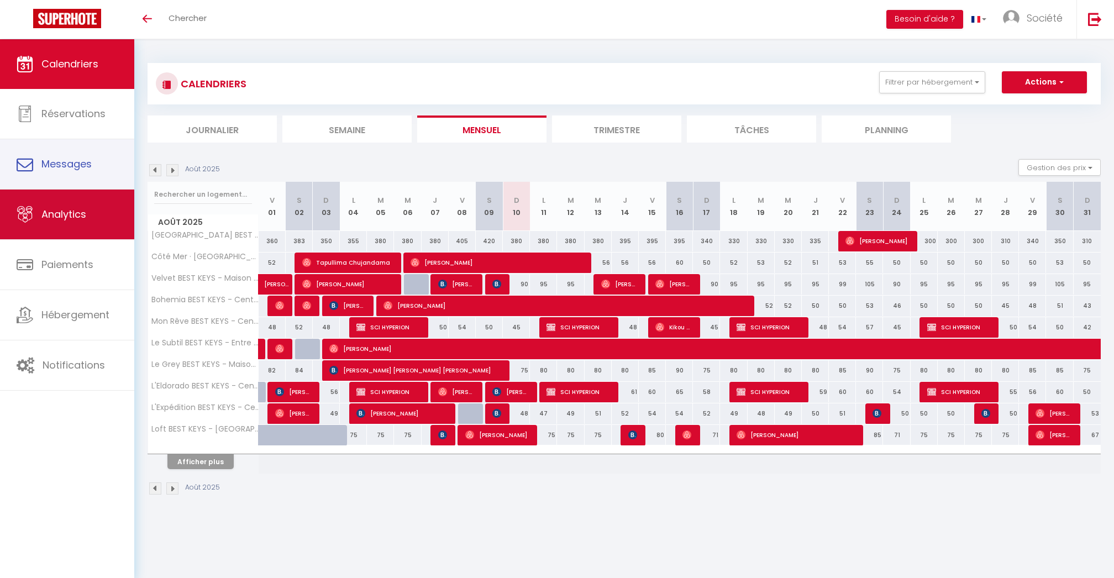
click at [23, 204] on link "Analytics" at bounding box center [67, 214] width 134 height 50
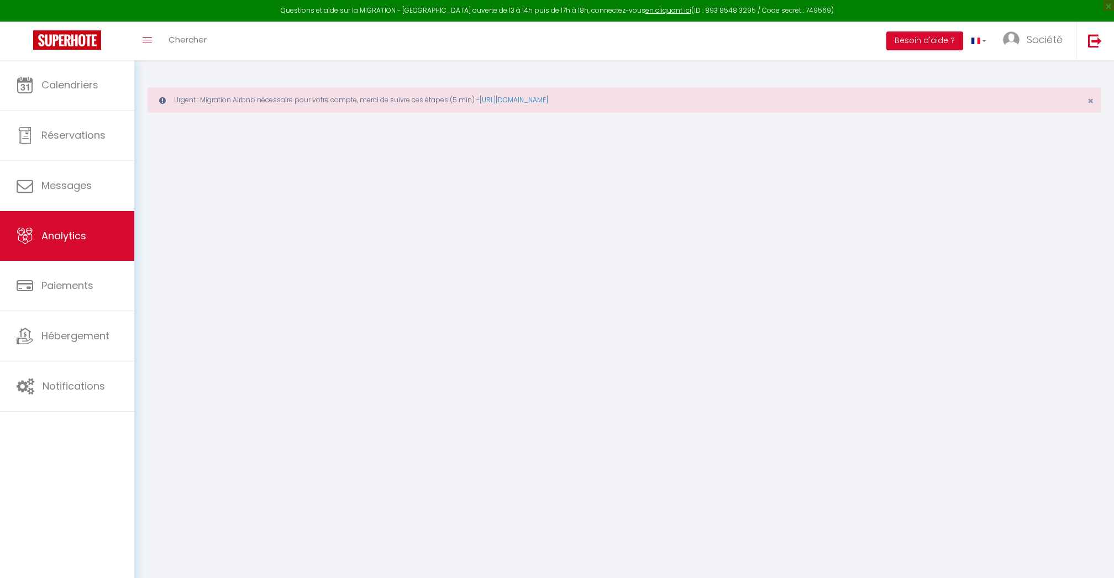
select select "2025"
select select "8"
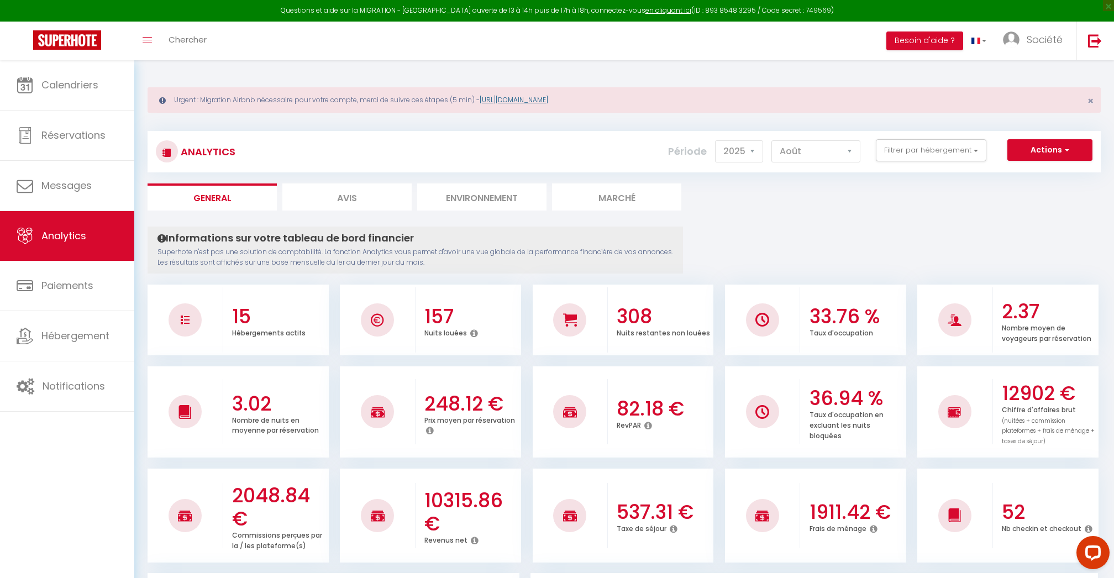
click at [548, 96] on link "https://superhote.com/migration-airbnb" at bounding box center [513, 99] width 68 height 9
click at [49, 85] on span "Calendriers" at bounding box center [69, 85] width 57 height 14
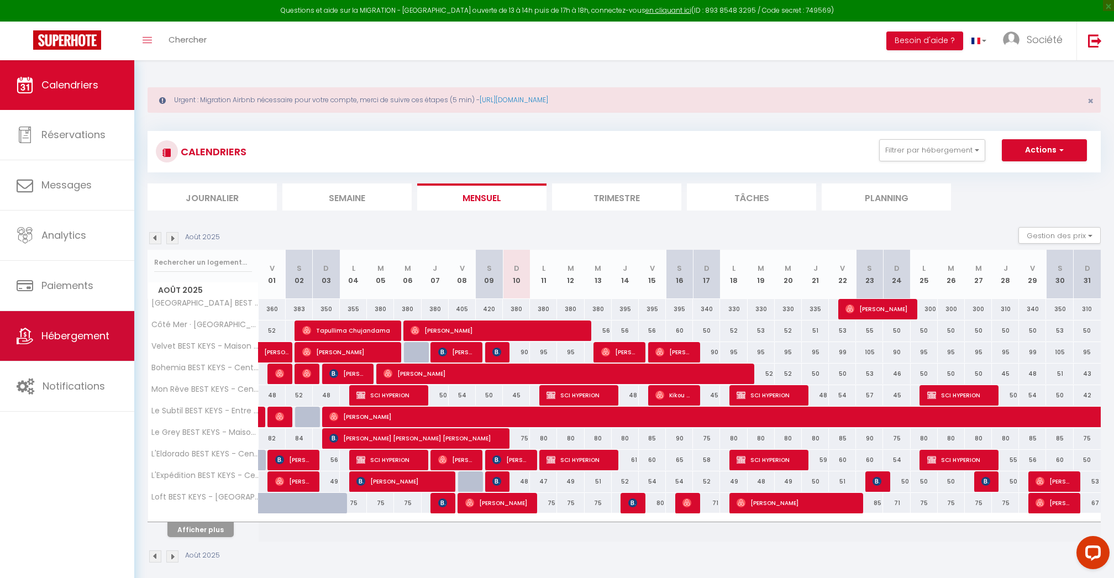
click at [73, 320] on link "Hébergement" at bounding box center [67, 336] width 134 height 50
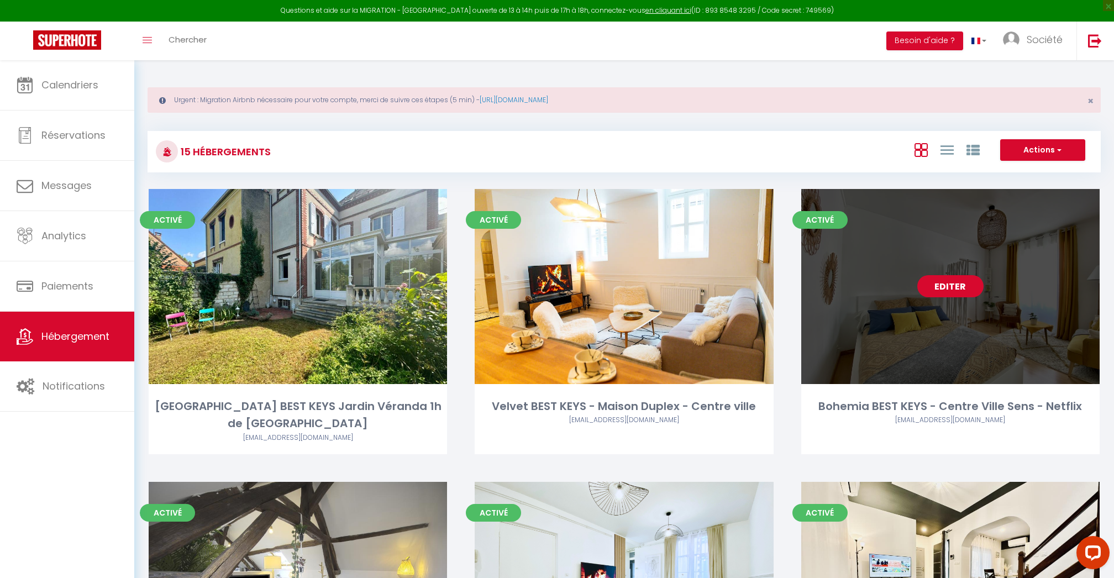
click at [963, 291] on link "Editer" at bounding box center [950, 286] width 66 height 22
select select "3"
select select "2"
select select "1"
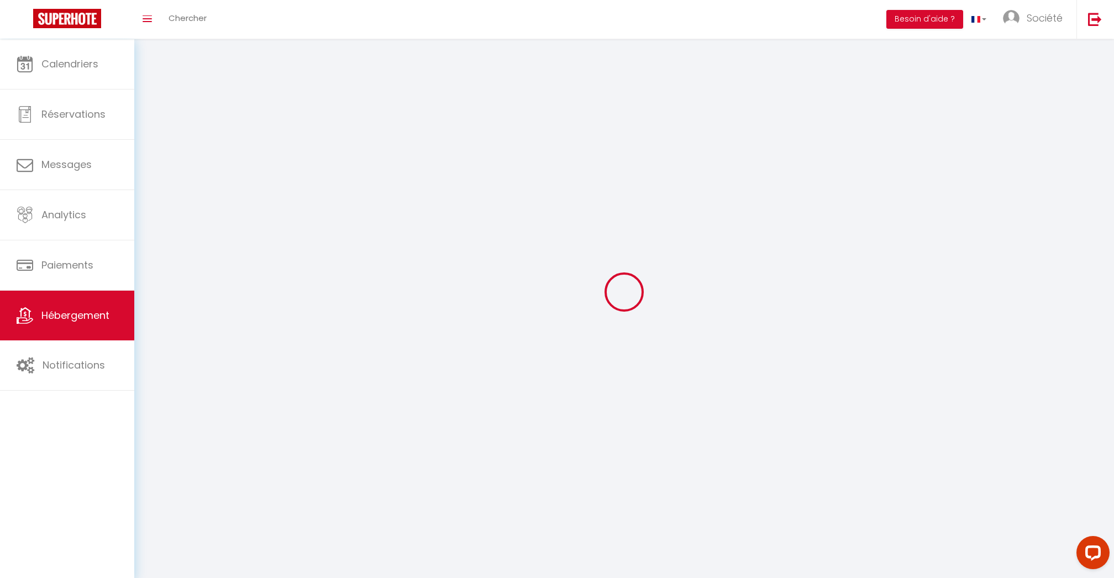
select select
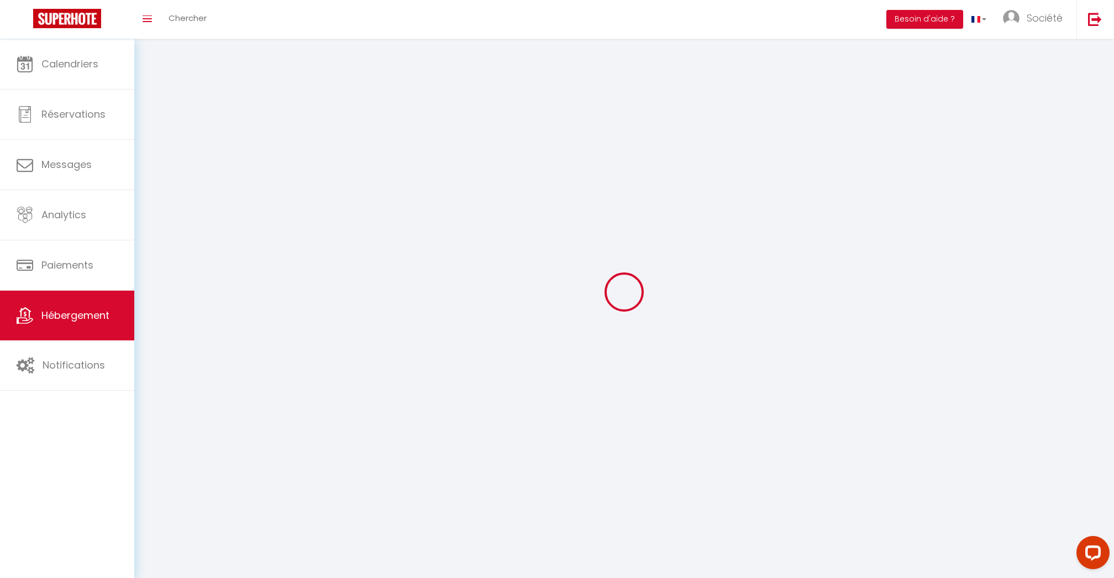
select select
checkbox input "false"
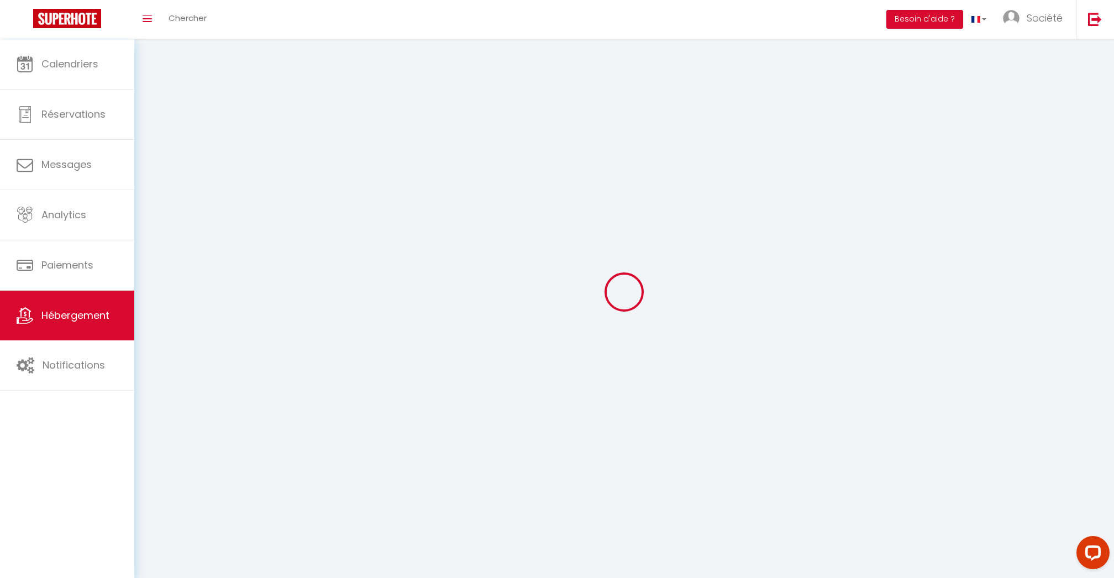
checkbox input "false"
select select
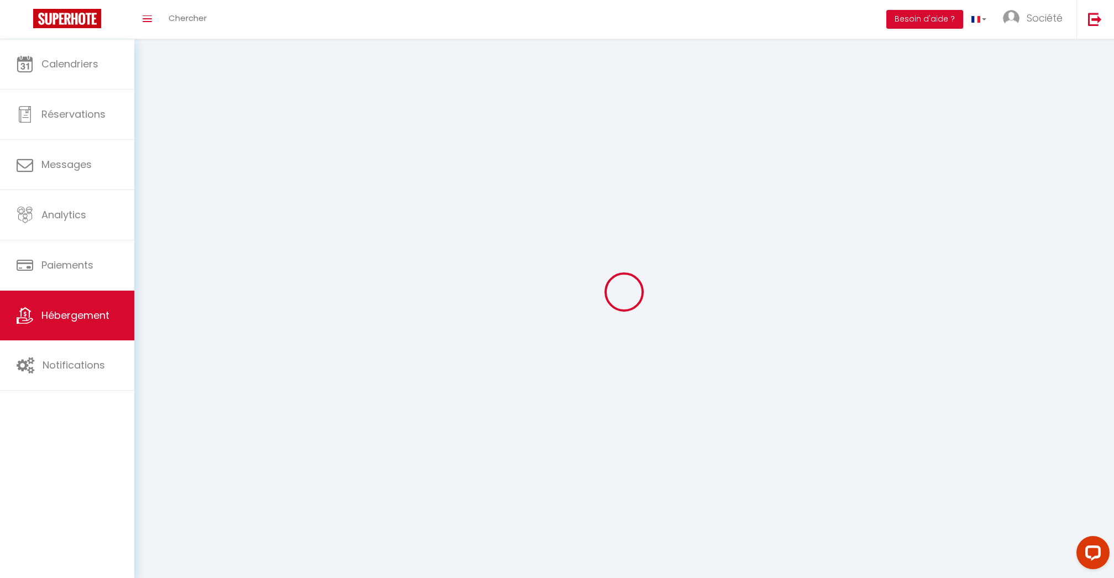
select select
checkbox input "false"
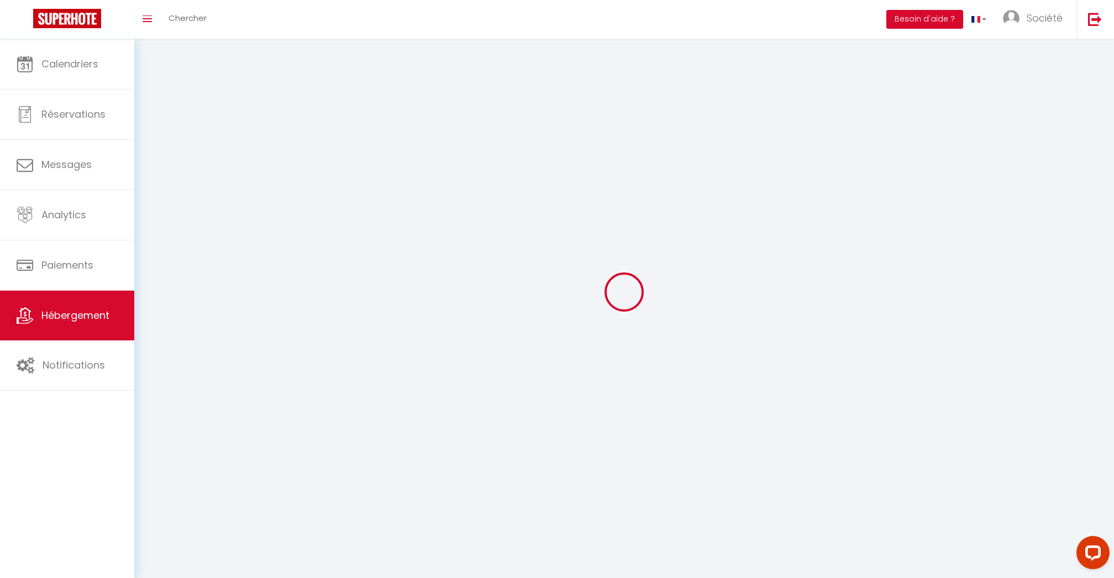
checkbox input "false"
select select
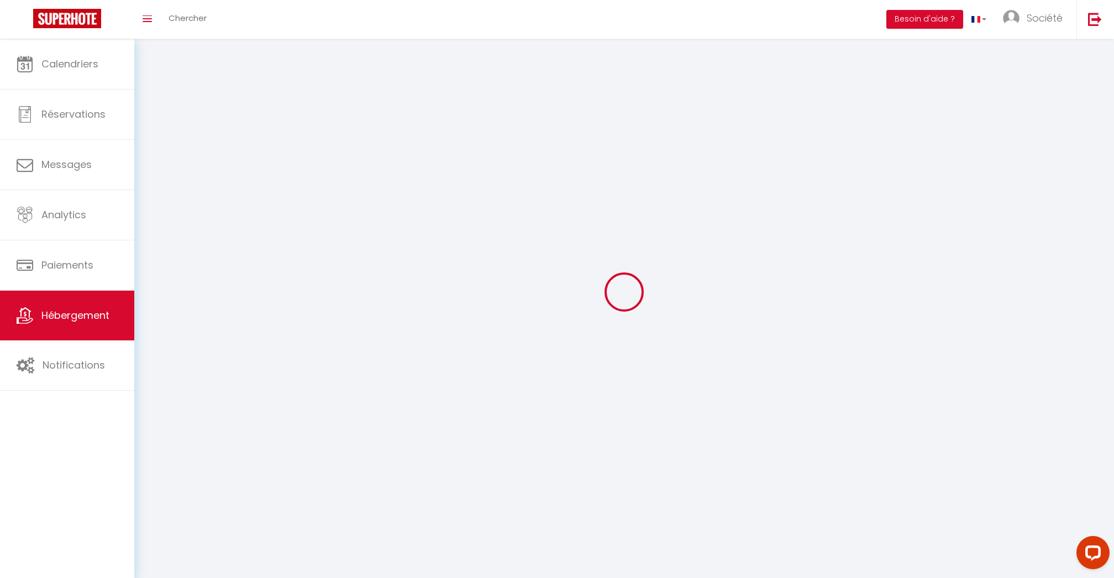
select select
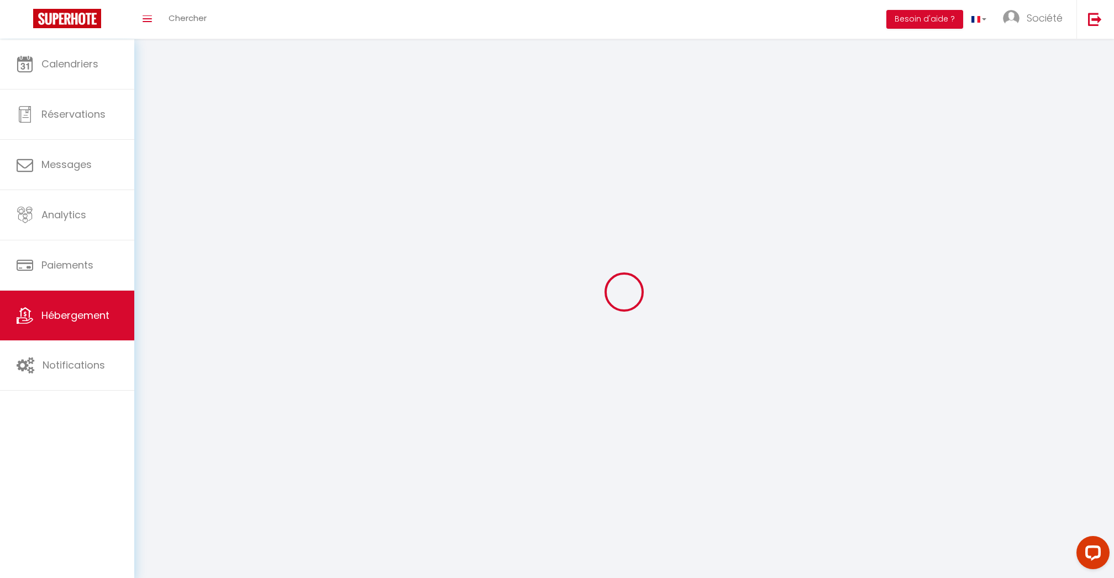
checkbox input "false"
select select
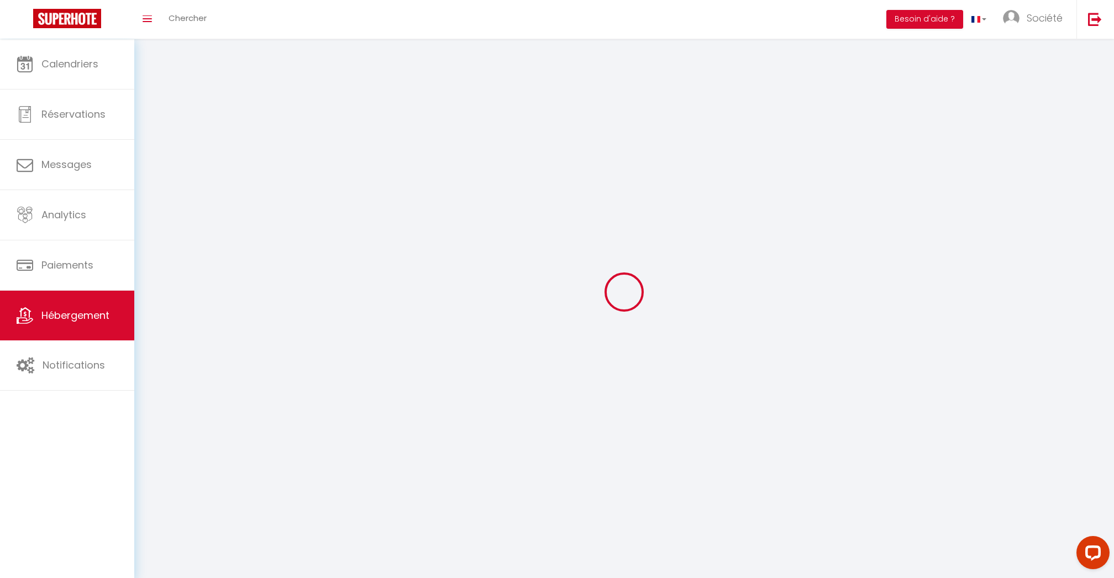
select select
select select "1"
select select
select select "28"
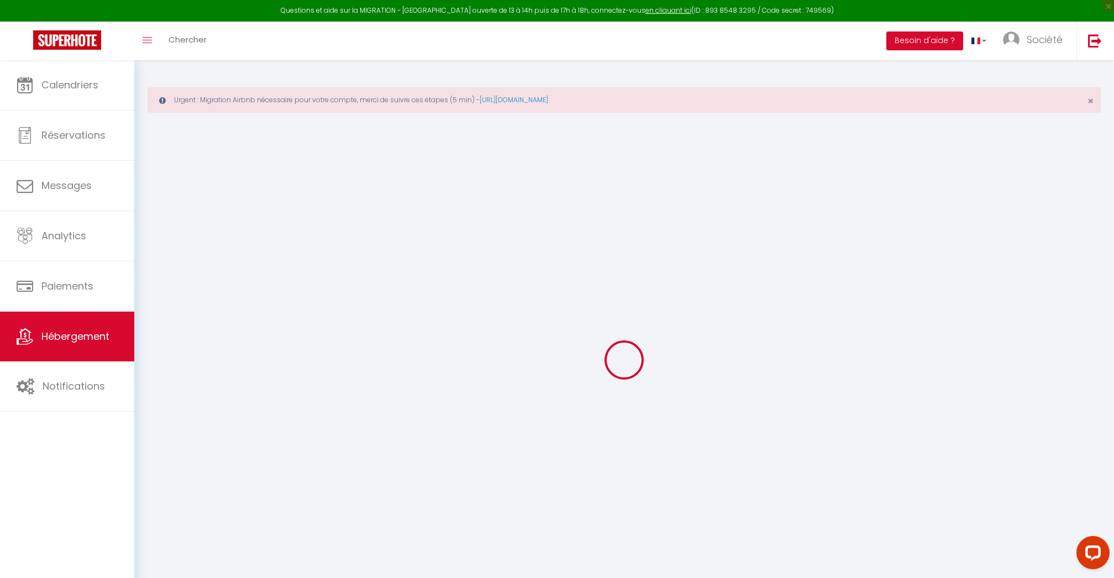
select select
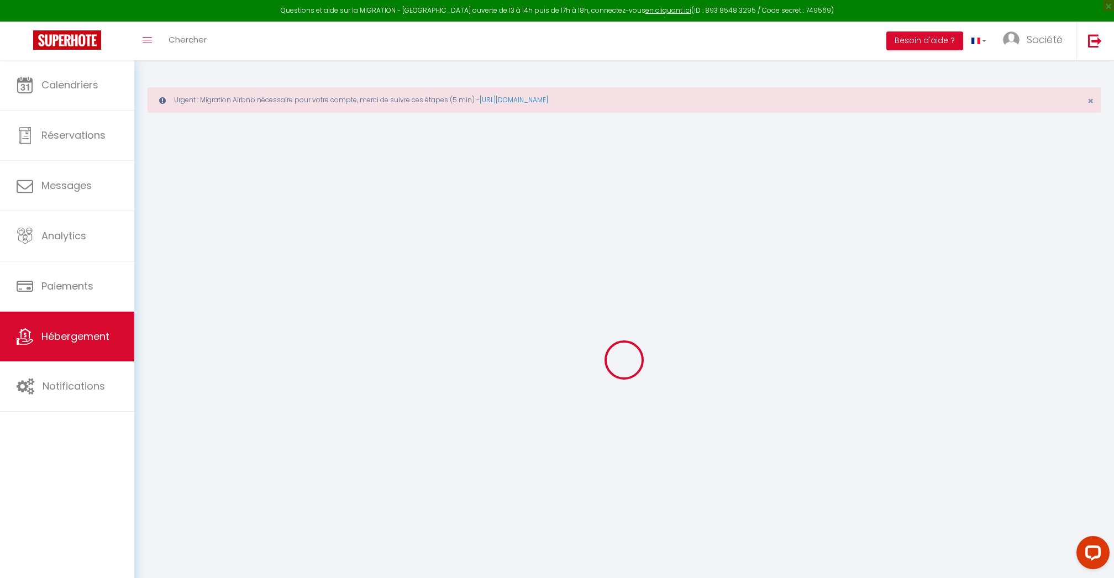
select select
checkbox input "false"
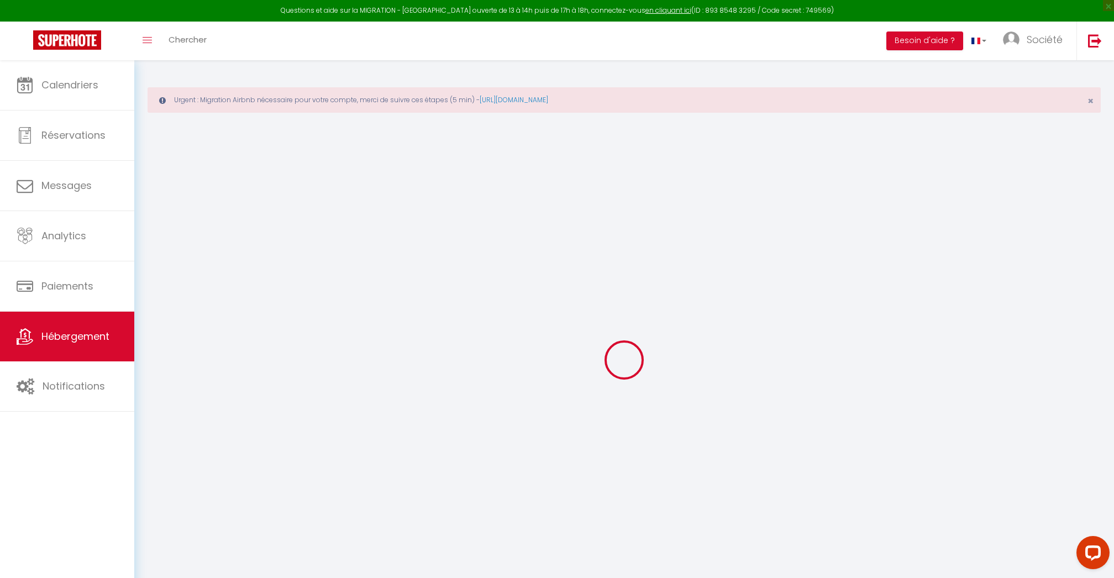
select select
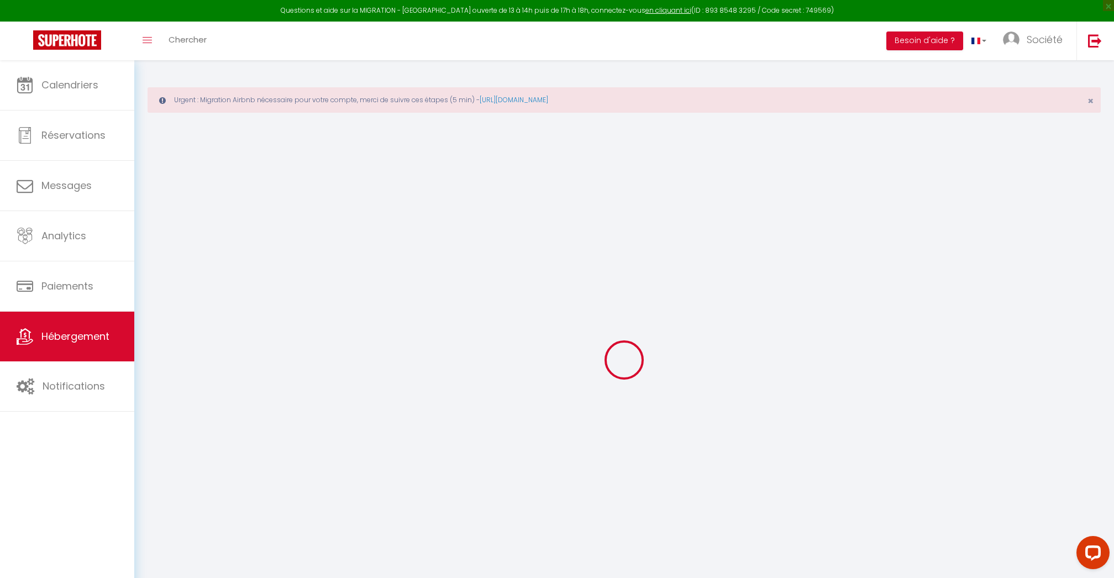
select select
checkbox input "false"
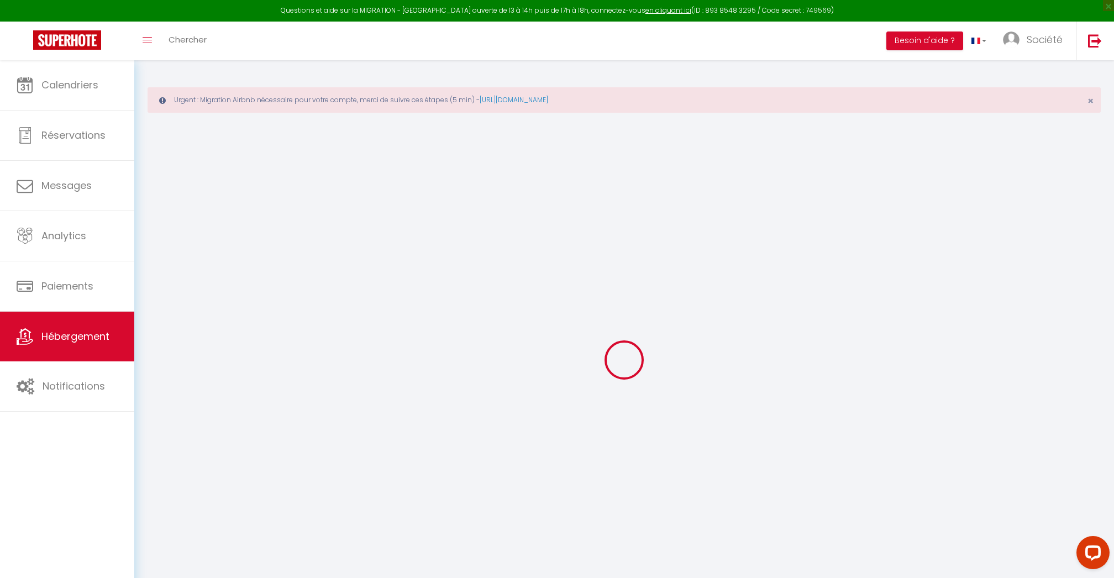
checkbox input "false"
select select
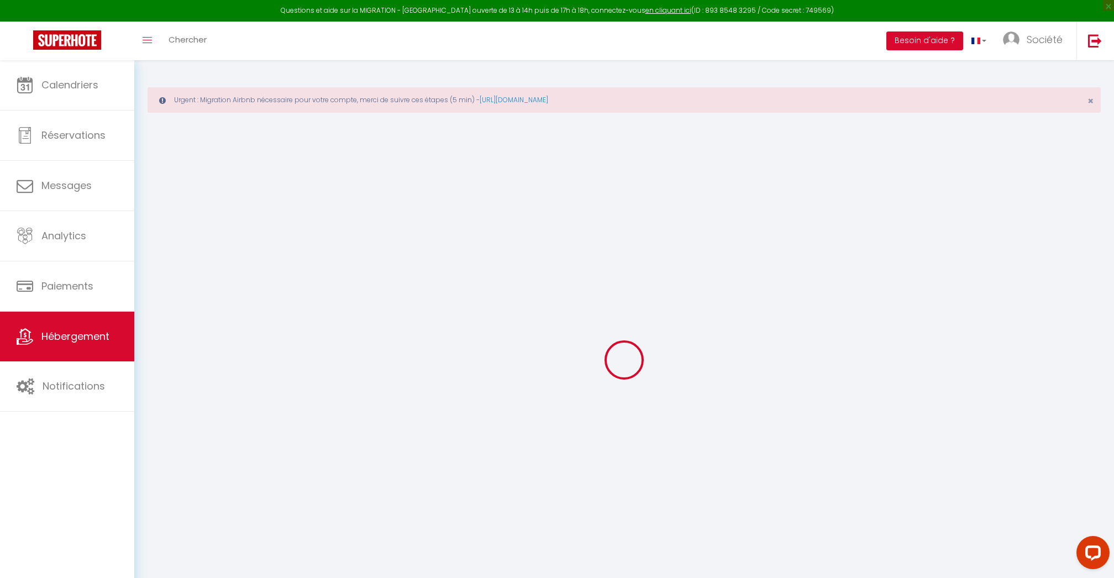
select select
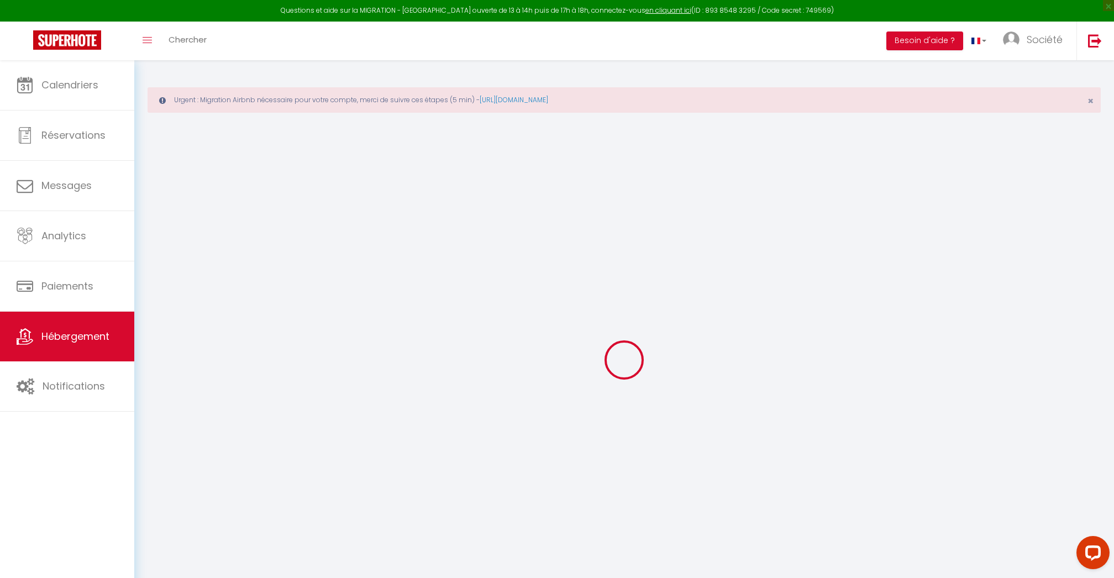
checkbox input "false"
select select
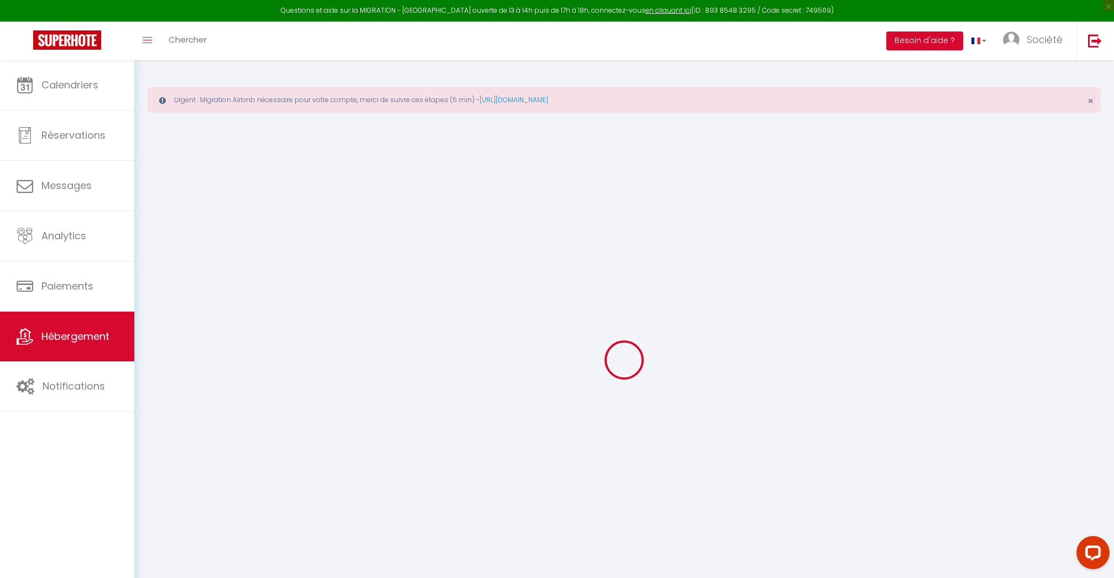
select select
type input "Bohemia BEST KEYS - Centre Ville Sens - Netflix"
select select "2"
select select "0"
type input "40"
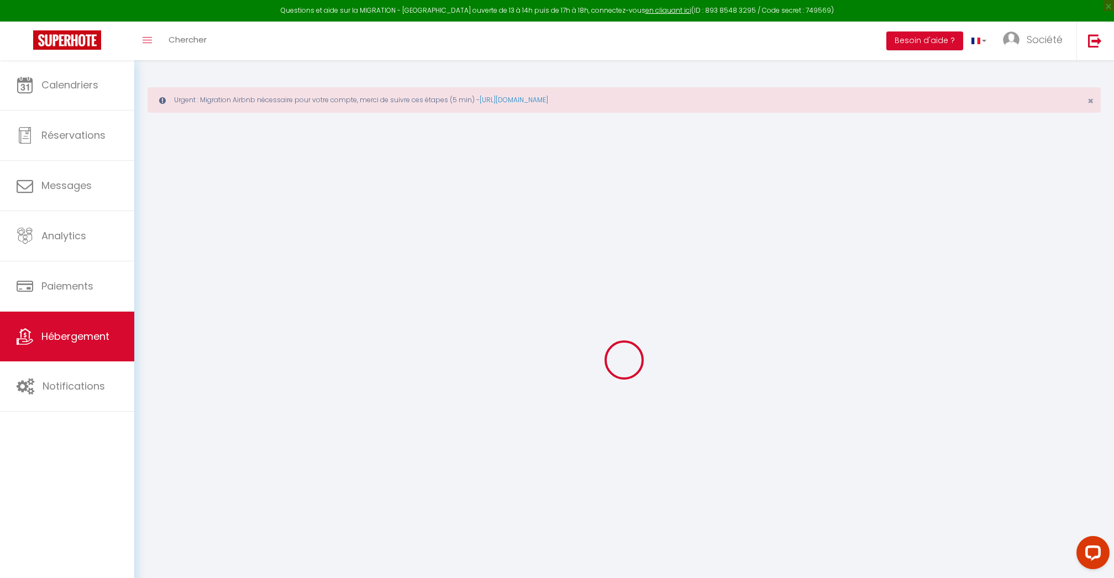
type input "42"
type input "5.5"
type input "4"
type input "300"
select select
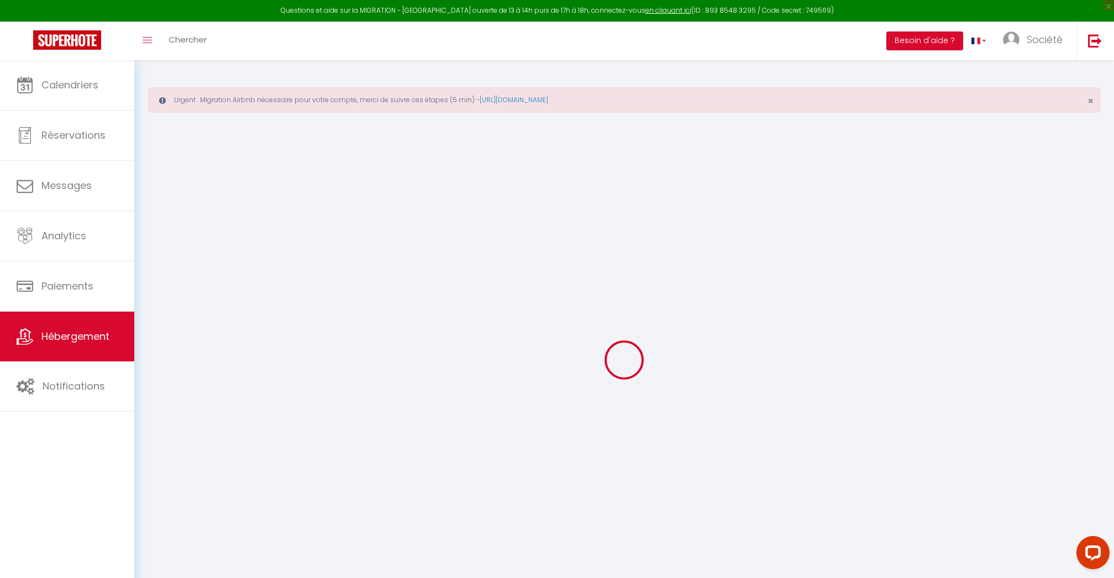
select select
type input "[STREET_ADDRESS][PERSON_NAME]"
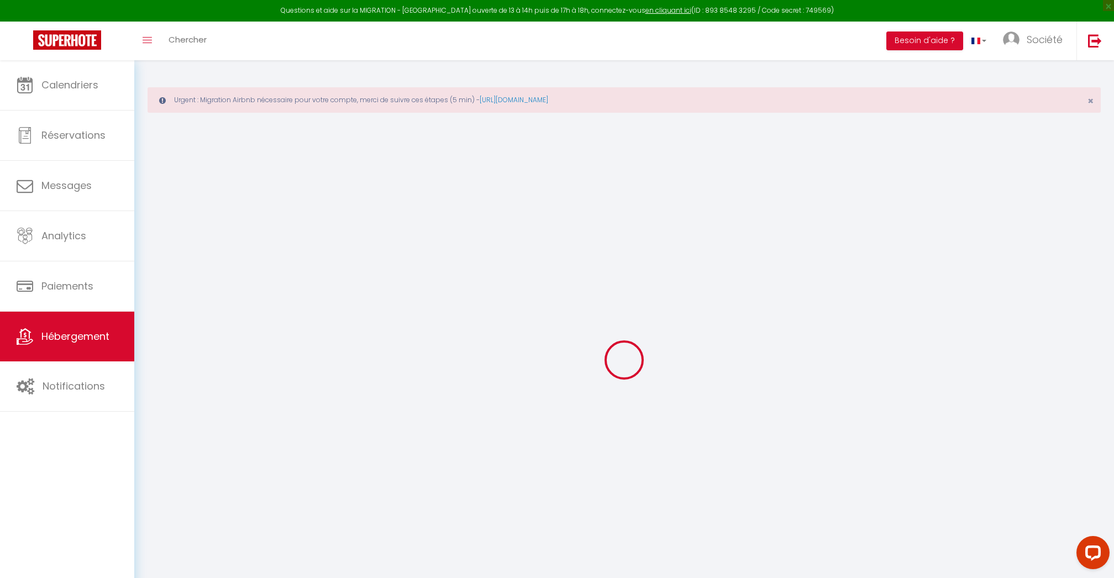
type input "89100"
type input "SENS"
type input "[DOMAIN_NAME][EMAIL_ADDRESS][DOMAIN_NAME]"
select select "13489"
checkbox input "false"
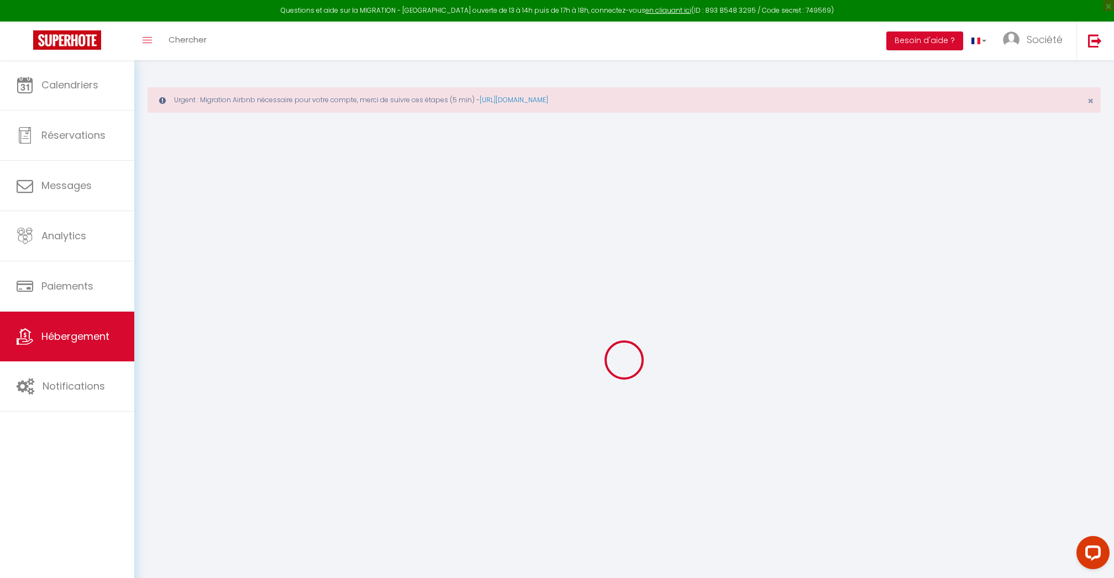
checkbox input "false"
radio input "true"
type input "0"
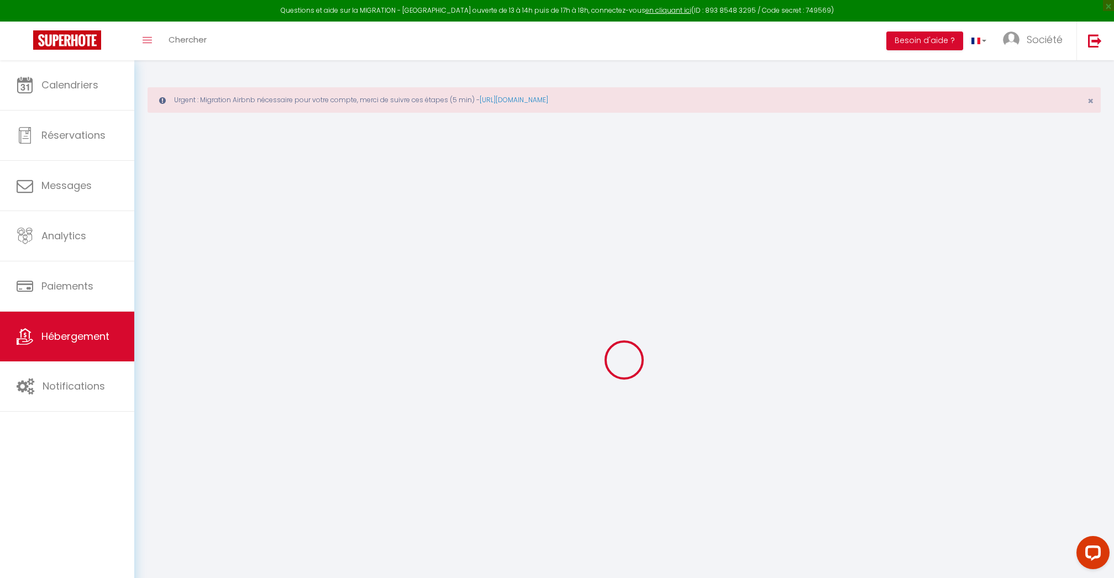
type input "0"
select select
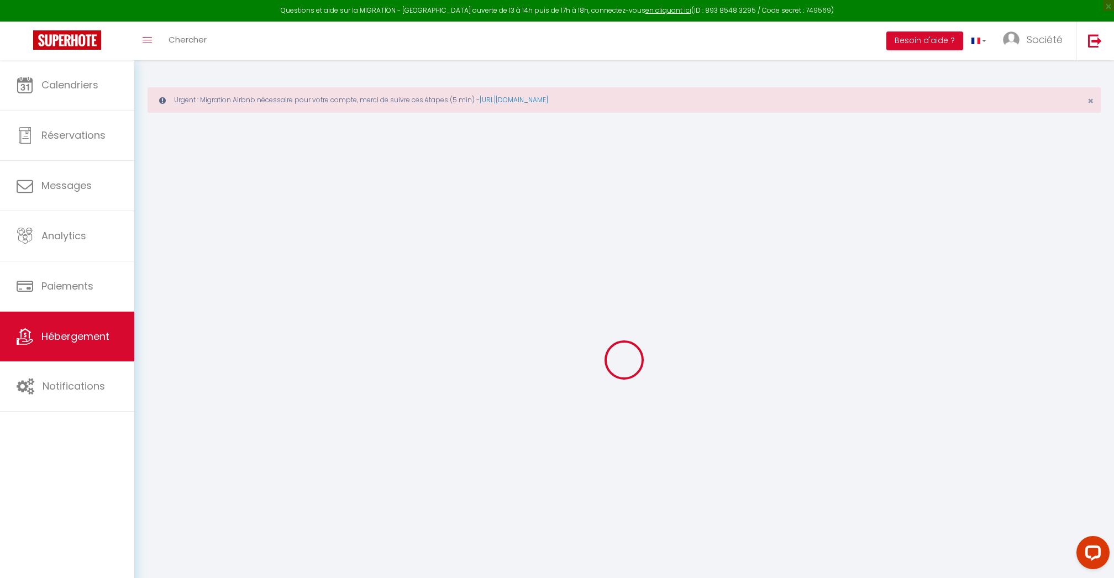
select select
checkbox input "false"
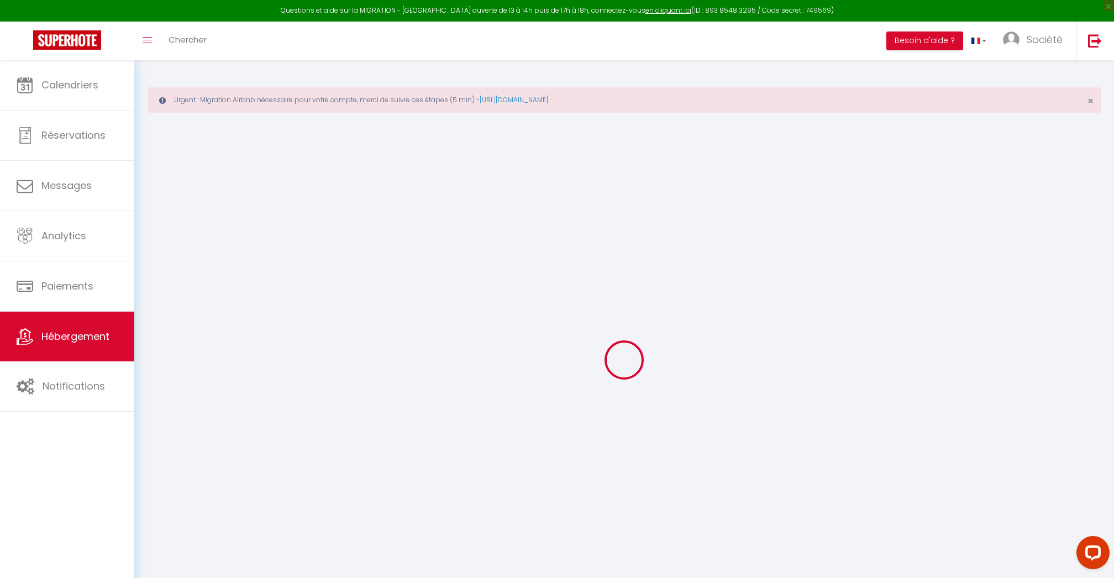
checkbox input "false"
select select "24973"
select select
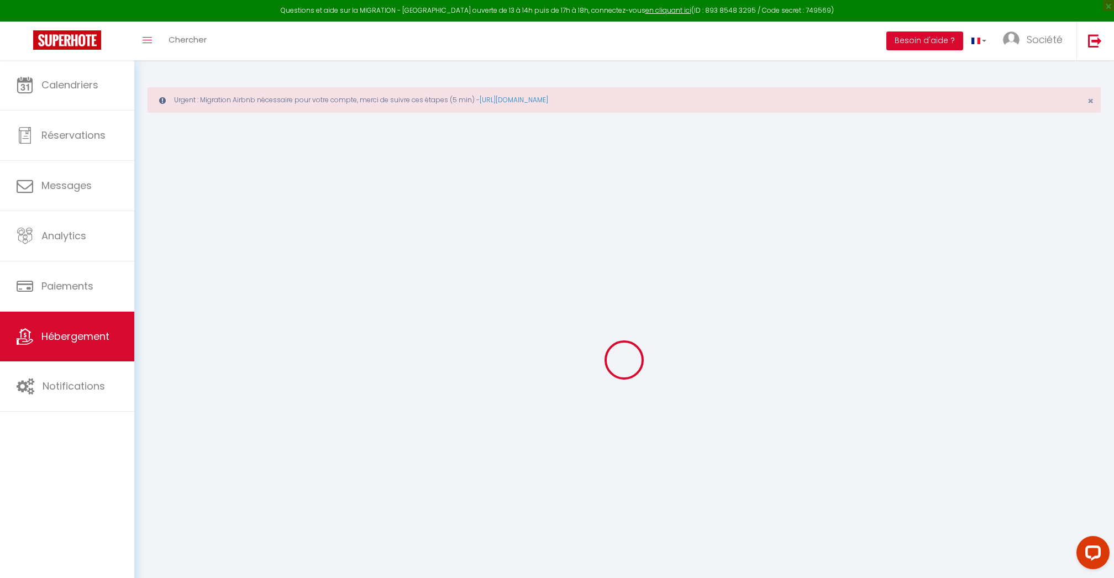
select select
checkbox input "false"
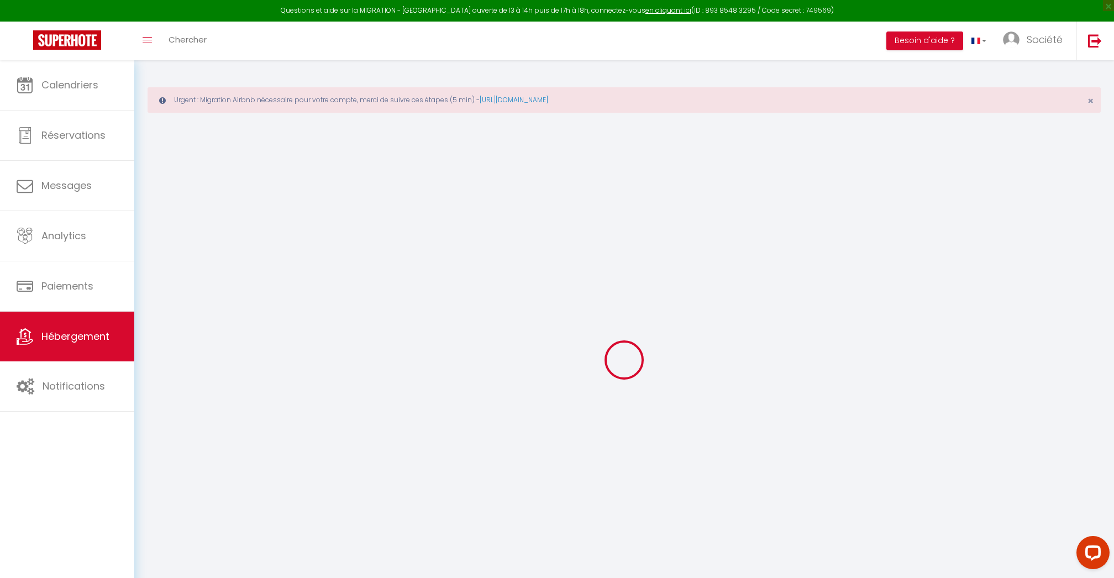
checkbox input "false"
select select
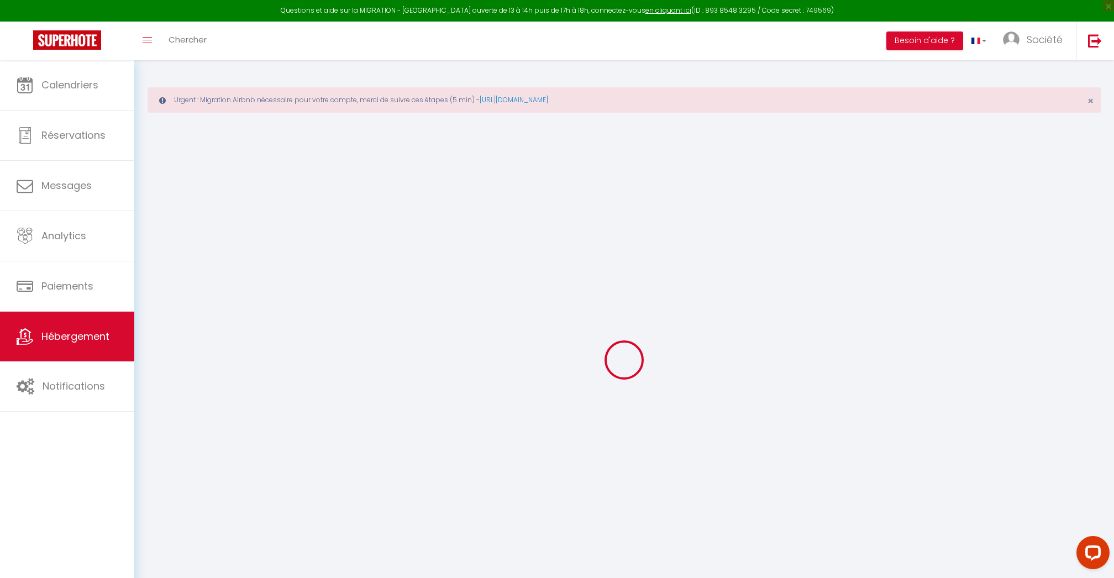
select select
checkbox input "false"
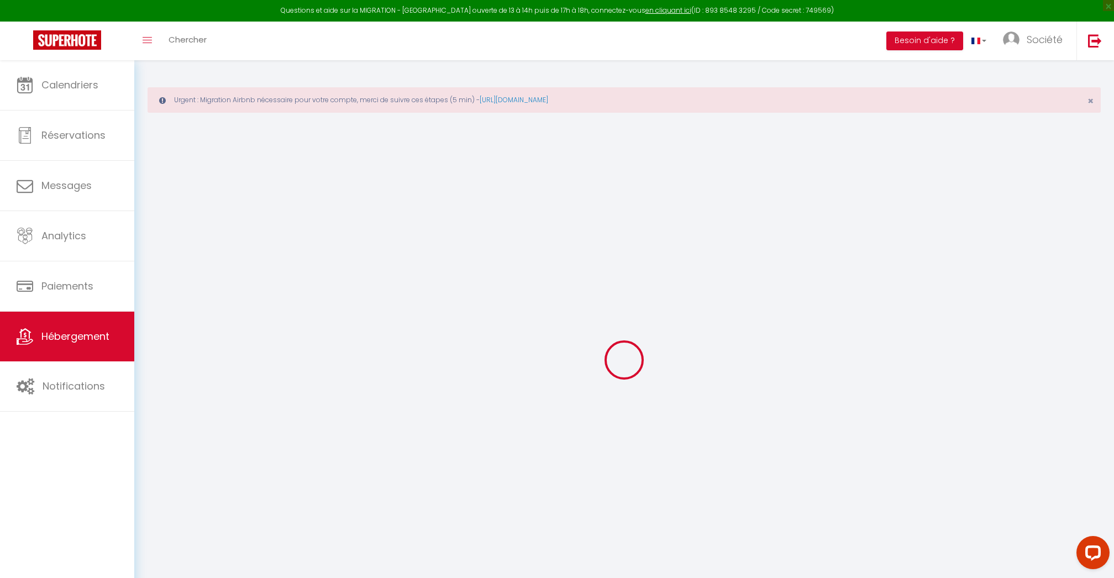
checkbox input "false"
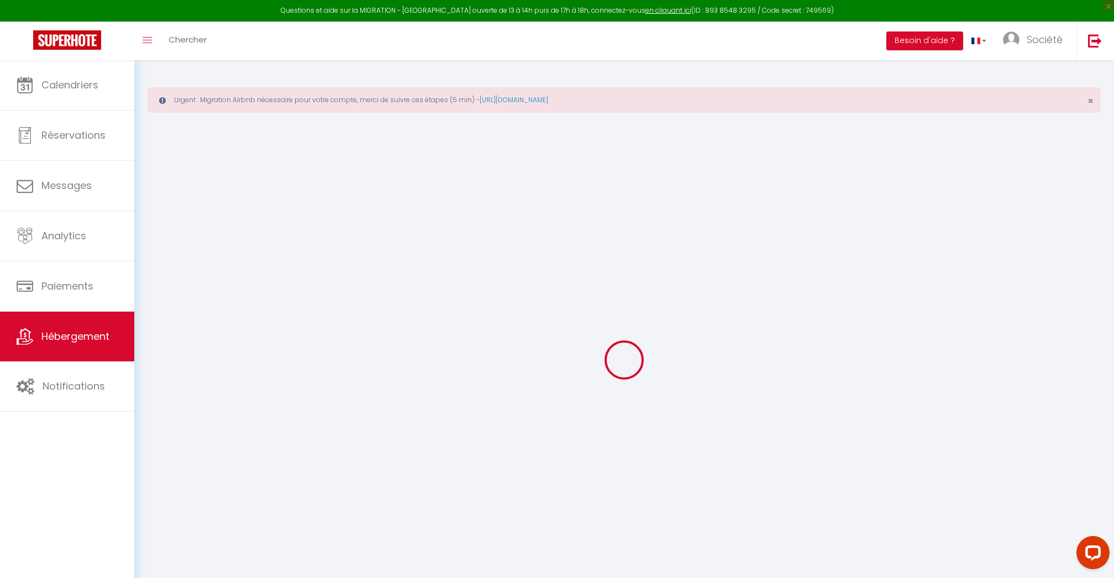
select select "17:00"
select select "23:45"
select select "11:00"
select select "30"
select select "120"
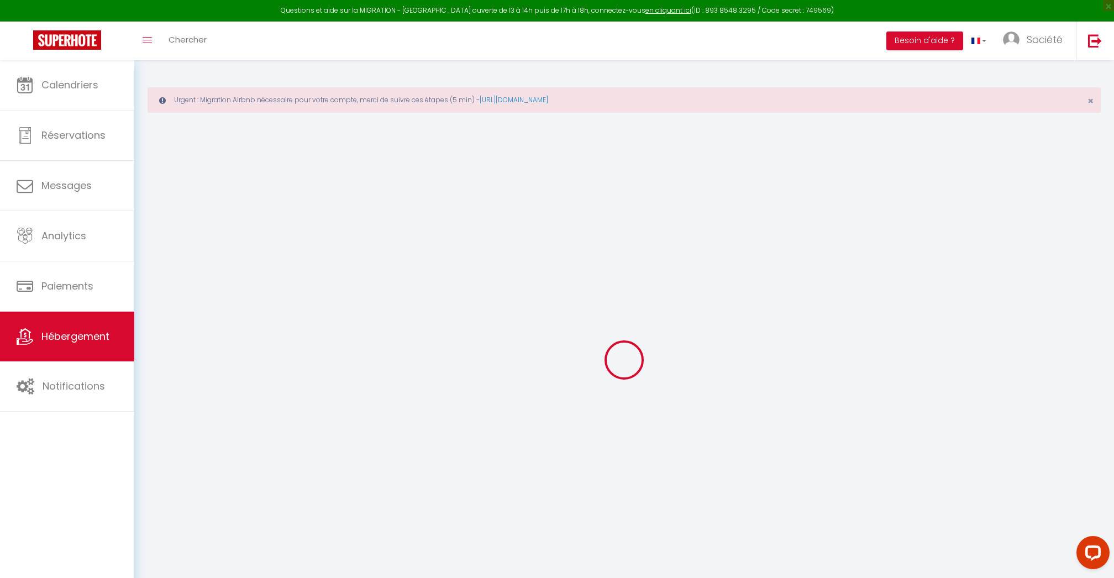
checkbox input "false"
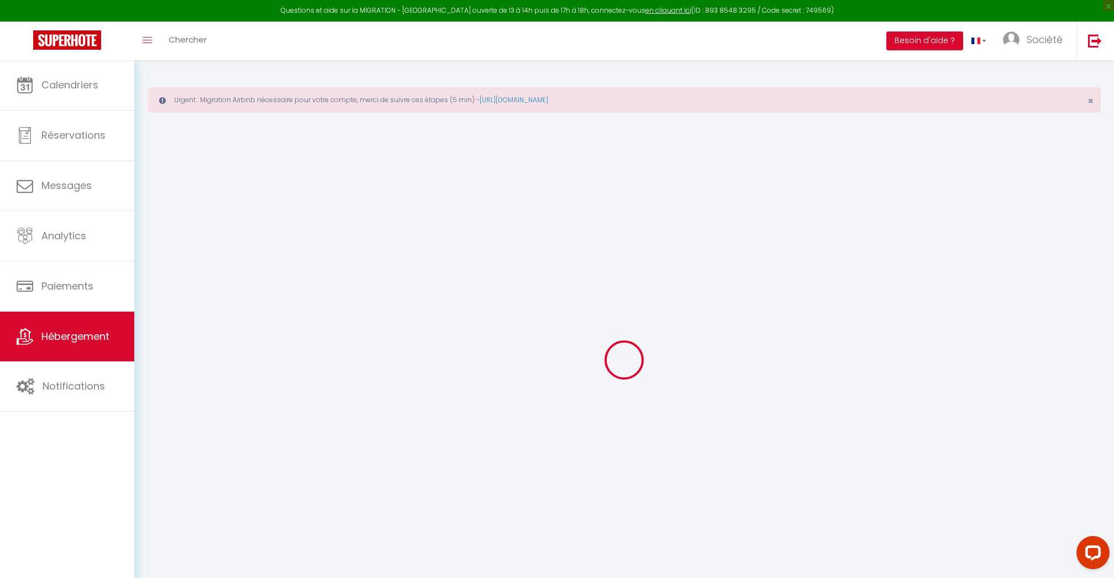
checkbox input "false"
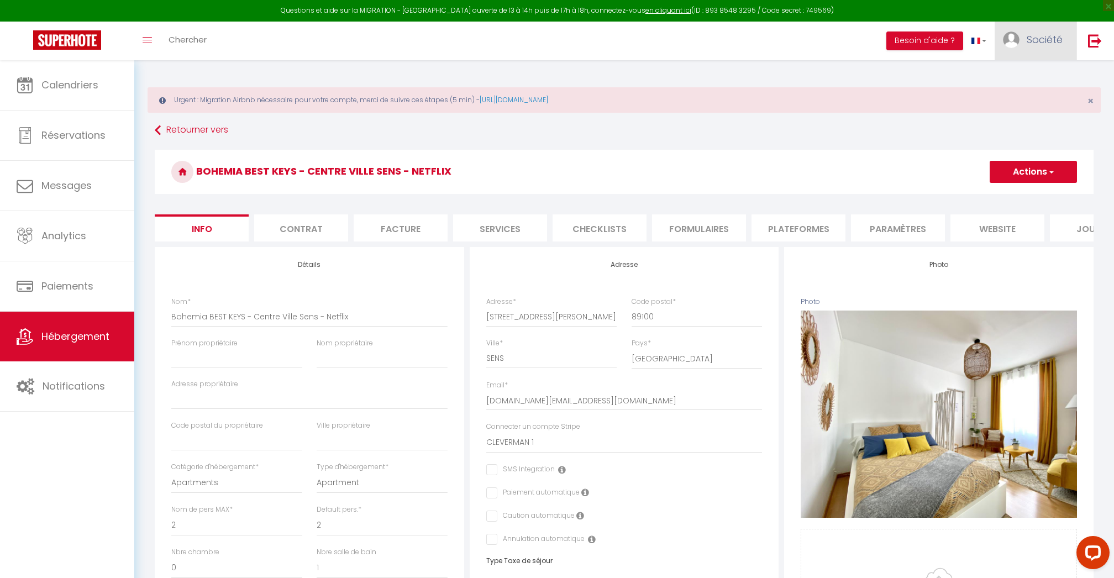
click at [1062, 38] on span "Société" at bounding box center [1044, 40] width 36 height 14
click at [1034, 73] on link "Paramètres" at bounding box center [1032, 76] width 82 height 19
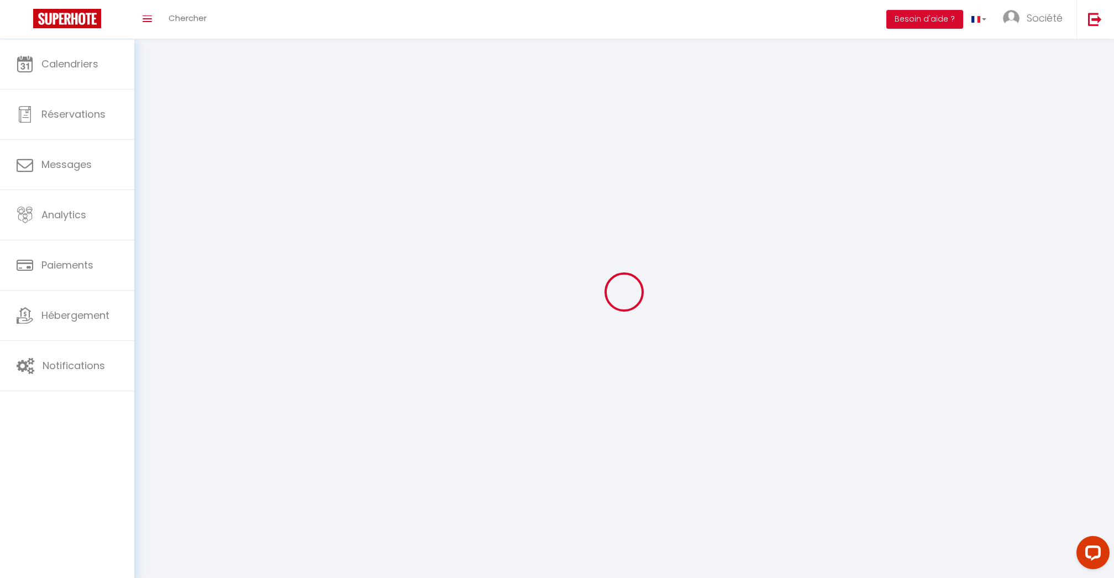
select select
type input "Société"
type input "Cleverman"
type input "0638939832"
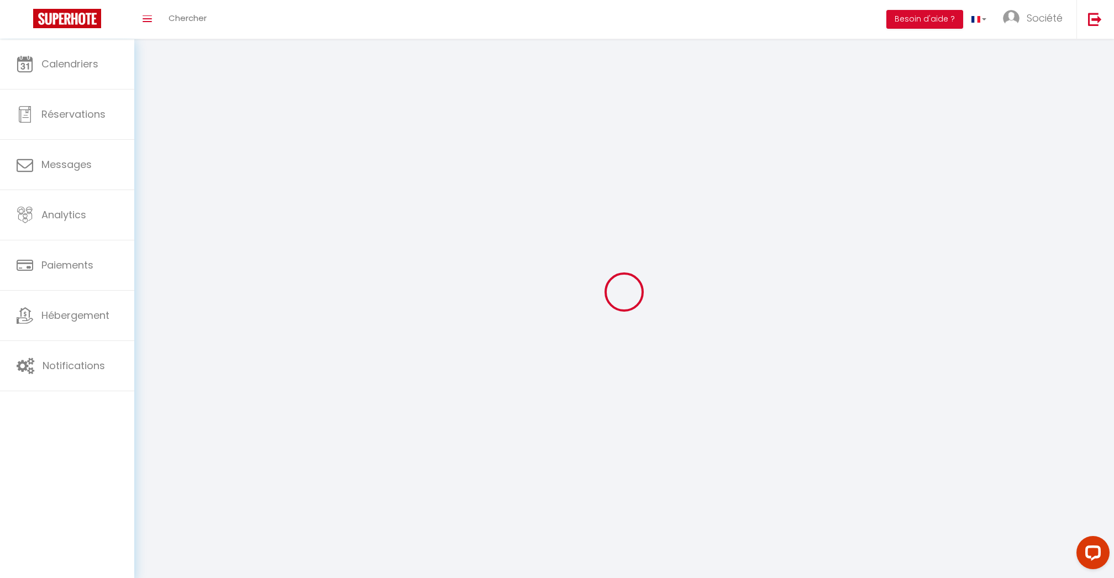
type input "[STREET_ADDRESS]"
type input "75008"
type input "[GEOGRAPHIC_DATA]"
type input "1MbSDeXTbWdgj9z92V8LcDlQQ"
type input "EYUIHqcqQiUOzS7sJ33nradOK"
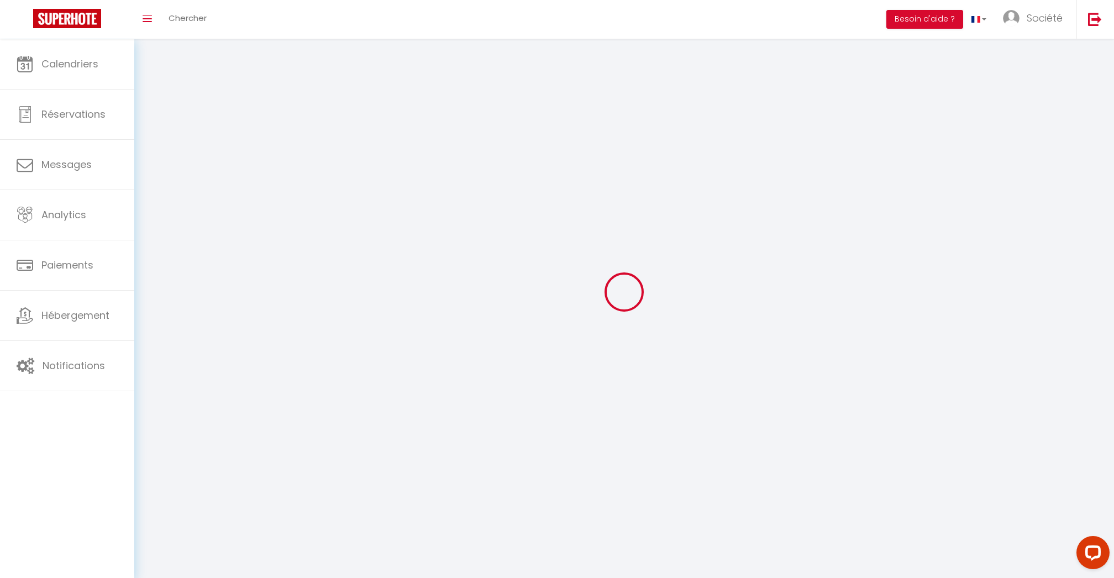
type input "[URL][DOMAIN_NAME]"
type input "1MbSDeXTbWdgj9z92V8LcDlQQ"
type input "EYUIHqcqQiUOzS7sJ33nradOK"
type input "[URL][DOMAIN_NAME]"
select select "28"
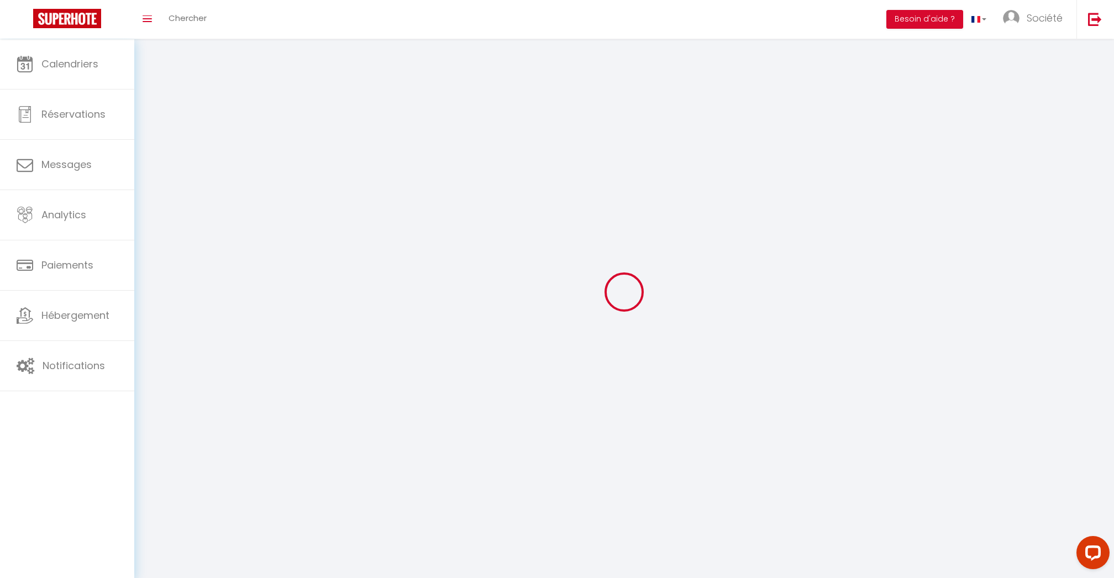
select select "fr"
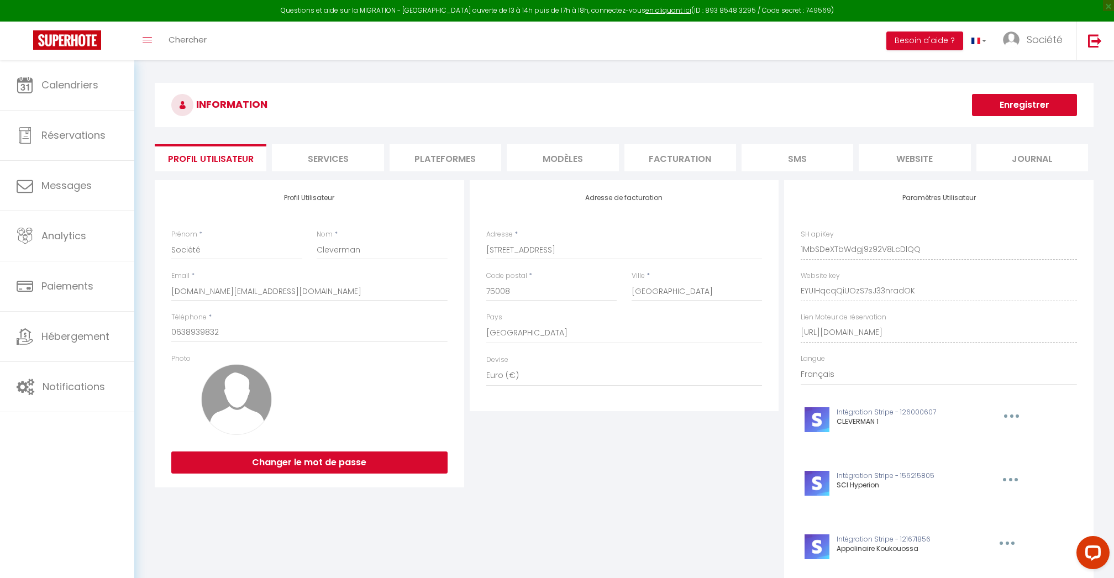
click at [436, 149] on li "Plateformes" at bounding box center [445, 157] width 112 height 27
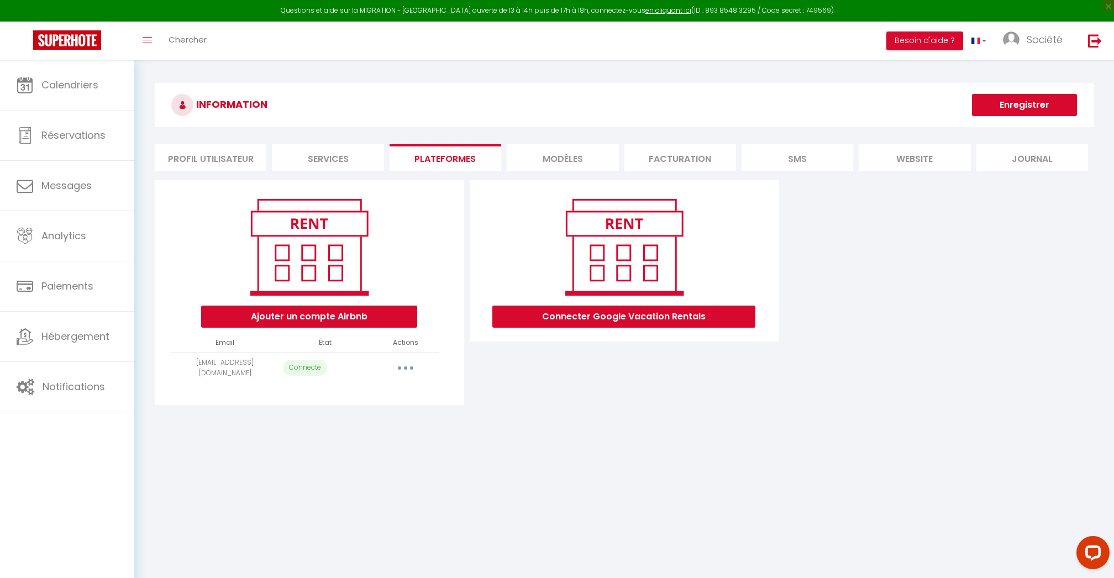
click at [408, 362] on button "button" at bounding box center [405, 368] width 31 height 18
click at [386, 429] on link "Reconnecter le compte" at bounding box center [357, 432] width 122 height 19
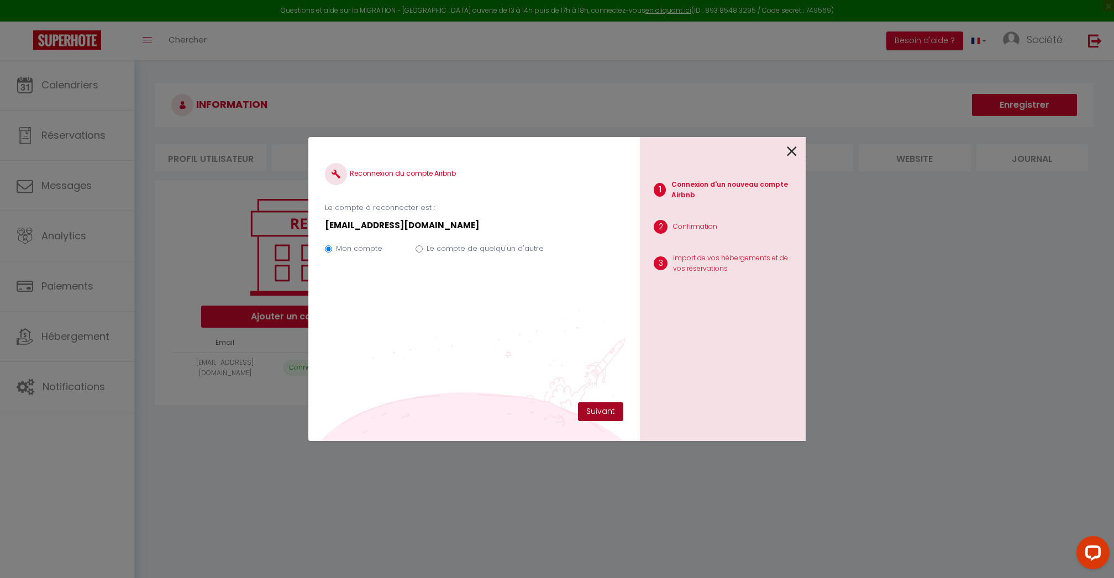
click at [598, 412] on button "Suivant" at bounding box center [600, 411] width 45 height 19
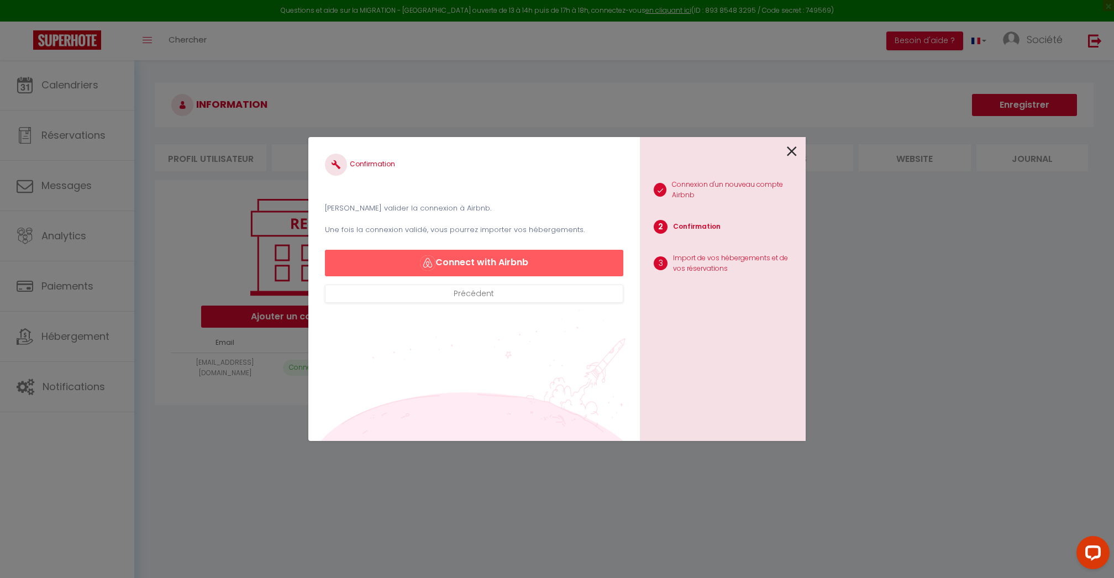
click at [535, 261] on button "Connect with Airbnb" at bounding box center [474, 263] width 298 height 27
click at [792, 151] on icon at bounding box center [792, 151] width 10 height 17
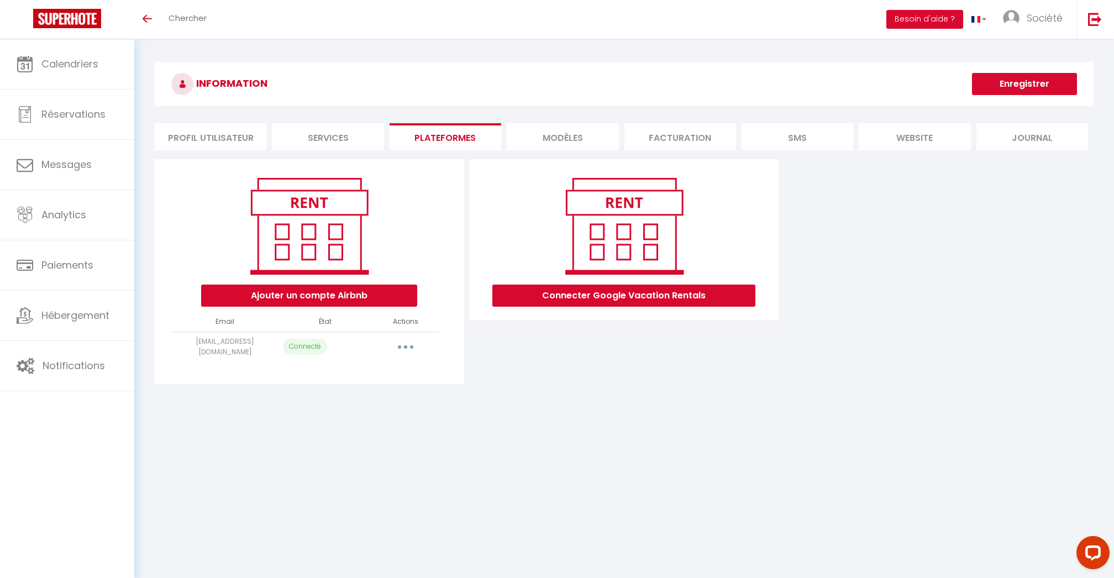
click at [400, 349] on button "button" at bounding box center [405, 347] width 31 height 18
click at [516, 426] on body "Questions et aide sur la MIGRATION - Salle Zoom ouverte de 13 à 14h puis de 17h…" at bounding box center [557, 328] width 1114 height 578
select select "39256"
select select "39343"
select select "39297"
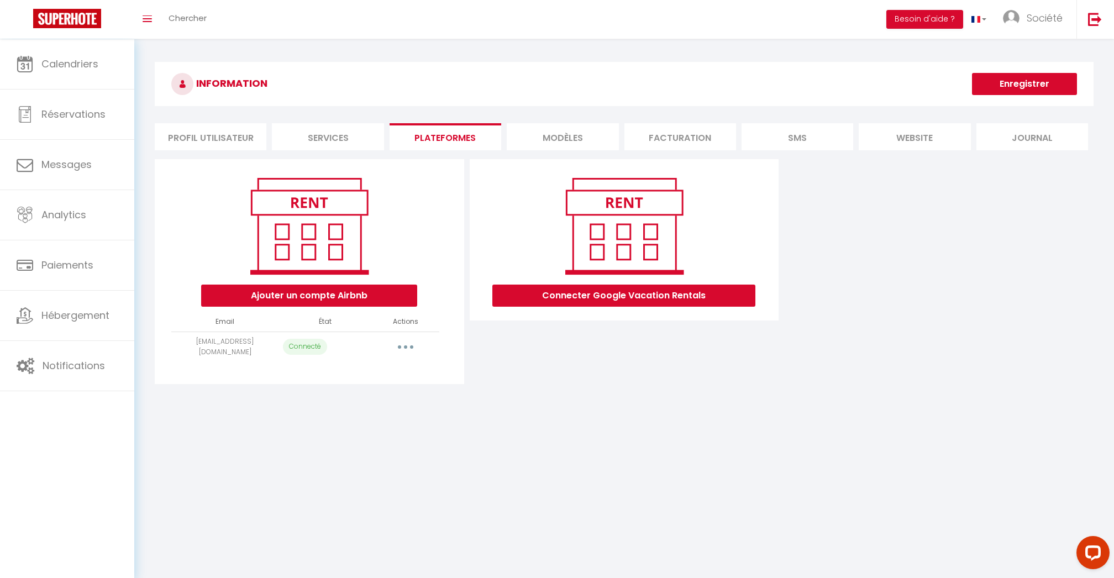
select select "38429"
select select "39347"
select select "43542"
select select "52506"
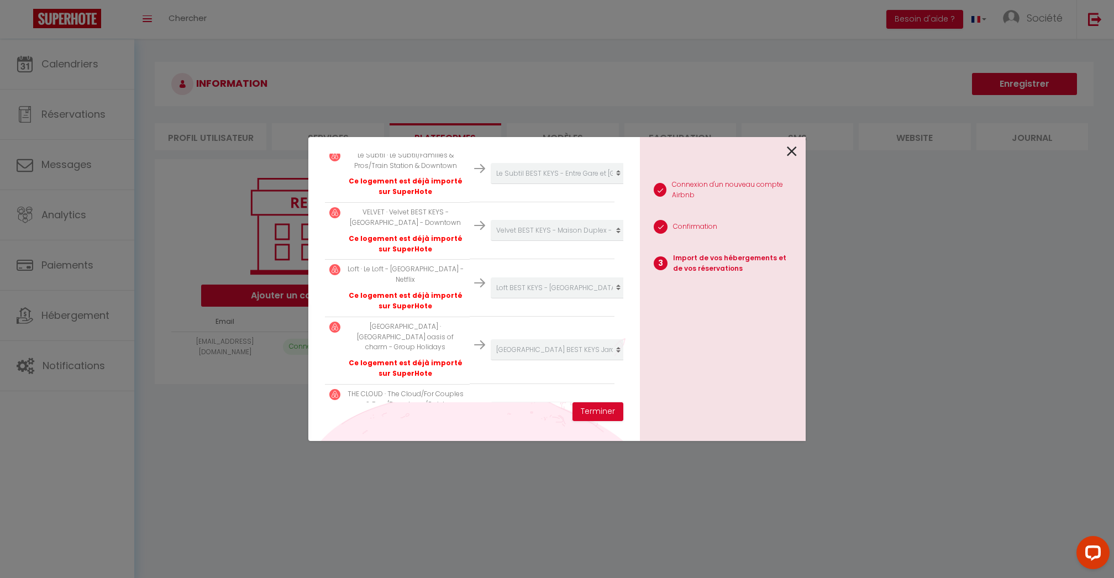
scroll to position [349, 0]
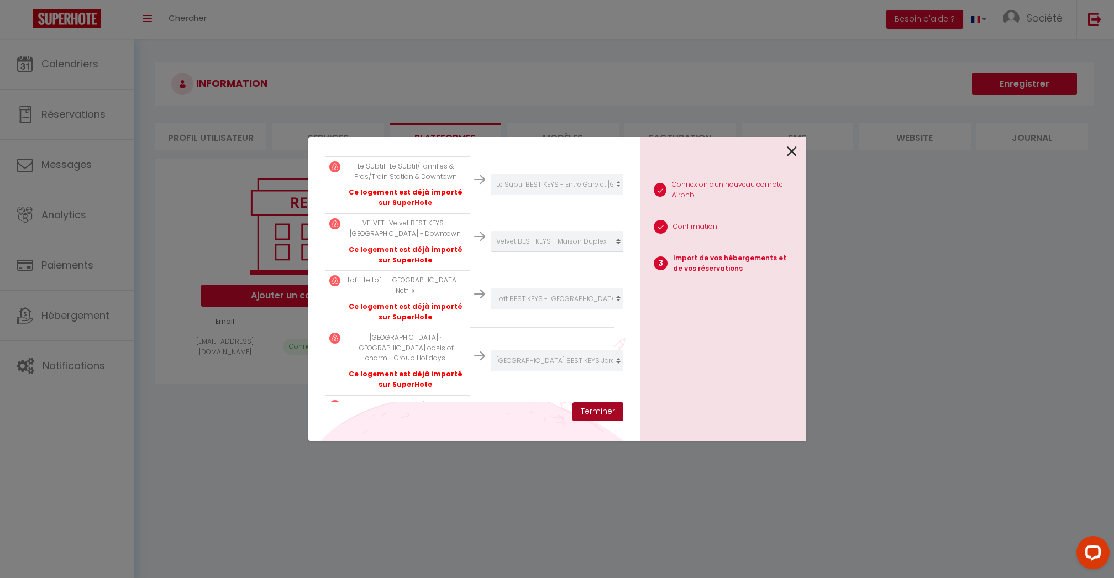
click at [600, 409] on button "Terminer" at bounding box center [597, 411] width 51 height 19
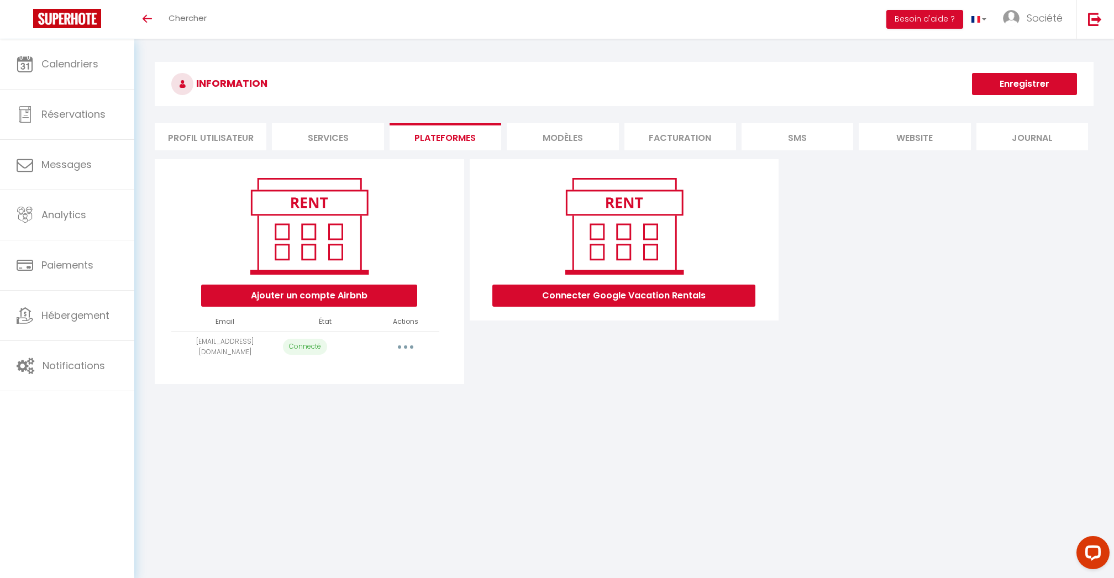
click at [394, 296] on button "Ajouter un compte Airbnb" at bounding box center [309, 295] width 216 height 22
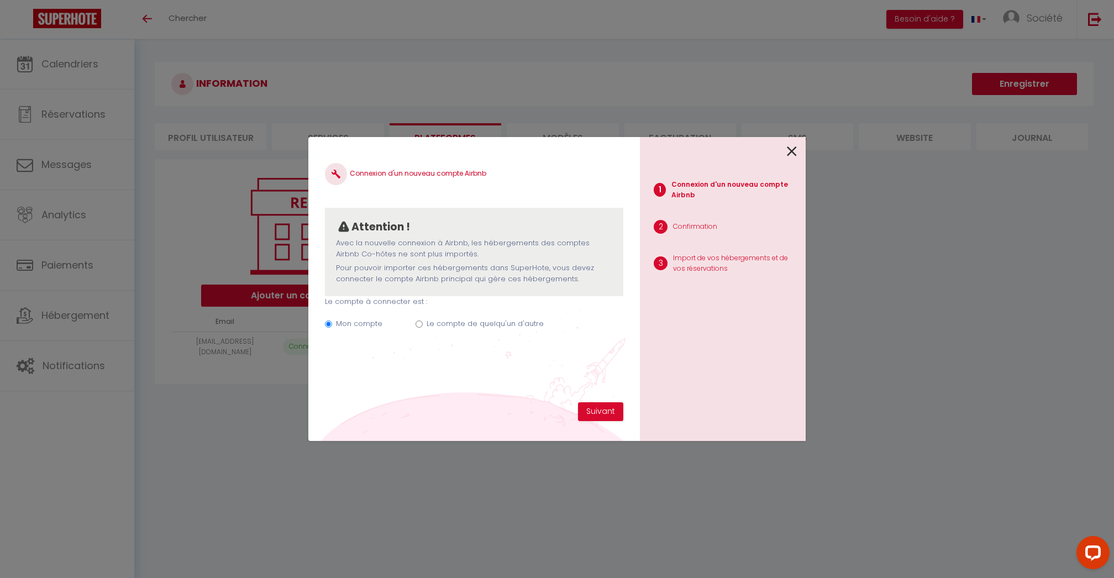
click at [424, 324] on div "Mon compte Le compte de quelqu'un d'autre" at bounding box center [474, 325] width 298 height 37
click at [446, 320] on label "Le compte de quelqu'un d'autre" at bounding box center [484, 323] width 117 height 11
click at [423, 320] on input "Le compte de quelqu'un d'autre" at bounding box center [418, 323] width 7 height 7
radio input "true"
radio input "false"
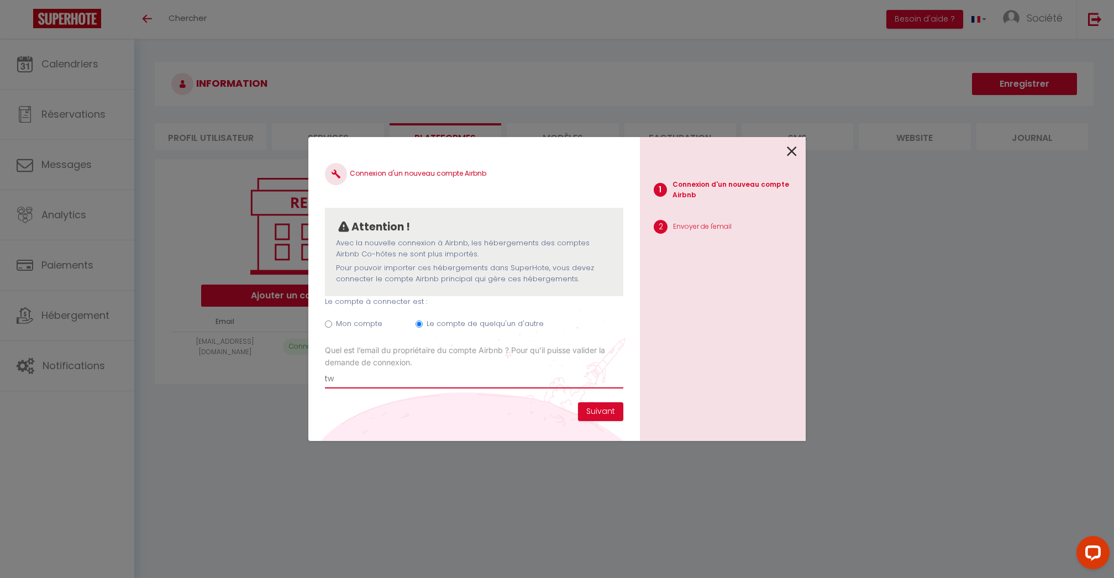
click at [382, 372] on input "tw" at bounding box center [474, 378] width 298 height 20
click at [451, 320] on label "Le compte de quelqu'un d'autre" at bounding box center [484, 323] width 117 height 11
click at [423, 320] on input "Le compte de quelqu'un d'autre" at bounding box center [418, 323] width 7 height 7
click at [452, 324] on label "Le compte de quelqu'un d'autre" at bounding box center [484, 323] width 117 height 11
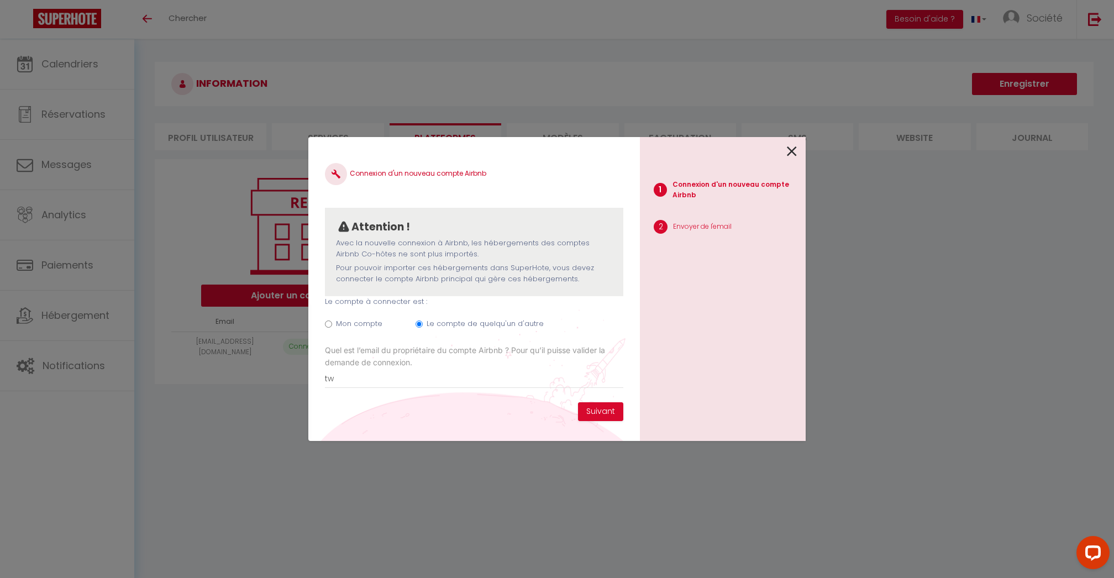
click at [423, 324] on input "Le compte de quelqu'un d'autre" at bounding box center [418, 323] width 7 height 7
click at [452, 321] on label "Le compte de quelqu'un d'autre" at bounding box center [484, 323] width 117 height 11
click at [423, 321] on input "Le compte de quelqu'un d'autre" at bounding box center [418, 323] width 7 height 7
click at [452, 321] on label "Le compte de quelqu'un d'autre" at bounding box center [484, 323] width 117 height 11
click at [423, 321] on input "Le compte de quelqu'un d'autre" at bounding box center [418, 323] width 7 height 7
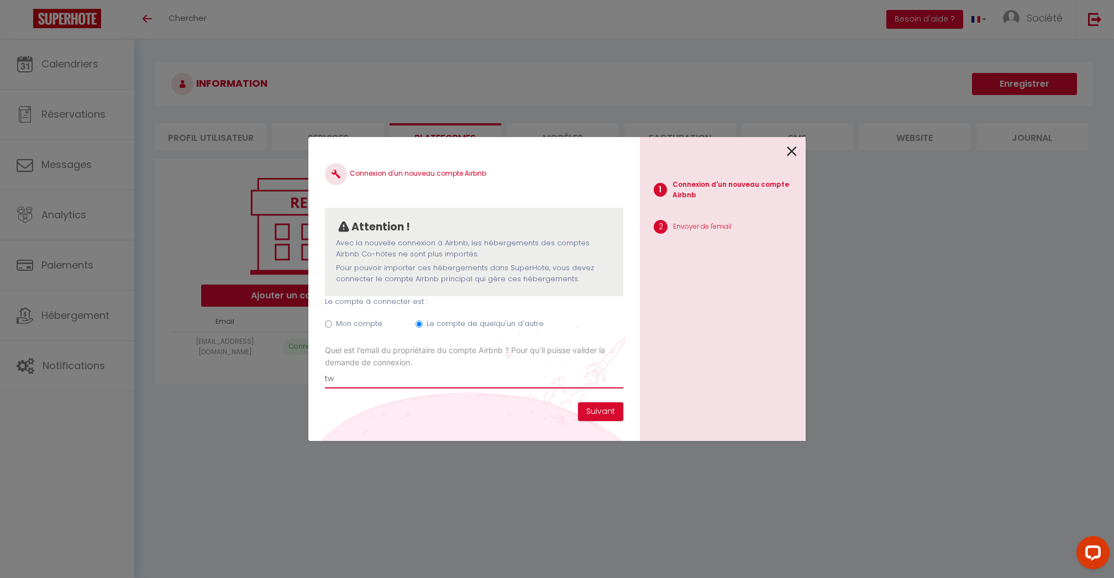
click at [397, 372] on input "tw" at bounding box center [474, 378] width 298 height 20
paste input "sci.hyperion.vbgp@gmail.com"
type input "sci.hyperion.vbgp@gmail.com"
click at [592, 410] on button "Suivant" at bounding box center [600, 411] width 45 height 19
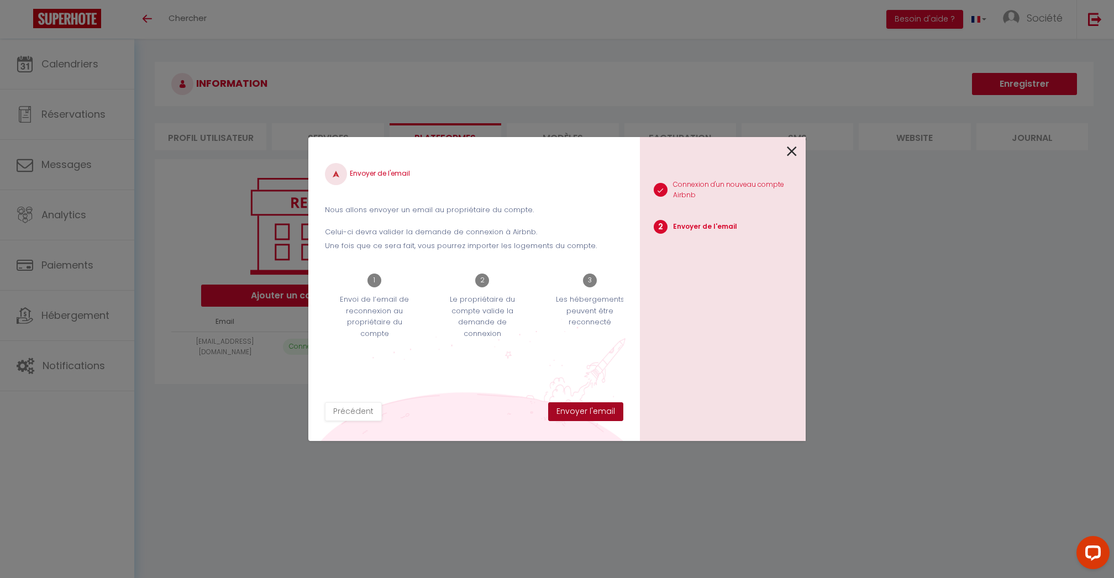
click at [599, 416] on button "Envoyer l'email" at bounding box center [585, 411] width 75 height 19
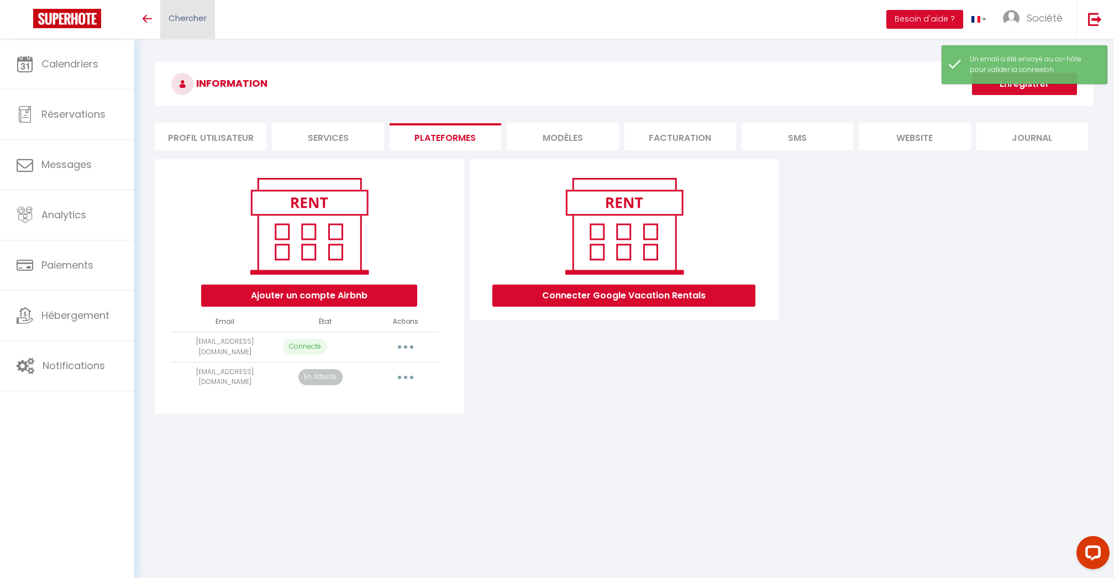
click at [209, 0] on link "Chercher" at bounding box center [187, 19] width 55 height 39
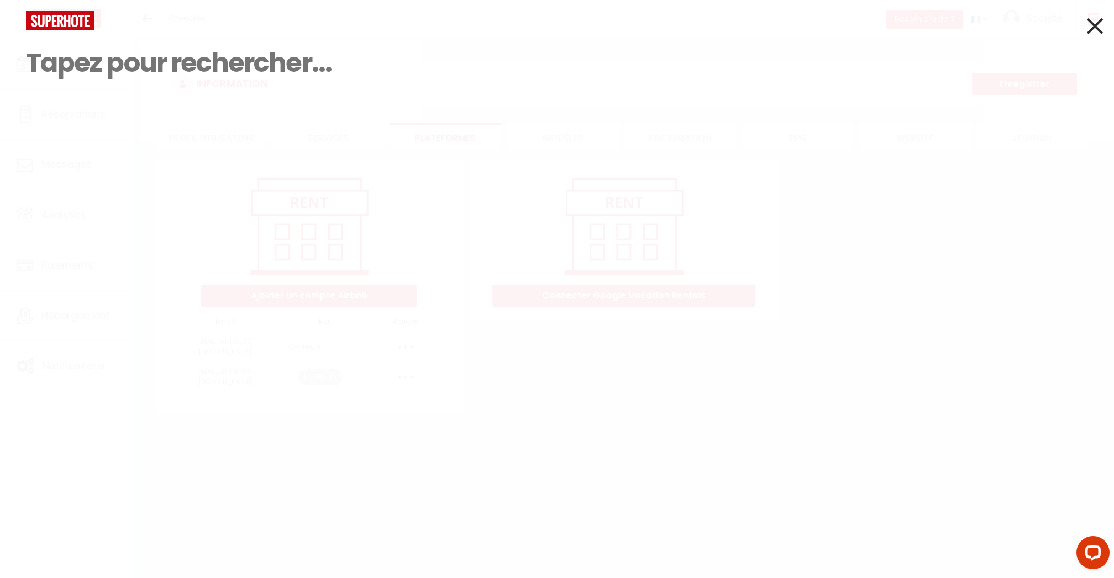
click at [591, 71] on input at bounding box center [557, 62] width 1062 height 65
click at [1087, 17] on icon at bounding box center [1095, 26] width 16 height 28
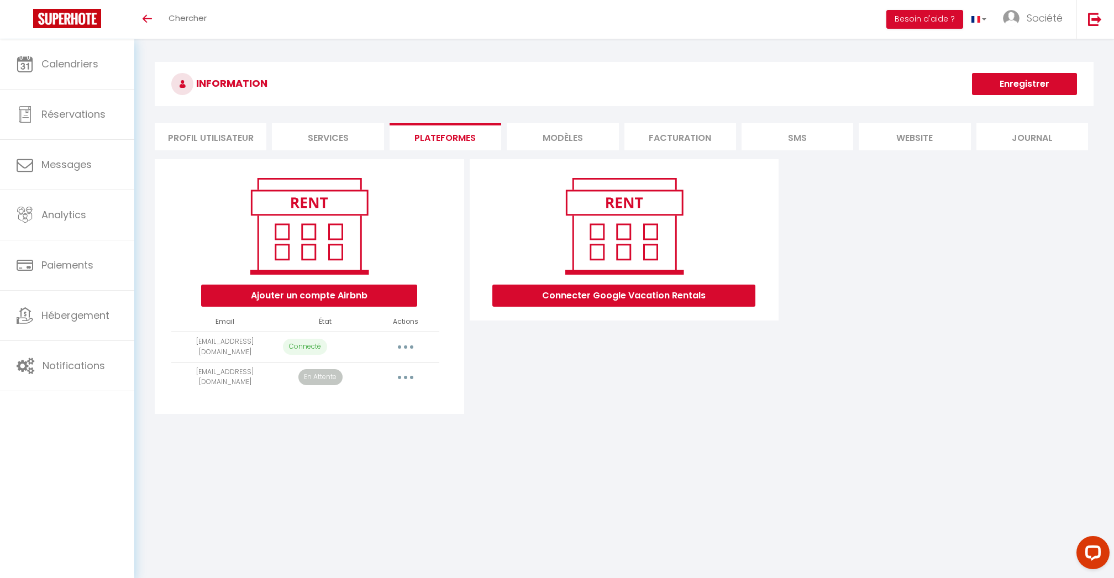
click at [387, 292] on button "Ajouter un compte Airbnb" at bounding box center [309, 295] width 216 height 22
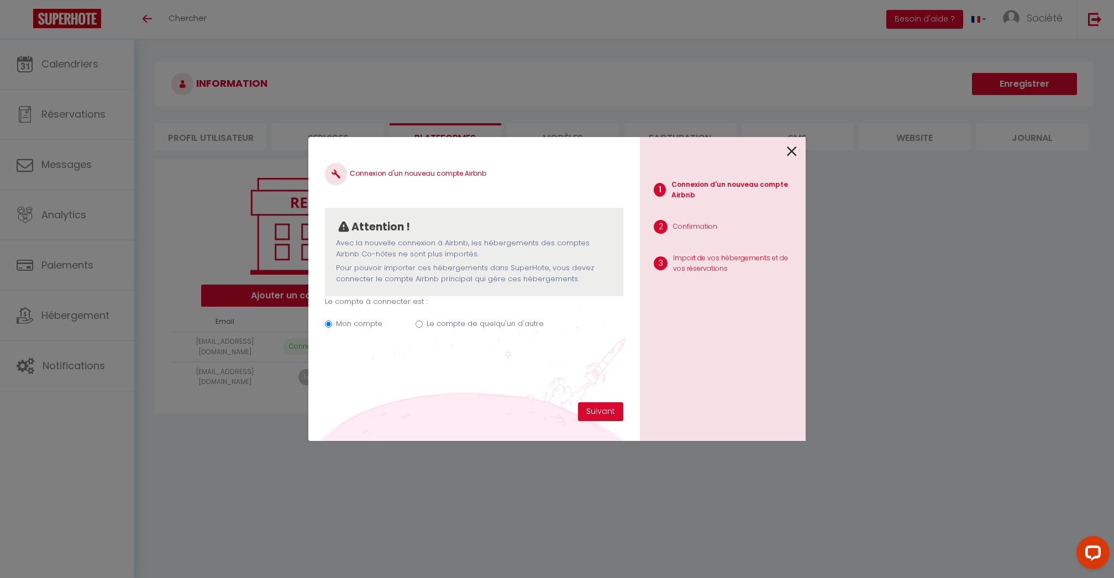
click at [441, 321] on label "Le compte de quelqu'un d'autre" at bounding box center [484, 323] width 117 height 11
click at [423, 321] on input "Le compte de quelqu'un d'autre" at bounding box center [418, 323] width 7 height 7
radio input "true"
radio input "false"
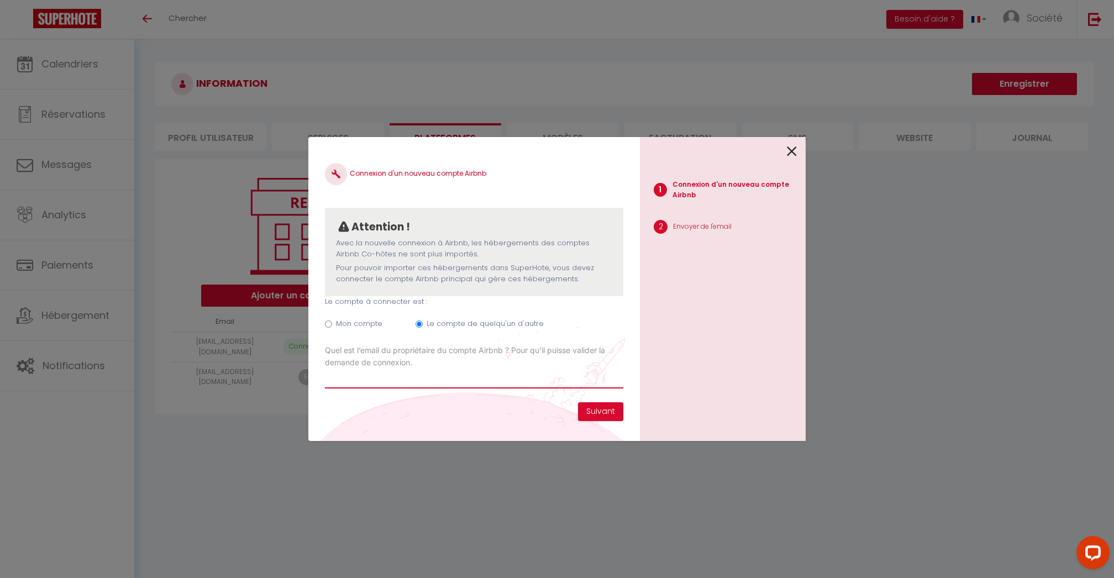
click at [350, 371] on input "Email connexion Airbnb" at bounding box center [474, 378] width 298 height 20
paste input "romain.duprez@gmail.com"
type input "romain.duprez@gmail.com"
click at [604, 412] on button "Suivant" at bounding box center [600, 411] width 45 height 19
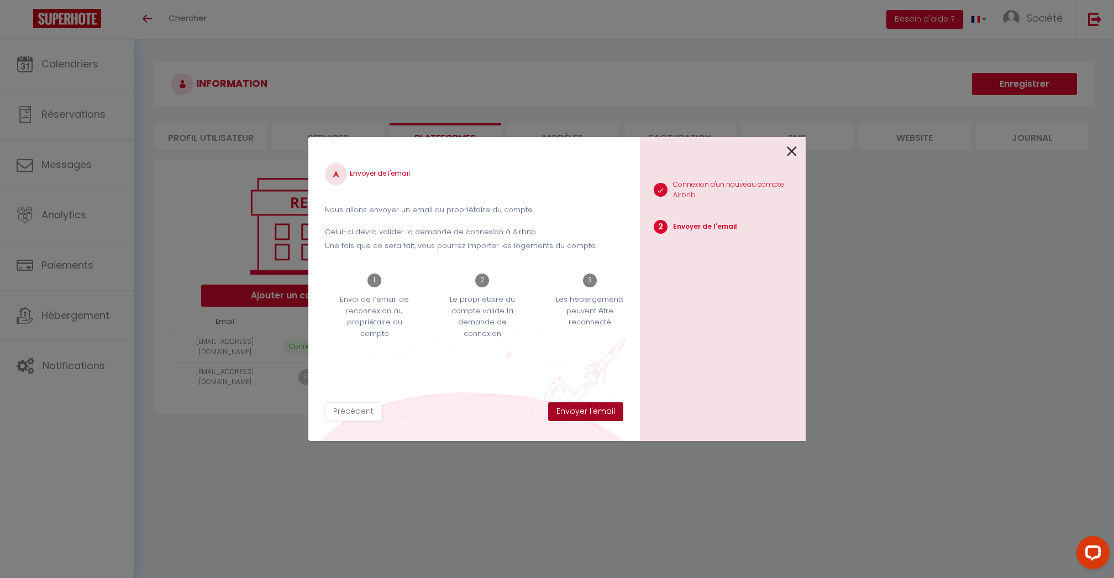
click at [598, 409] on button "Envoyer l'email" at bounding box center [585, 411] width 75 height 19
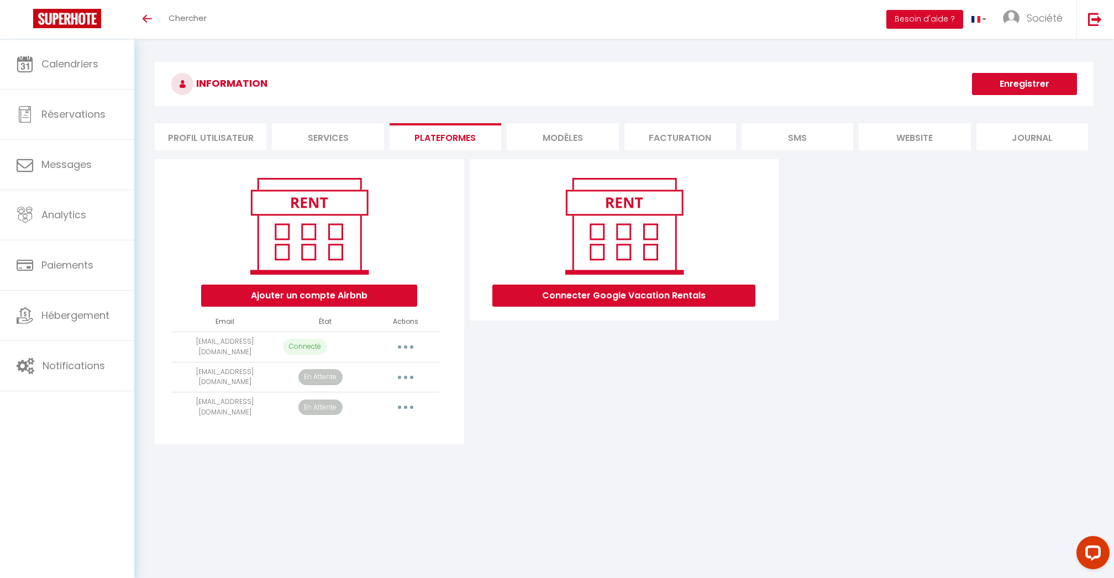
click at [361, 302] on button "Ajouter un compte Airbnb" at bounding box center [309, 295] width 216 height 22
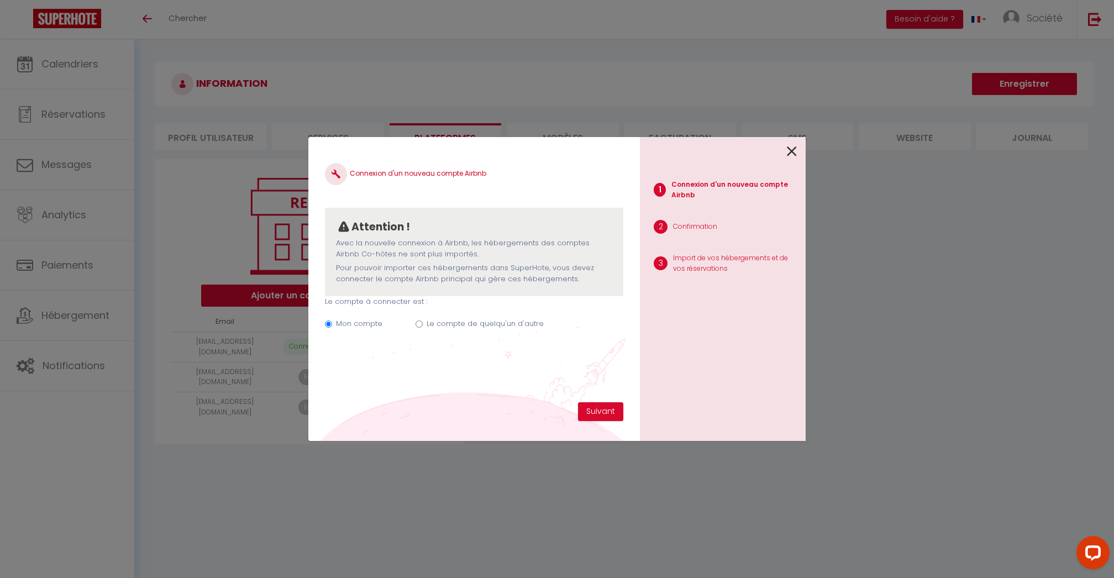
click at [453, 313] on div "Mon compte Le compte de quelqu'un d'autre" at bounding box center [474, 325] width 298 height 37
click at [453, 318] on label "Le compte de quelqu'un d'autre" at bounding box center [484, 323] width 117 height 11
click at [423, 320] on input "Le compte de quelqu'un d'autre" at bounding box center [418, 323] width 7 height 7
radio input "true"
radio input "false"
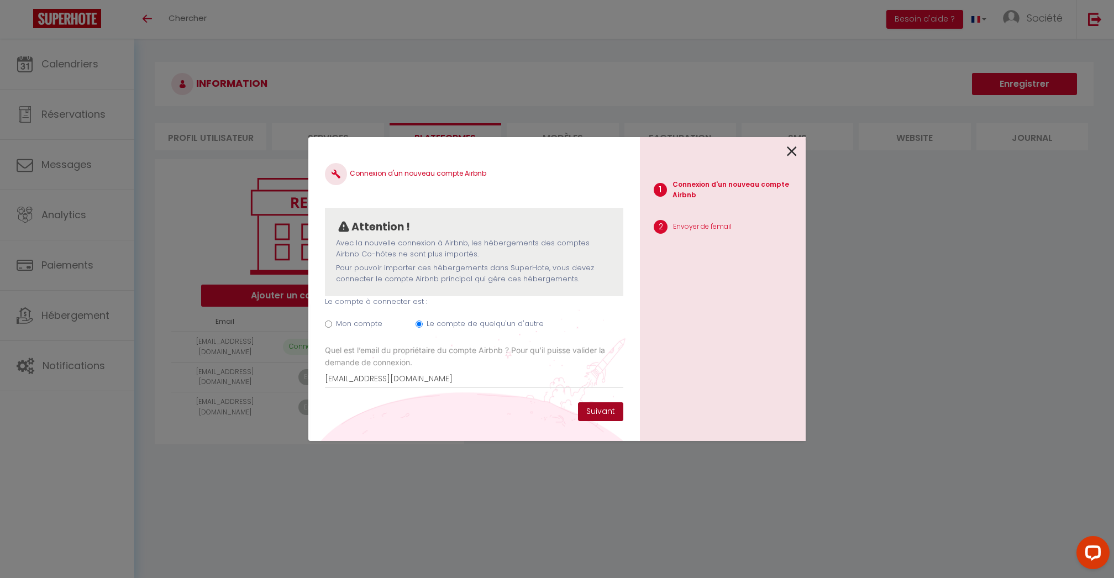
type input "[EMAIL_ADDRESS][DOMAIN_NAME]"
click at [593, 412] on button "Suivant" at bounding box center [600, 411] width 45 height 19
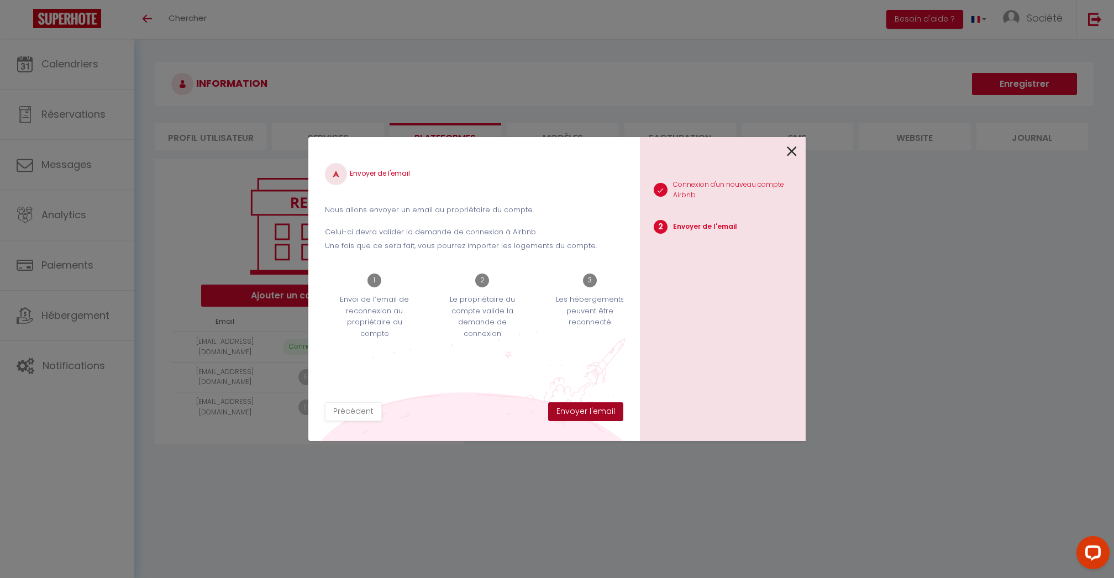
click at [593, 412] on button "Envoyer l'email" at bounding box center [585, 411] width 75 height 19
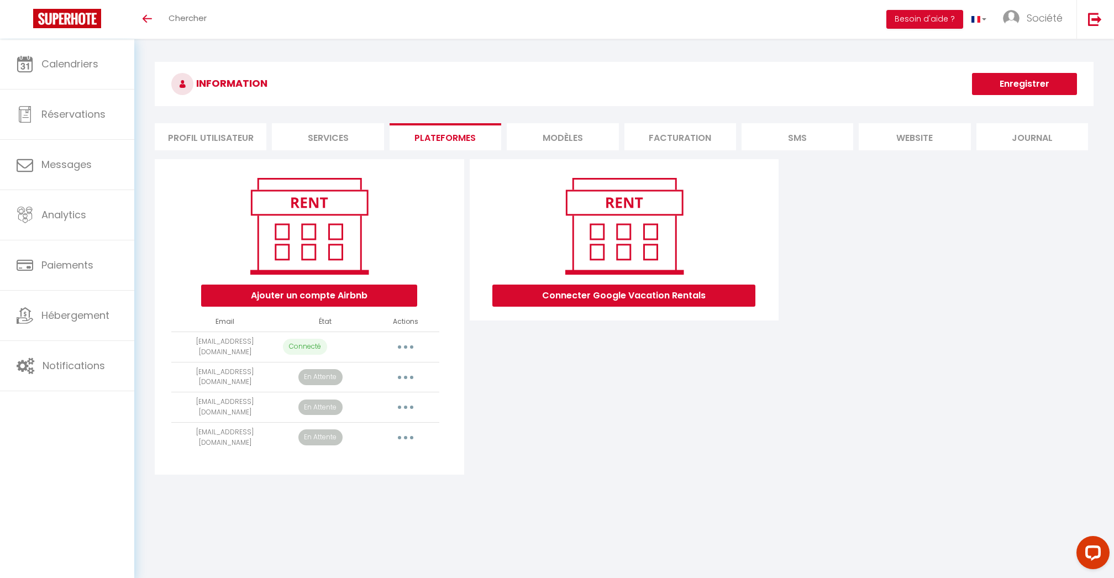
click at [372, 299] on button "Ajouter un compte Airbnb" at bounding box center [309, 295] width 216 height 22
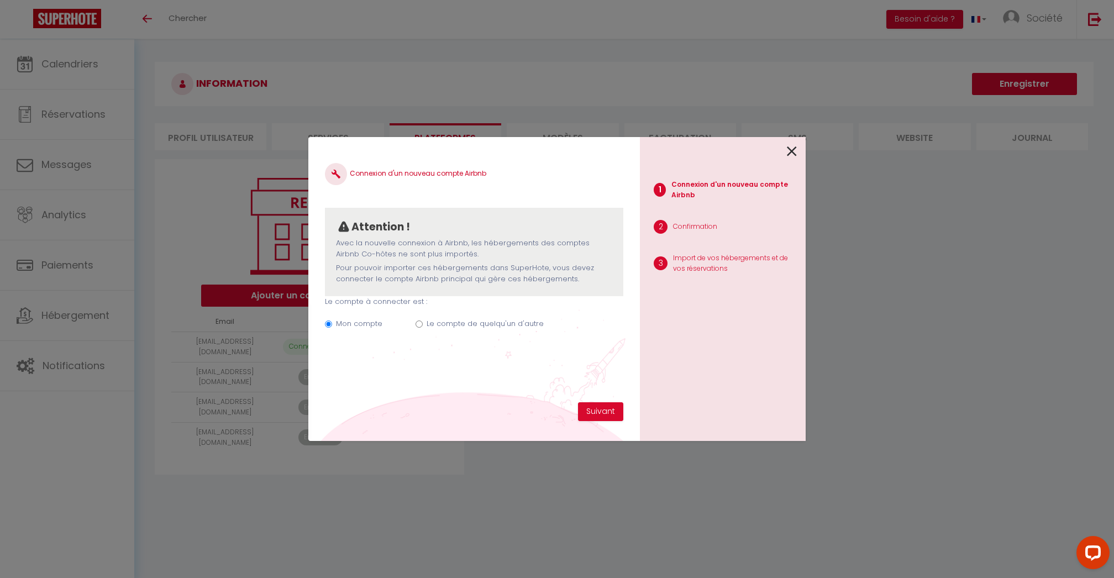
click at [432, 319] on label "Le compte de quelqu'un d'autre" at bounding box center [484, 323] width 117 height 11
click at [423, 320] on input "Le compte de quelqu'un d'autre" at bounding box center [418, 323] width 7 height 7
radio input "true"
radio input "false"
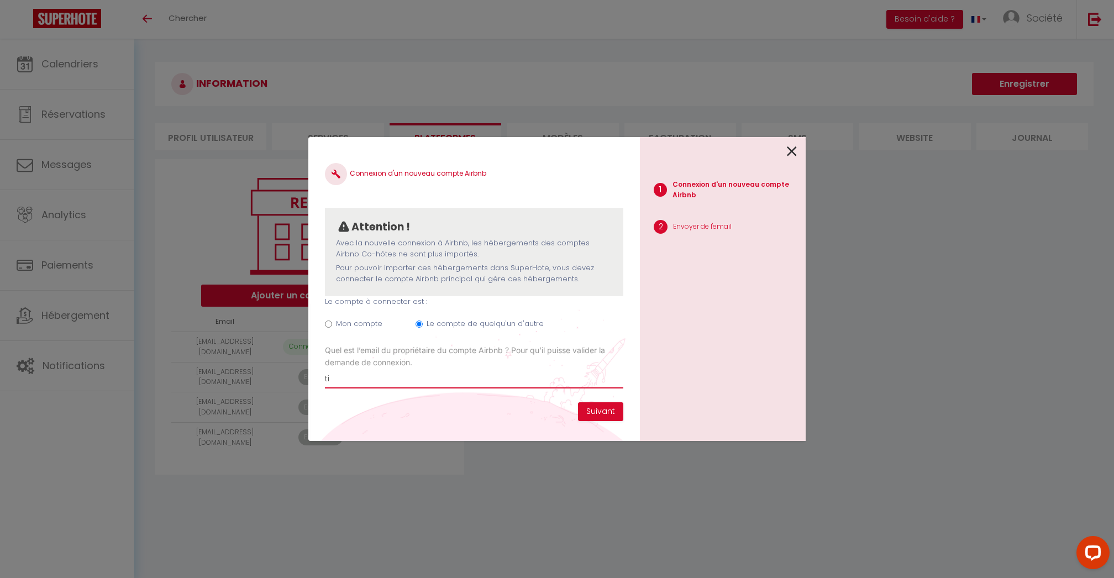
click at [433, 386] on input "ti" at bounding box center [474, 378] width 298 height 20
paste input "Vous allez recevoir un mail de la part de Superhote. Il y a une mise à jour act…"
type input "Vous allez recevoir un mail de la part de Superhote. Il y a une mise à jour act…"
click at [504, 376] on input "Vous allez recevoir un mail de la part de Superhote. Il y a une mise à jour act…" at bounding box center [474, 378] width 298 height 20
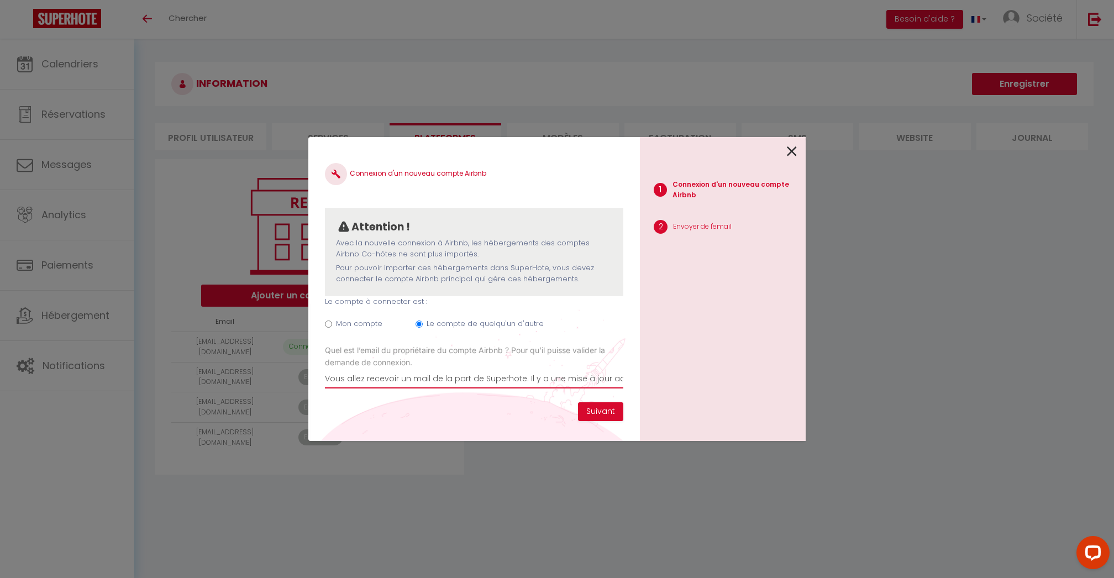
click at [504, 376] on input "Vous allez recevoir un mail de la part de Superhote. Il y a une mise à jour act…" at bounding box center [474, 378] width 298 height 20
paste input "[EMAIL_ADDRESS][DOMAIN_NAME]"
type input "[EMAIL_ADDRESS][DOMAIN_NAME]"
click at [588, 409] on button "Suivant" at bounding box center [600, 411] width 45 height 19
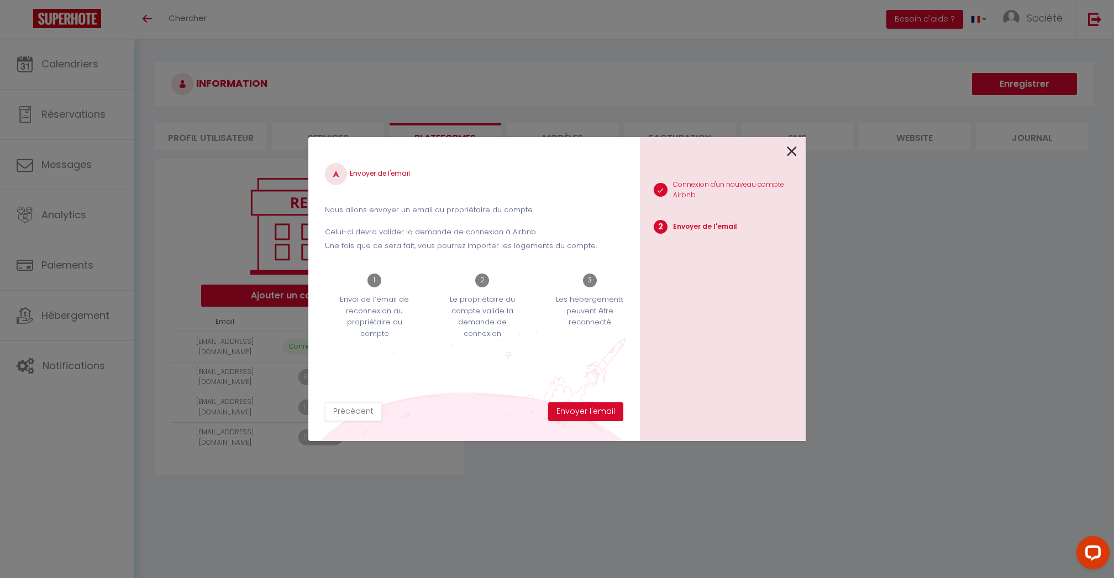
click at [588, 409] on button "Envoyer l'email" at bounding box center [585, 411] width 75 height 19
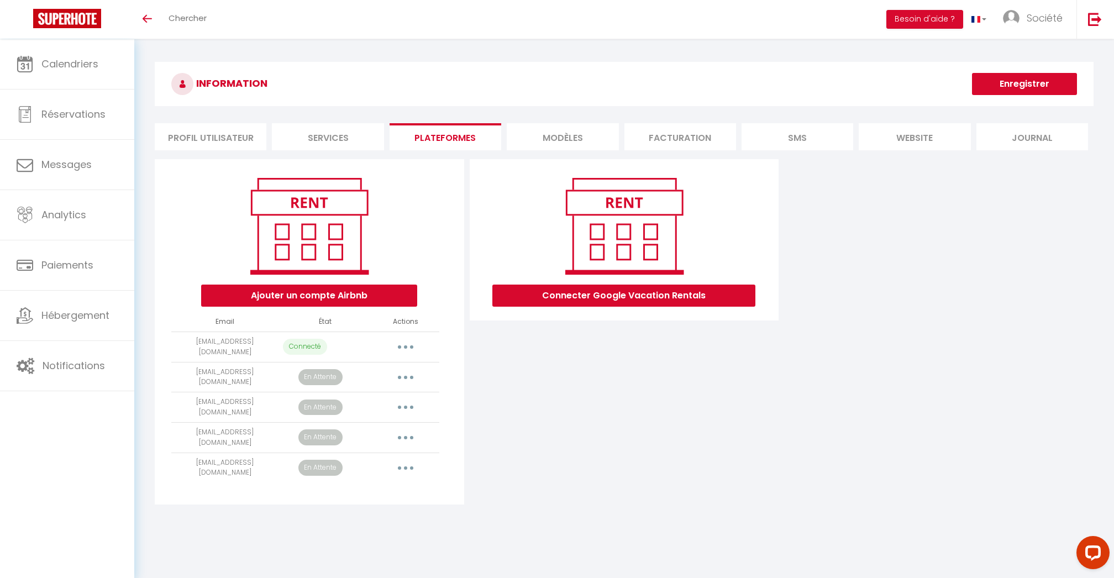
click at [507, 435] on div "Connecter Google Vacation Rentals" at bounding box center [624, 331] width 315 height 345
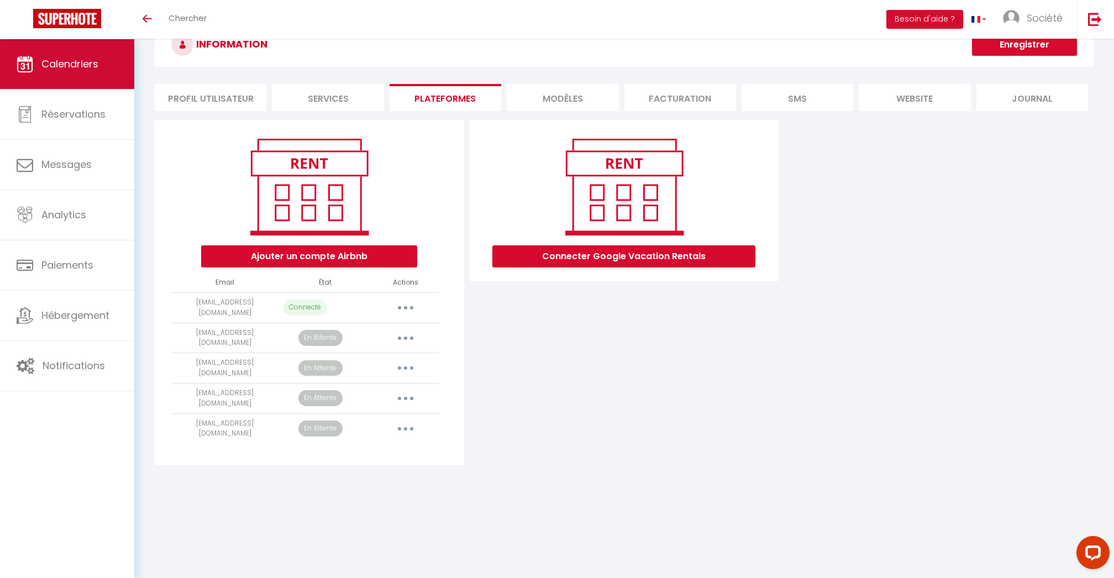
scroll to position [39, 0]
click at [60, 54] on link "Calendriers" at bounding box center [67, 64] width 134 height 50
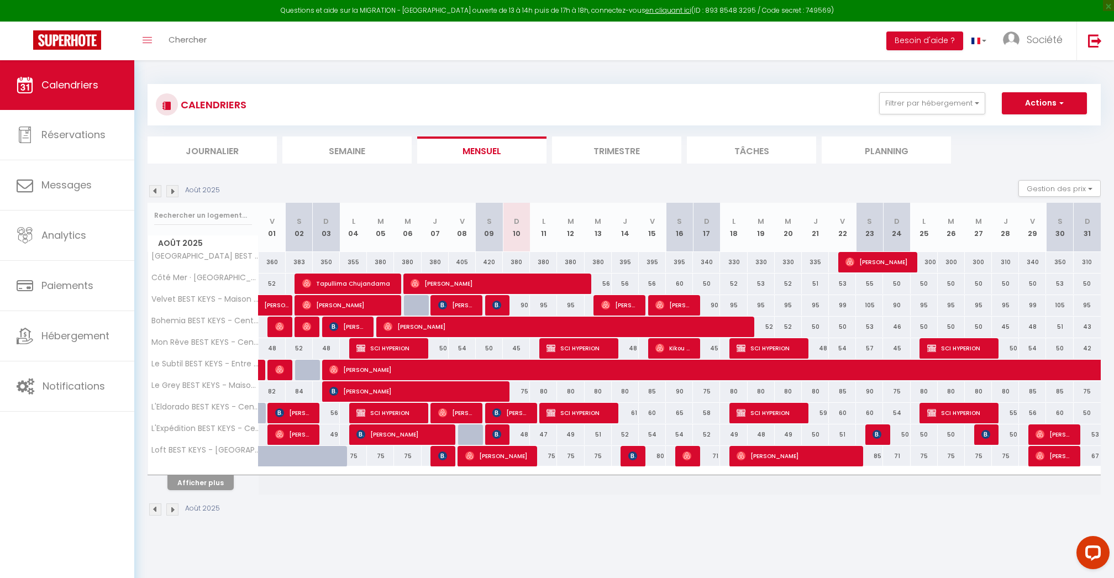
click at [376, 12] on div "Questions et aide sur la MIGRATION - Salle Zoom ouverte de 13 à 14h puis de 17h…" at bounding box center [557, 11] width 1114 height 22
click at [650, 9] on link "en cliquant ici" at bounding box center [668, 10] width 46 height 9
click at [184, 482] on button "Afficher plus" at bounding box center [200, 482] width 66 height 15
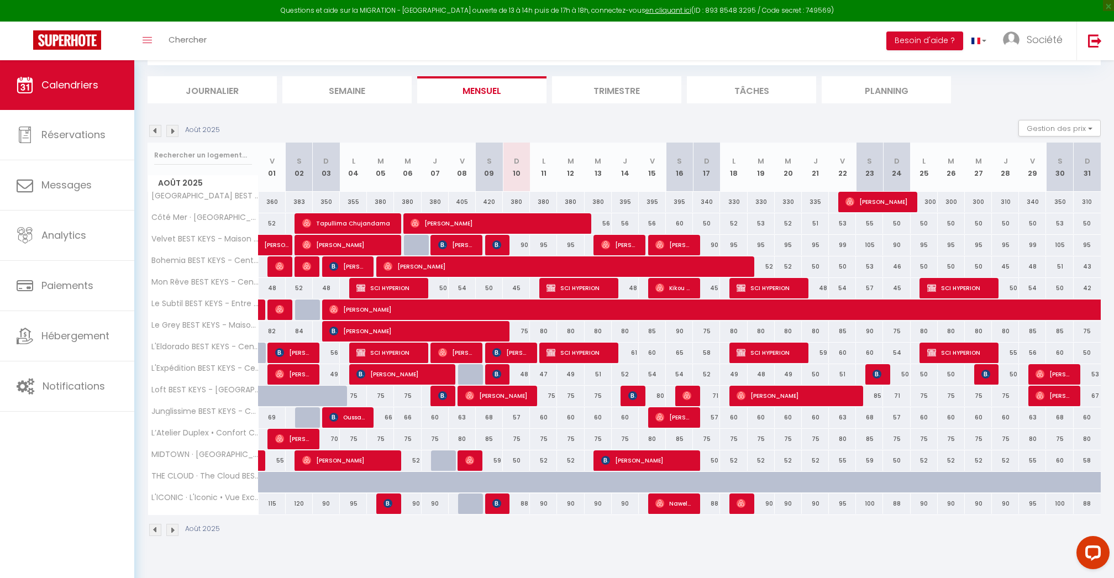
scroll to position [60, 0]
click at [655, 12] on link "en cliquant ici" at bounding box center [668, 10] width 46 height 9
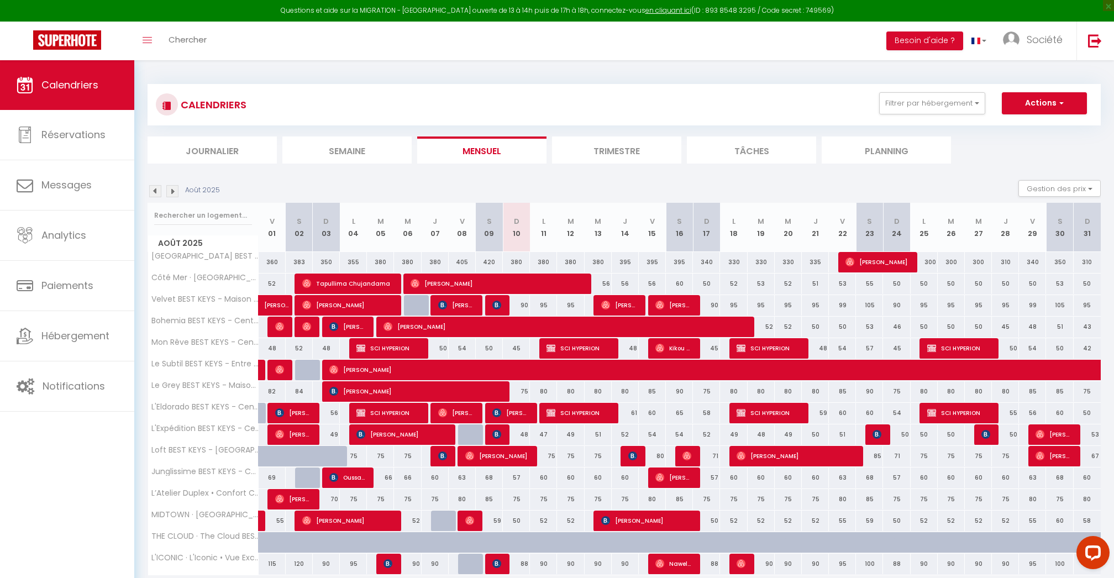
scroll to position [0, 0]
click at [75, 394] on link "Notifications" at bounding box center [67, 386] width 134 height 50
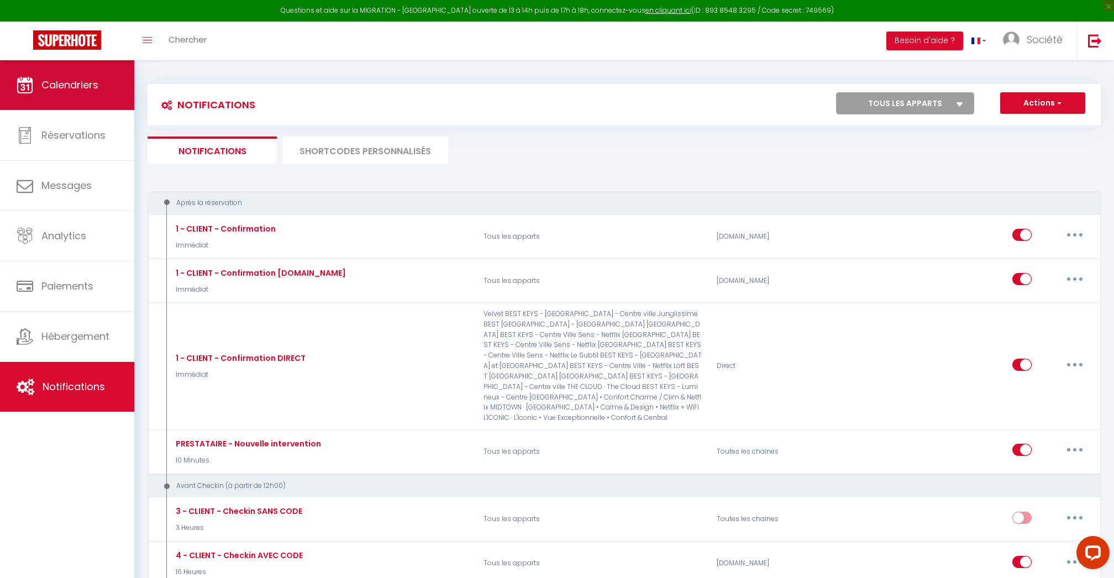
click at [67, 86] on span "Calendriers" at bounding box center [69, 85] width 57 height 14
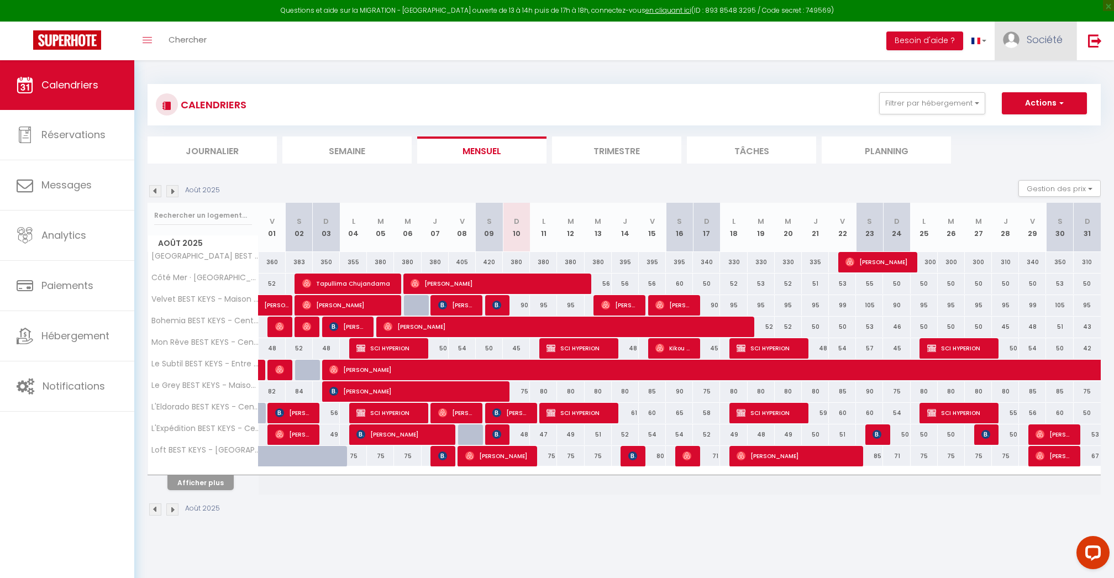
click at [1026, 22] on link "Société" at bounding box center [1035, 41] width 82 height 39
click at [1015, 76] on link "Paramètres" at bounding box center [1032, 76] width 82 height 19
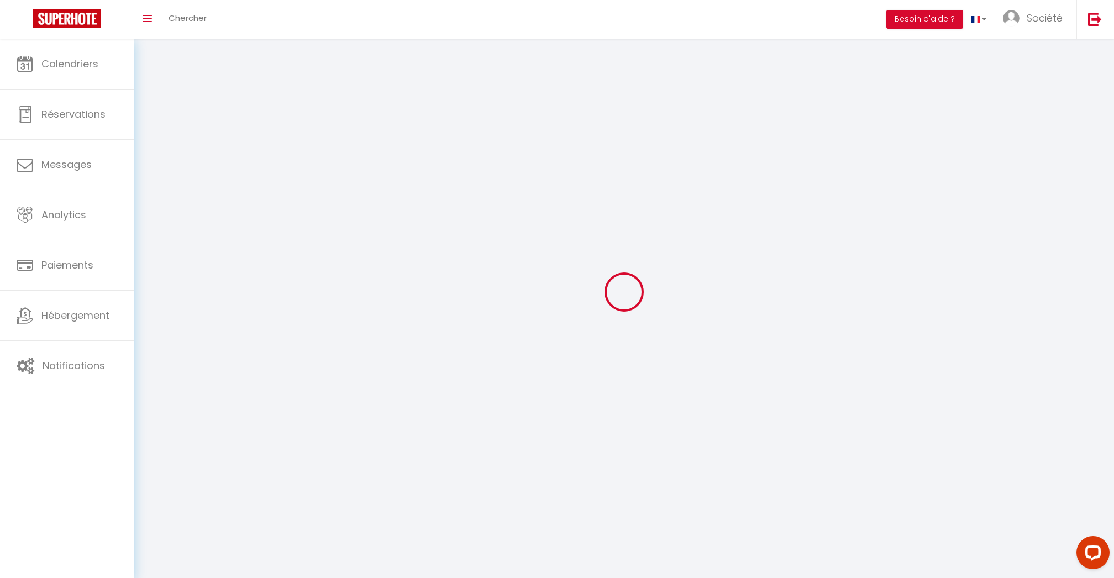
select select
type input "Société"
type input "Cleverman"
type input "0638939832"
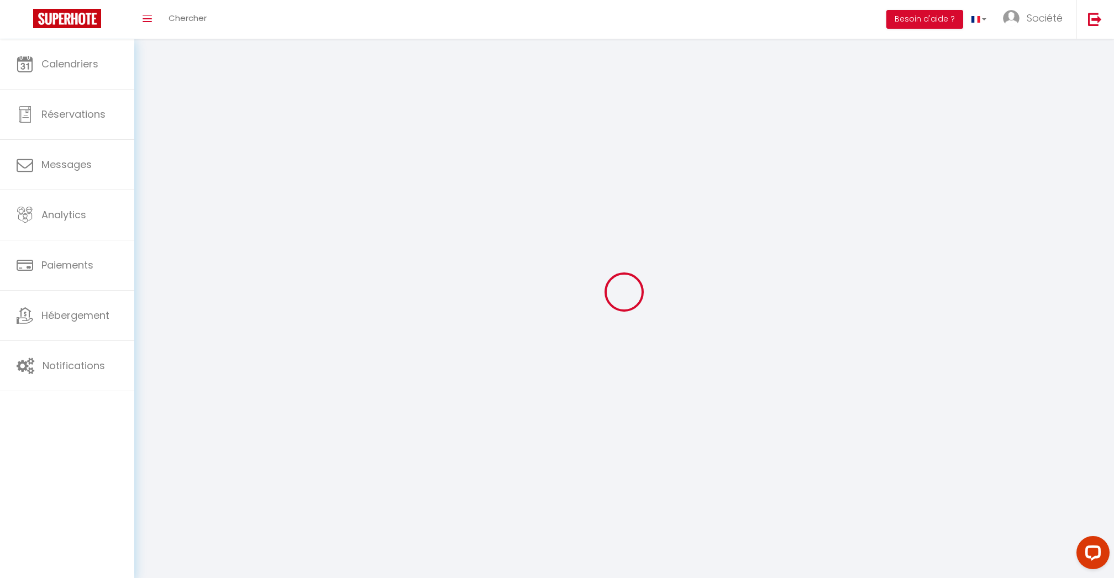
type input "[STREET_ADDRESS]"
type input "75008"
type input "[GEOGRAPHIC_DATA]"
type input "1MbSDeXTbWdgj9z92V8LcDlQQ"
type input "EYUIHqcqQiUOzS7sJ33nradOK"
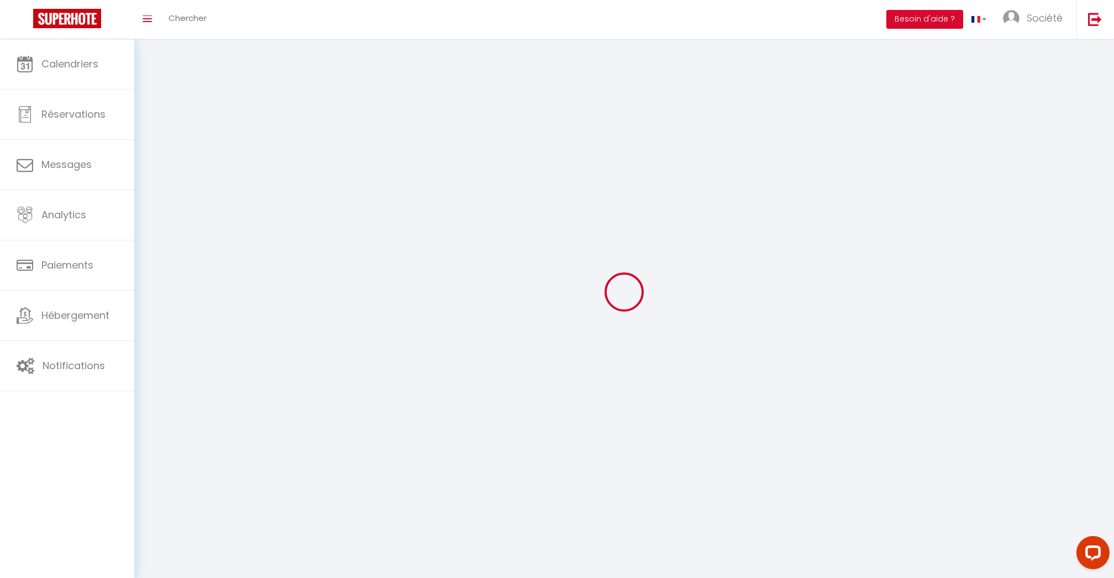
type input "[URL][DOMAIN_NAME]"
select select "28"
select select "fr"
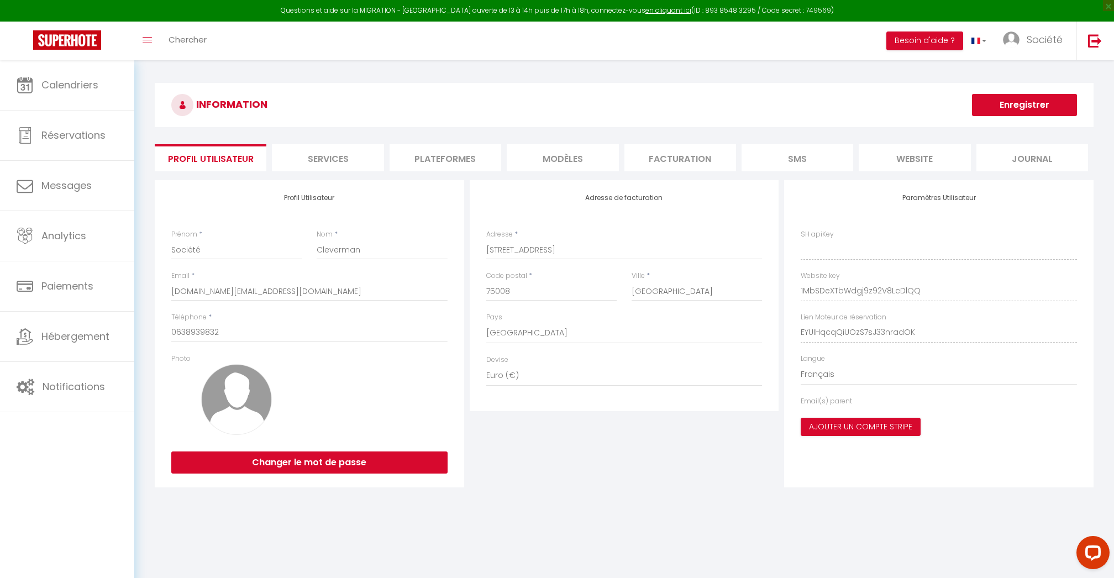
type input "1MbSDeXTbWdgj9z92V8LcDlQQ"
type input "EYUIHqcqQiUOzS7sJ33nradOK"
type input "[URL][DOMAIN_NAME]"
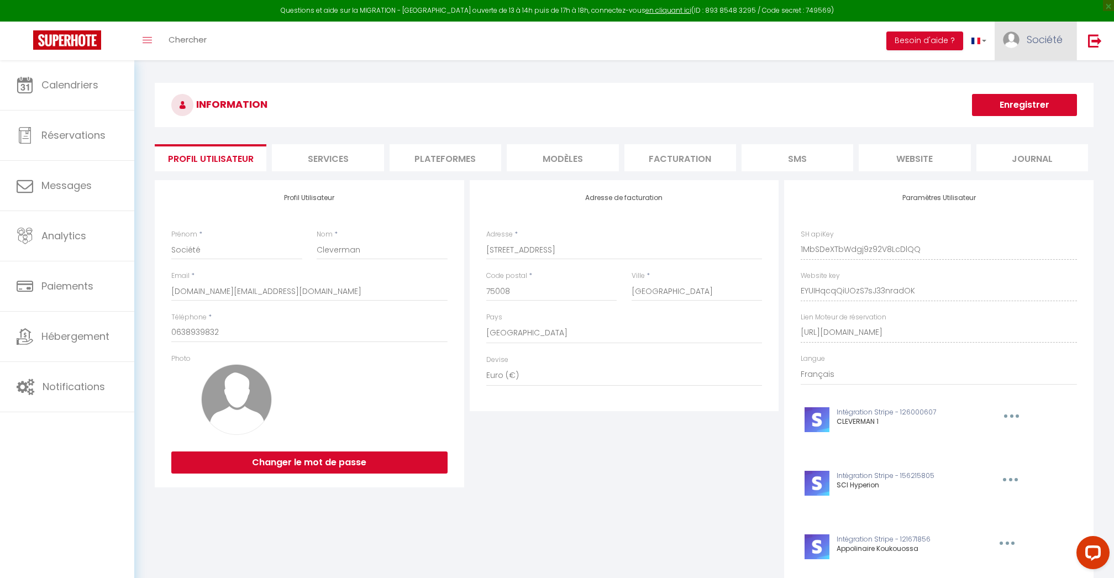
click at [1031, 45] on span "Société" at bounding box center [1044, 40] width 36 height 14
click at [1033, 80] on link "Paramètres" at bounding box center [1032, 76] width 82 height 19
click at [1058, 76] on link "Paramètres" at bounding box center [1032, 76] width 82 height 19
click at [1056, 76] on link "Paramètres" at bounding box center [1032, 76] width 82 height 19
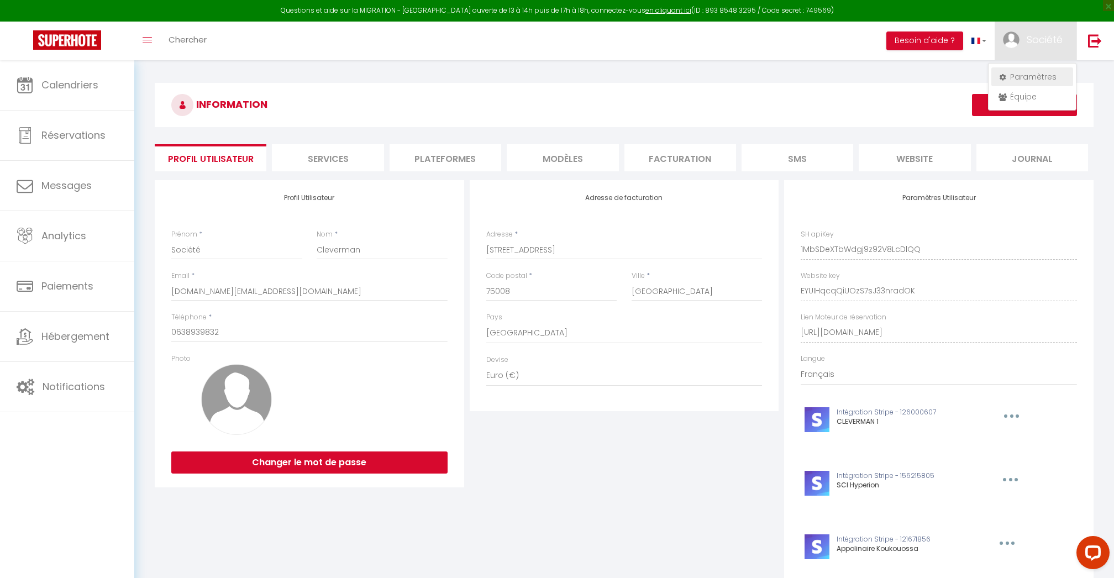
click at [1026, 73] on link "Paramètres" at bounding box center [1032, 76] width 82 height 19
click at [440, 164] on li "Plateformes" at bounding box center [445, 157] width 112 height 27
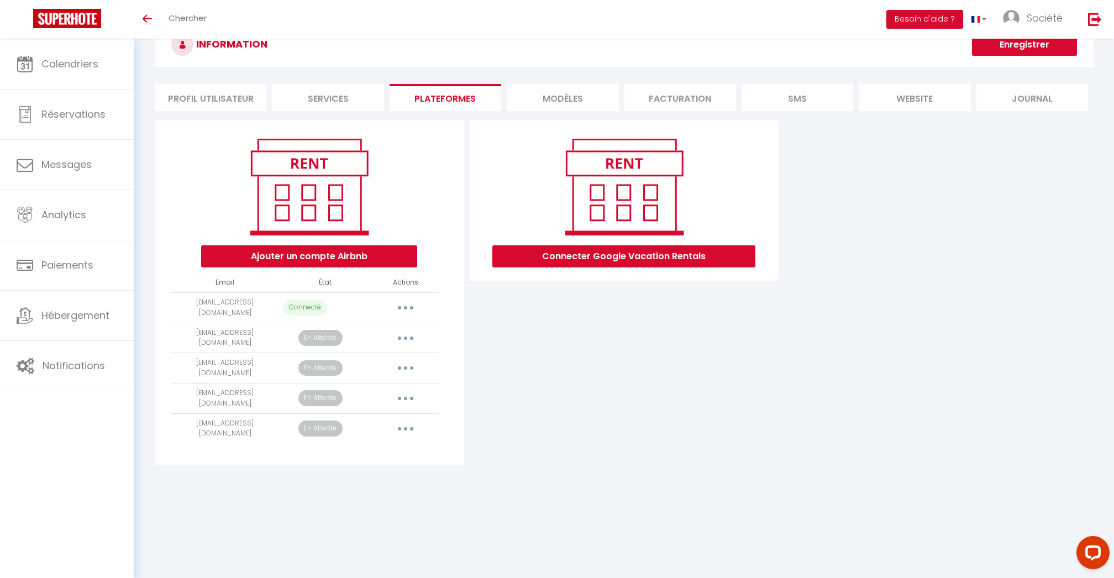
scroll to position [39, 0]
click at [384, 251] on button "Ajouter un compte Airbnb" at bounding box center [309, 257] width 216 height 22
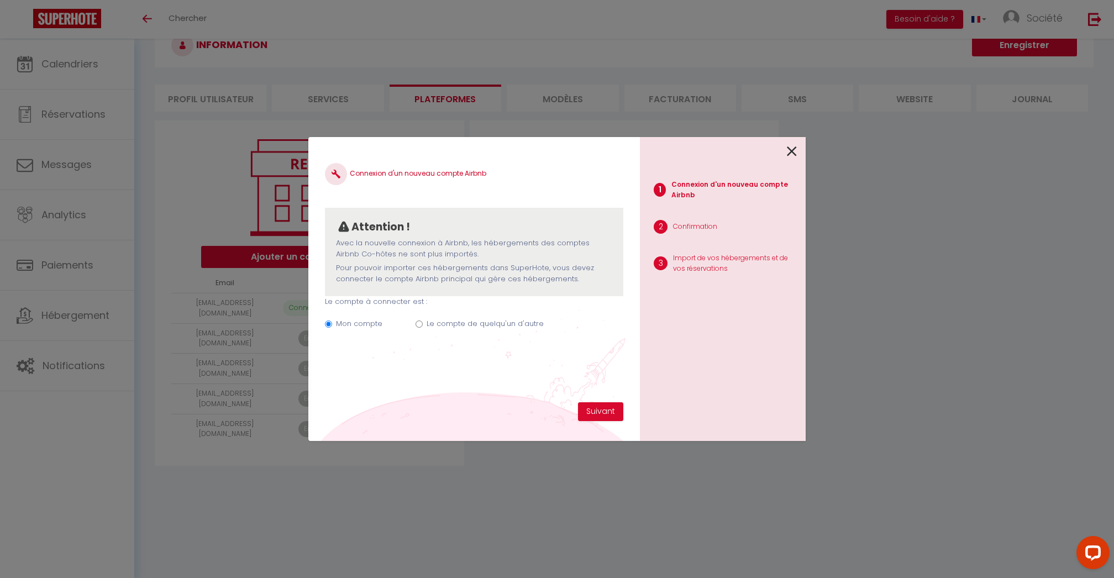
click at [500, 319] on label "Le compte de quelqu'un d'autre" at bounding box center [484, 323] width 117 height 11
click at [423, 320] on input "Le compte de quelqu'un d'autre" at bounding box center [418, 323] width 7 height 7
radio input "true"
radio input "false"
click at [526, 374] on input "Email connexion Airbnb" at bounding box center [474, 378] width 298 height 20
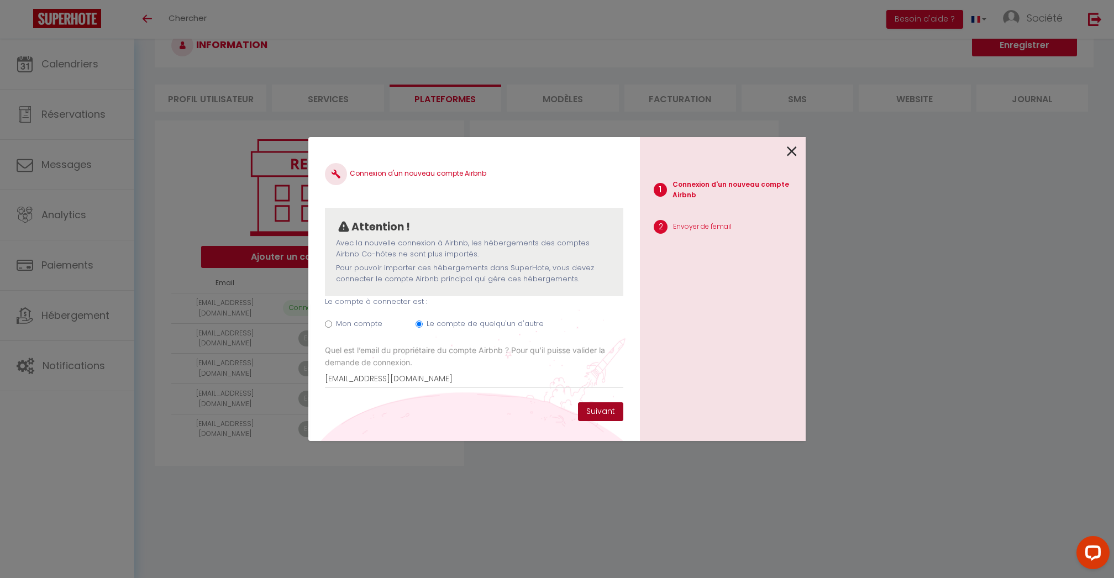
type input "[EMAIL_ADDRESS][DOMAIN_NAME]"
click at [610, 419] on button "Suivant" at bounding box center [600, 411] width 45 height 19
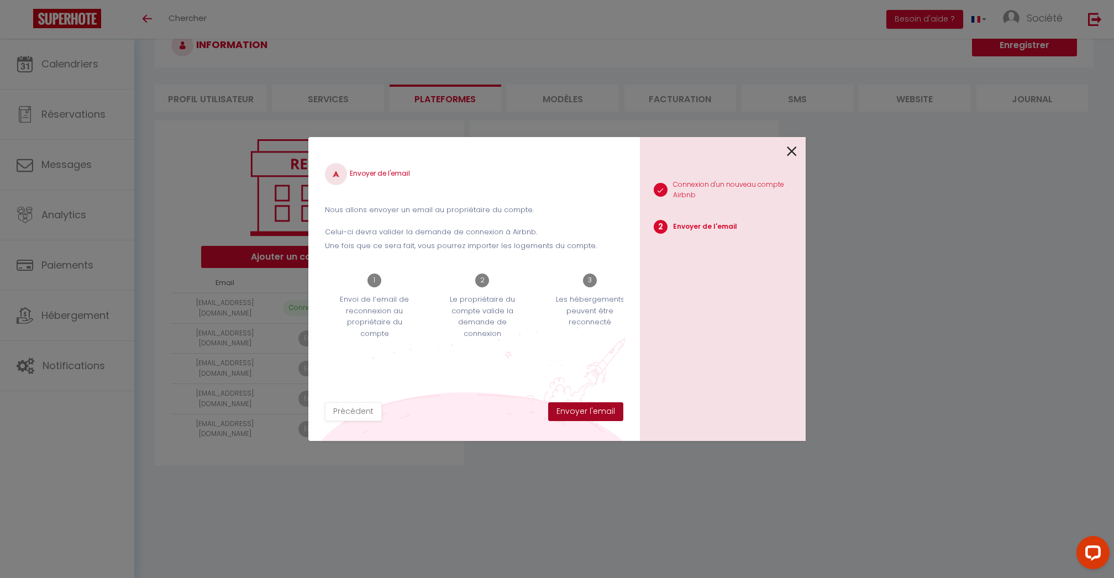
click at [599, 410] on button "Envoyer l'email" at bounding box center [585, 411] width 75 height 19
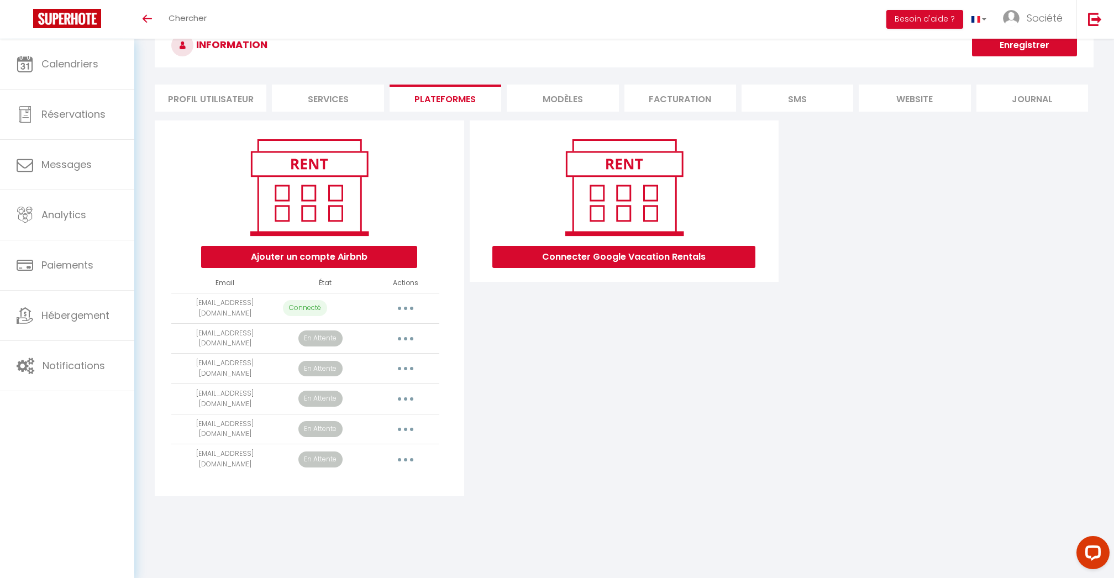
click at [405, 394] on button "button" at bounding box center [405, 399] width 31 height 18
click at [375, 416] on link "Importer les appartements" at bounding box center [357, 424] width 122 height 19
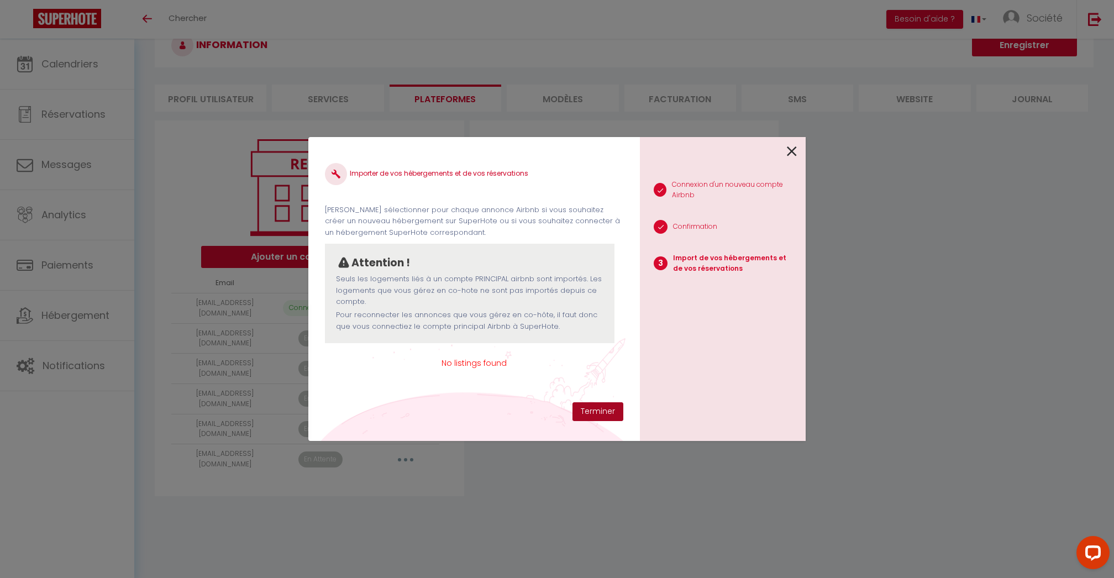
click at [602, 409] on button "Terminer" at bounding box center [597, 411] width 51 height 19
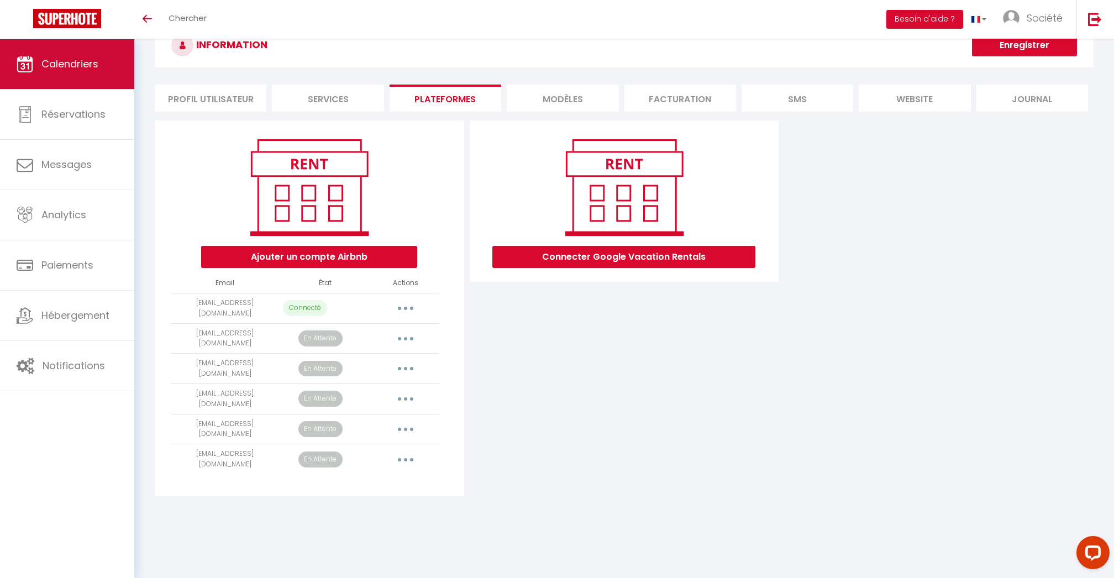
click at [36, 69] on link "Calendriers" at bounding box center [67, 64] width 134 height 50
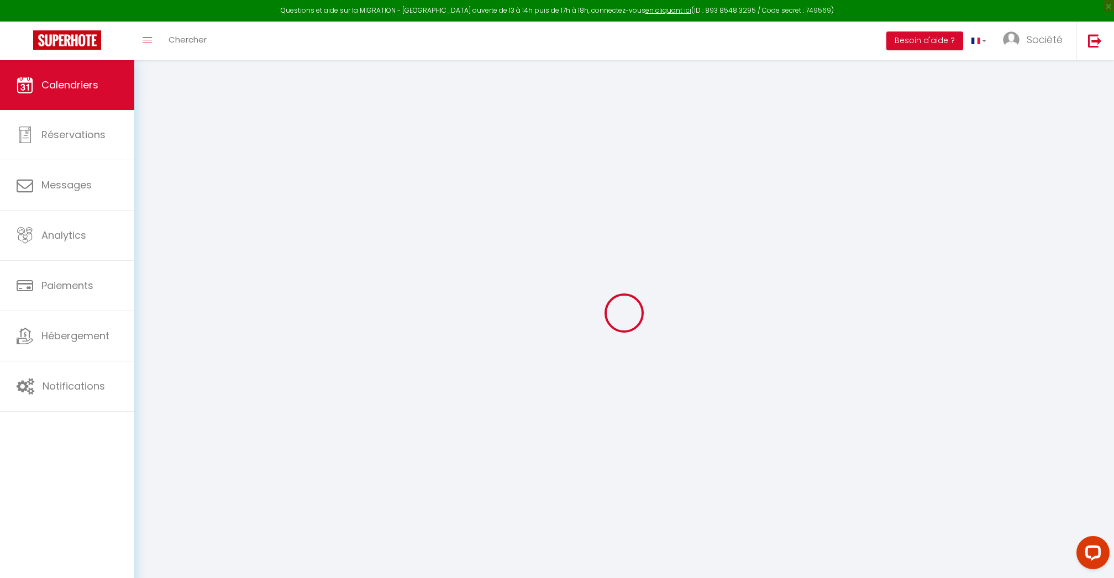
click at [36, 69] on link "Calendriers" at bounding box center [67, 85] width 134 height 50
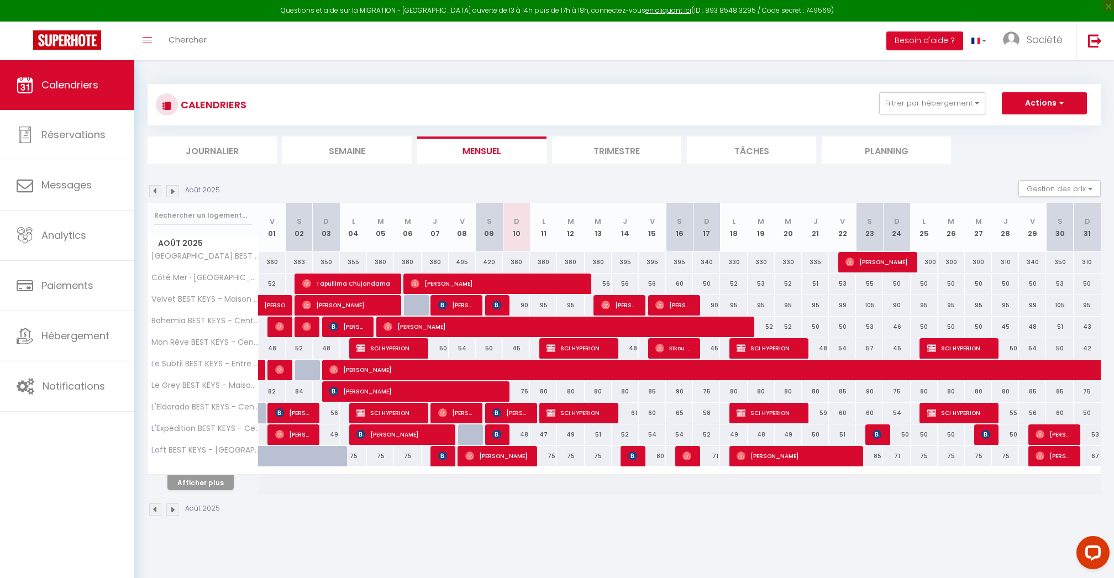
click at [218, 480] on button "Afficher plus" at bounding box center [200, 482] width 66 height 15
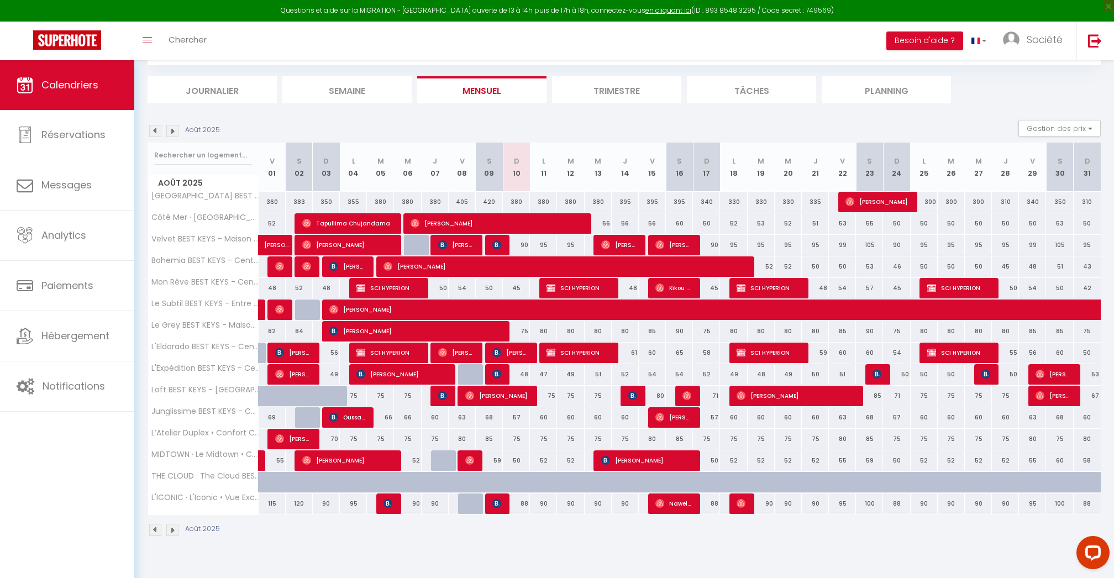
scroll to position [60, 0]
click at [496, 246] on img at bounding box center [496, 244] width 9 height 9
select select "OK"
select select "0"
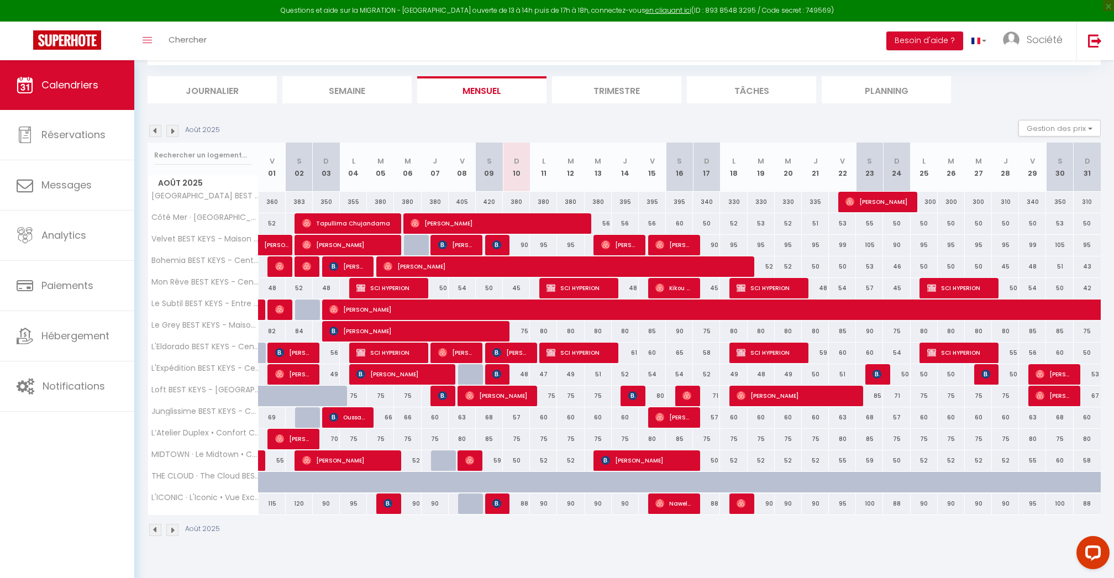
select select "0"
select select "1"
select select
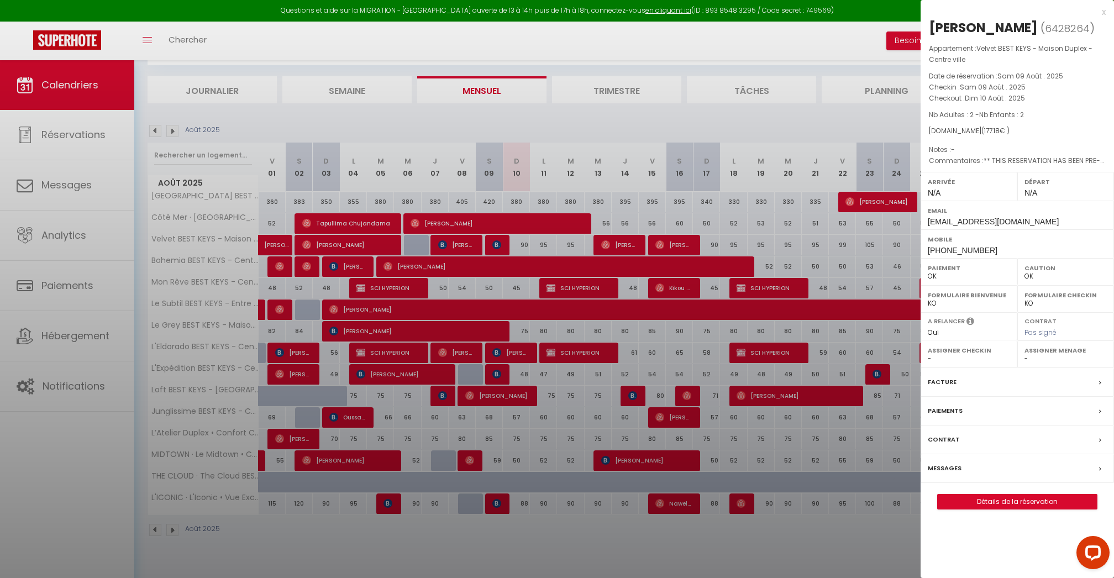
select select "15019"
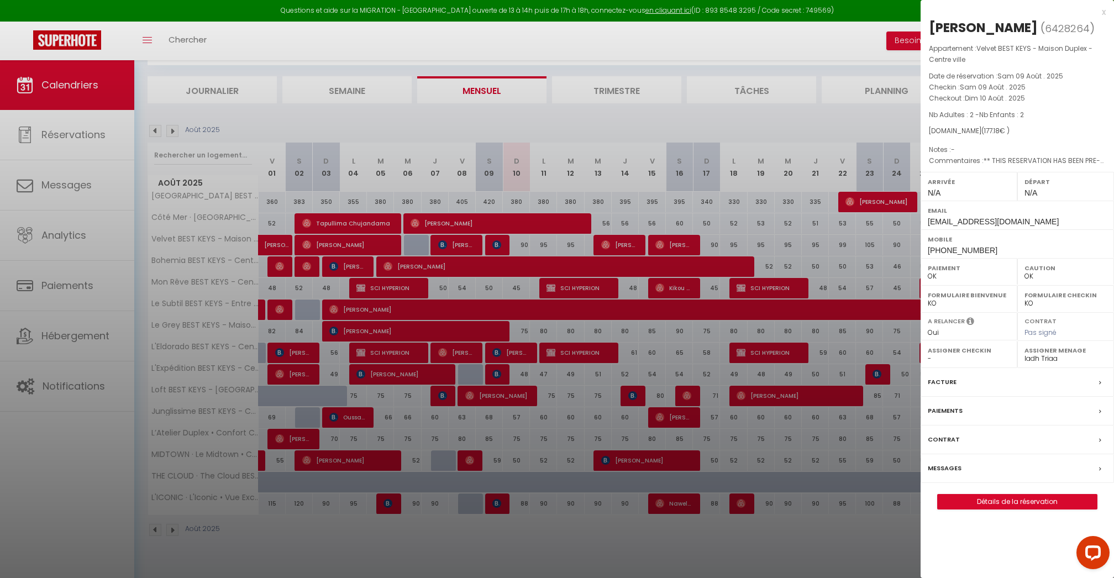
click at [1103, 8] on div "x" at bounding box center [1012, 12] width 185 height 13
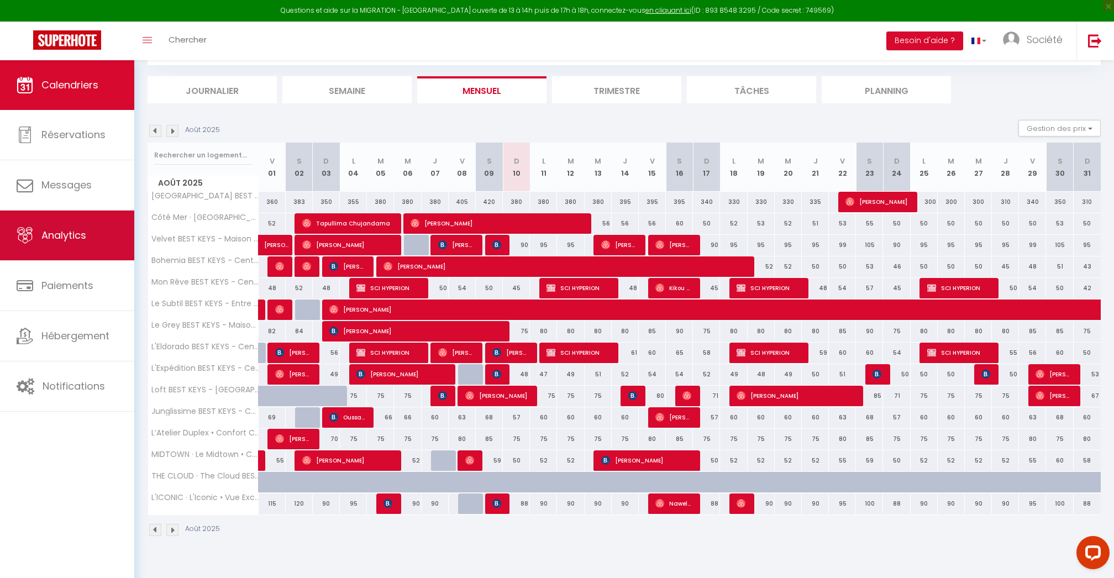
click at [62, 245] on link "Analytics" at bounding box center [67, 235] width 134 height 50
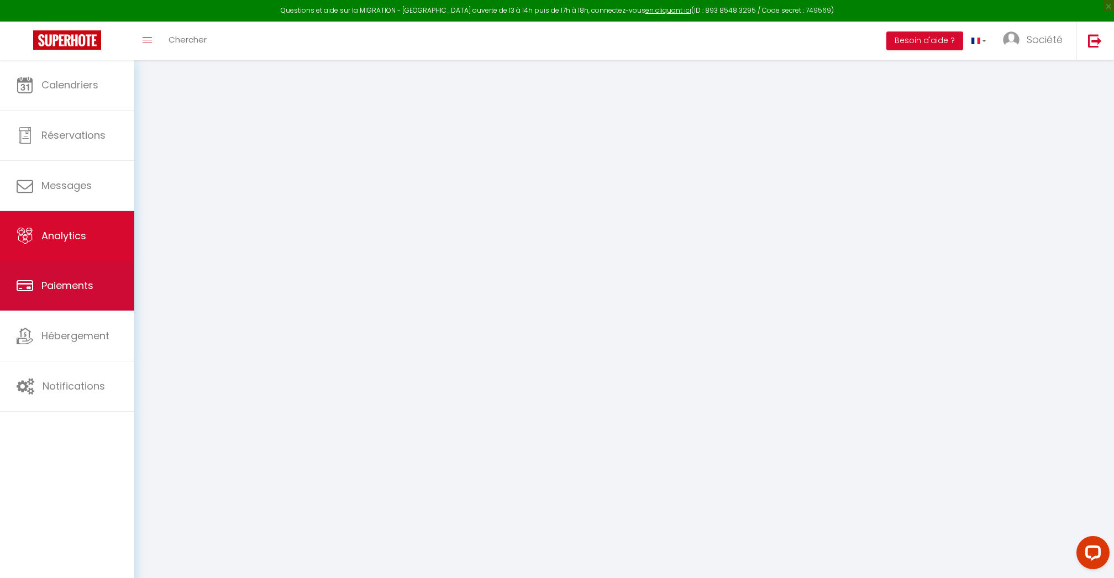
select select "2025"
select select "8"
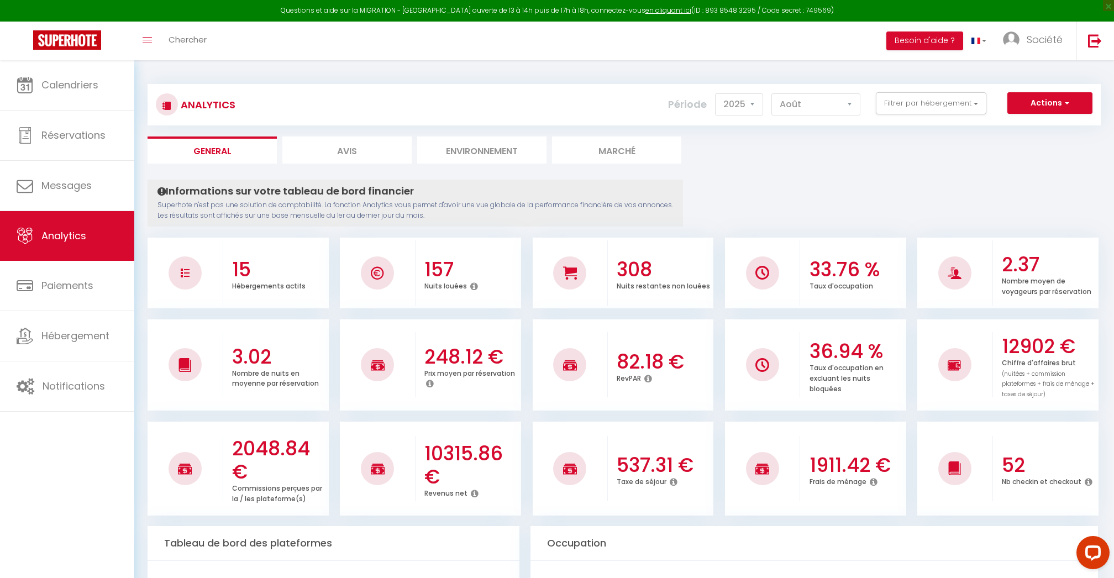
click at [78, 460] on div "Calendriers Réservations Messages Analytics Paiements Hébergement Notifications" at bounding box center [67, 330] width 134 height 541
click at [44, 73] on link "Calendriers" at bounding box center [67, 85] width 134 height 50
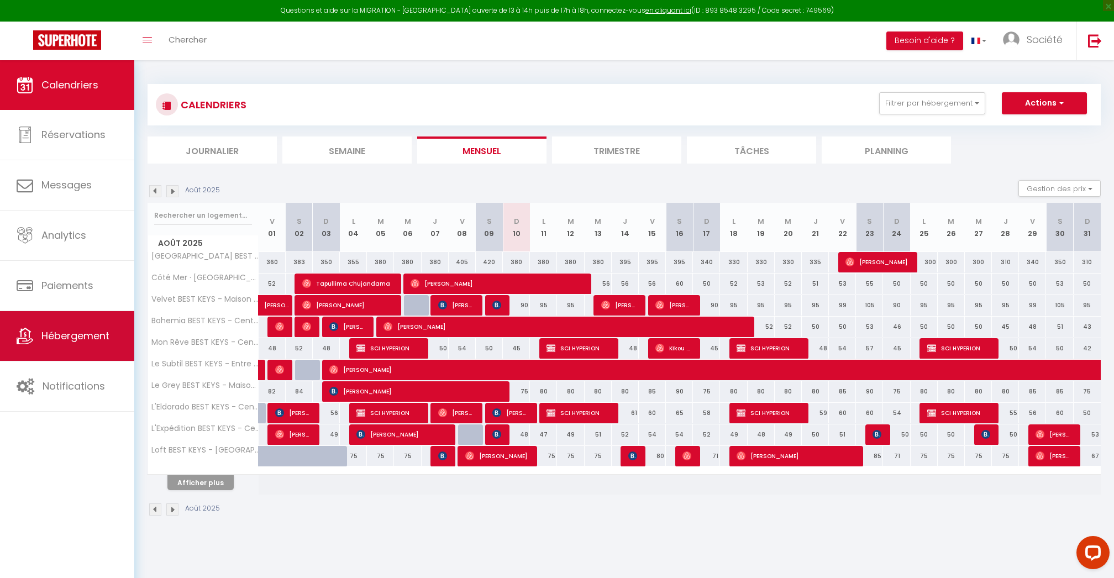
click at [85, 330] on span "Hébergement" at bounding box center [75, 336] width 68 height 14
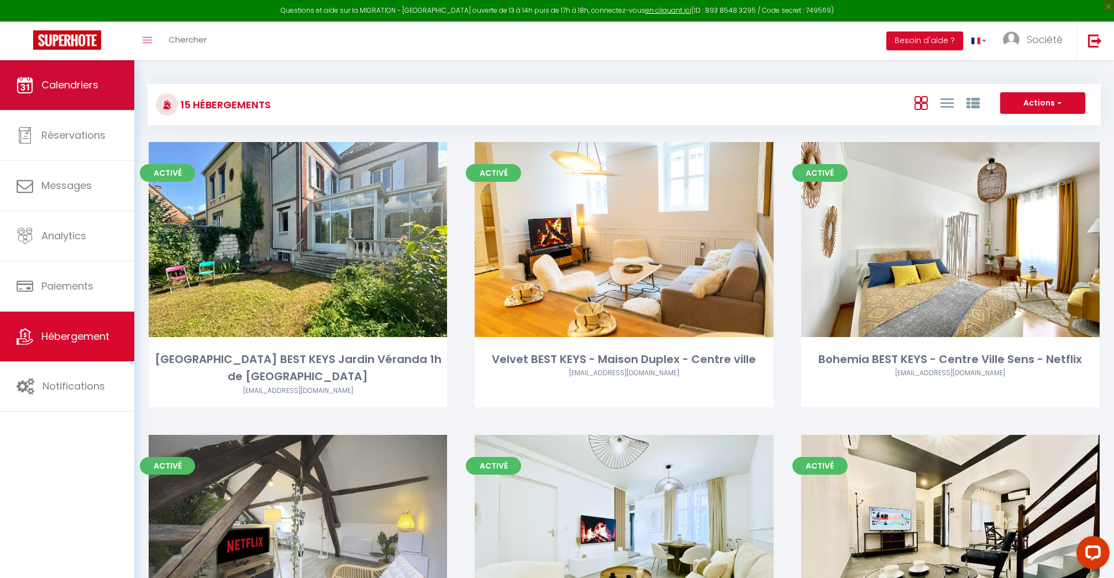
scroll to position [-1, 0]
click at [15, 98] on link "Calendriers" at bounding box center [67, 85] width 134 height 50
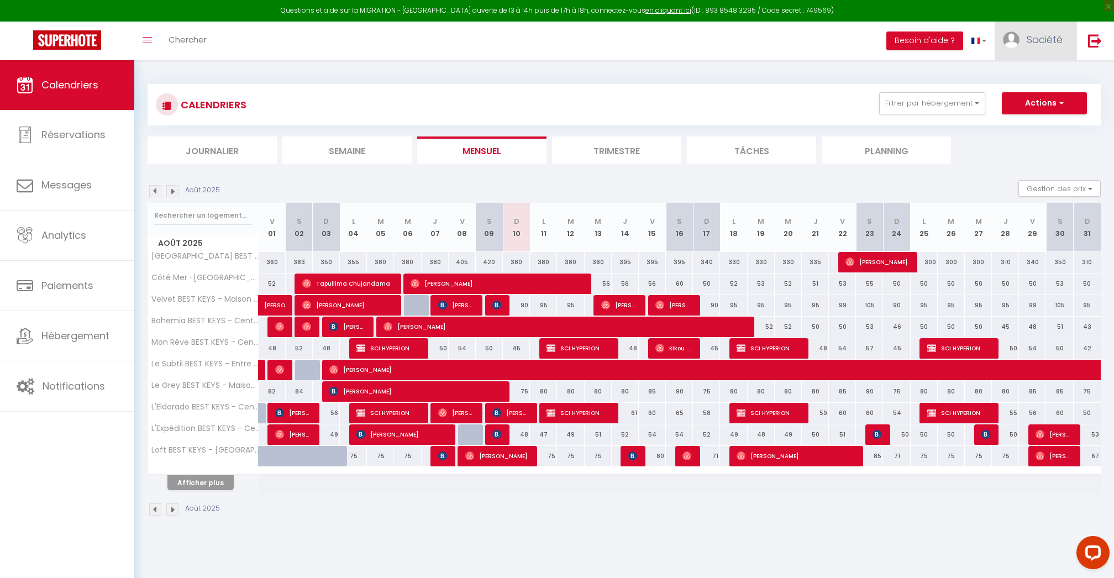
click at [1032, 38] on span "Société" at bounding box center [1044, 40] width 36 height 14
click at [1017, 81] on link "Paramètres" at bounding box center [1032, 76] width 82 height 19
select select "fr"
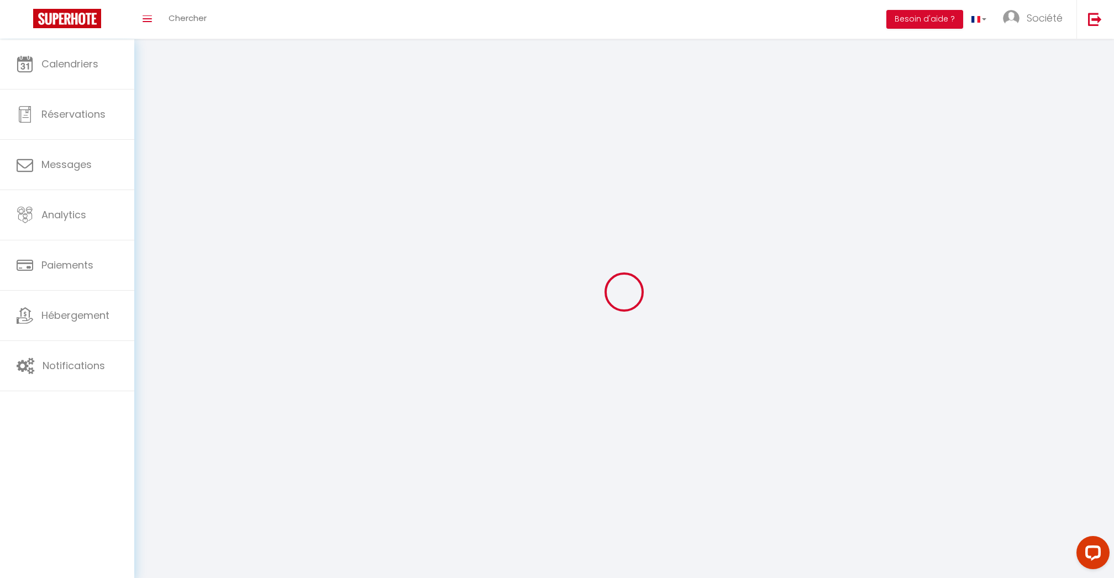
type input "Société"
type input "Cleverman"
type input "0638939832"
type input "[STREET_ADDRESS]"
type input "75008"
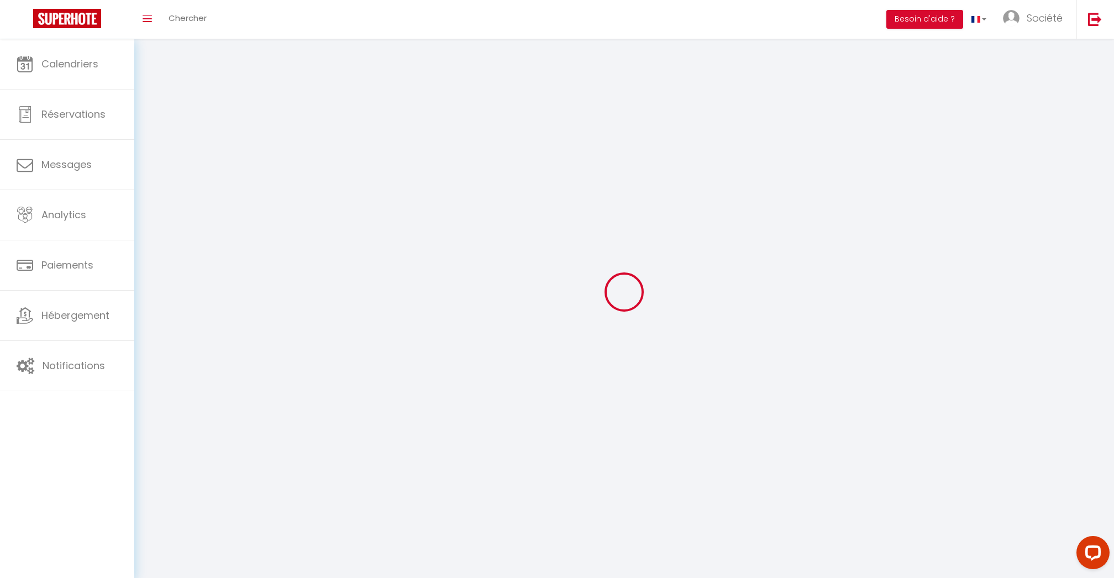
type input "[GEOGRAPHIC_DATA]"
type input "1MbSDeXTbWdgj9z92V8LcDlQQ"
type input "EYUIHqcqQiUOzS7sJ33nradOK"
type input "[URL][DOMAIN_NAME]"
select select "1"
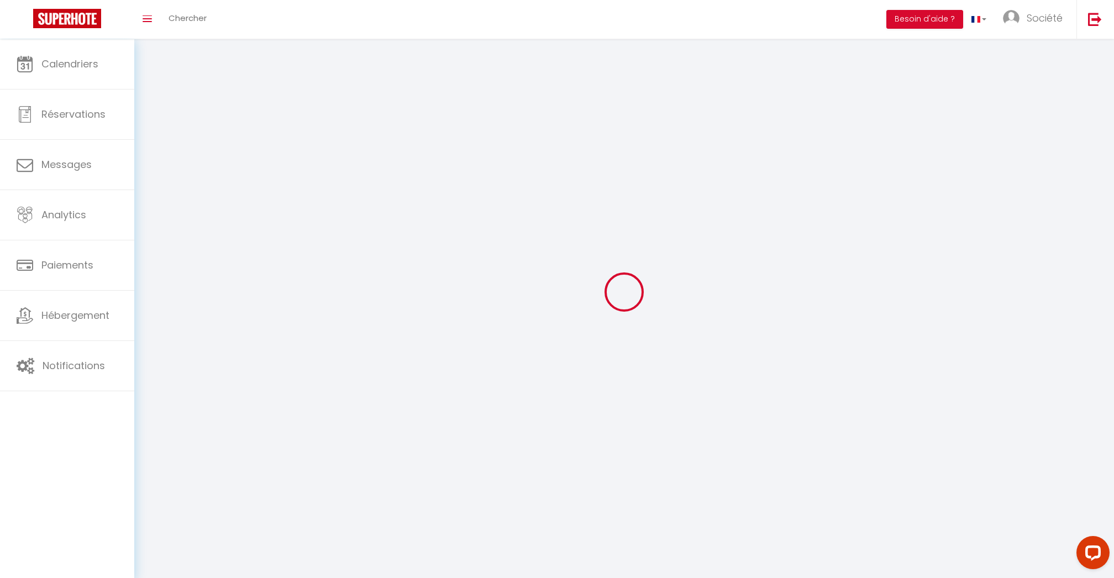
select select "28"
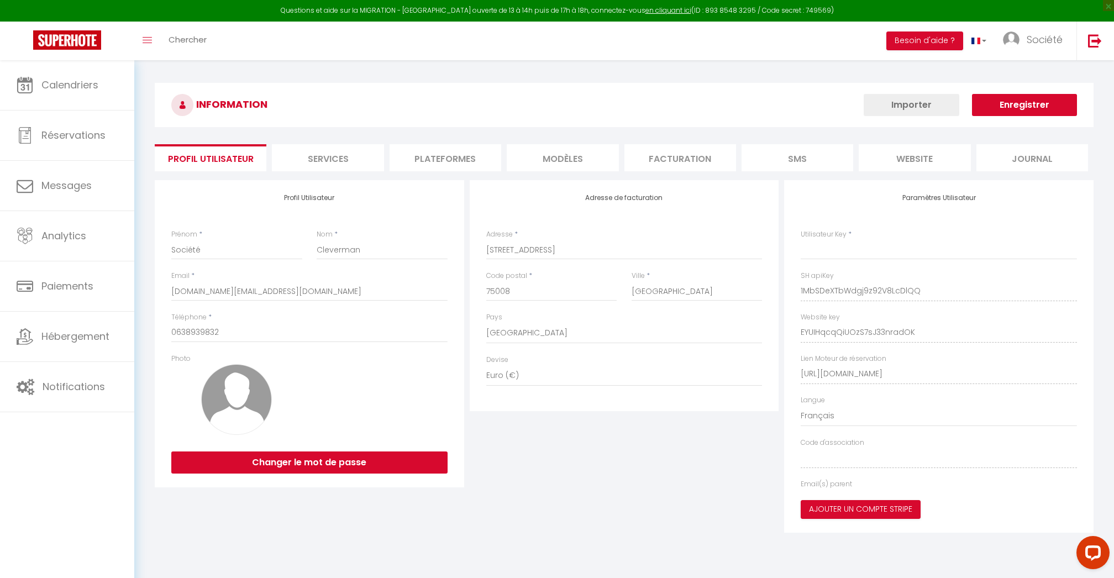
type input "1MbSDeXTbWdgj9z92V8LcDlQQ"
type input "EYUIHqcqQiUOzS7sJ33nradOK"
type input "[URL][DOMAIN_NAME]"
select select "fr"
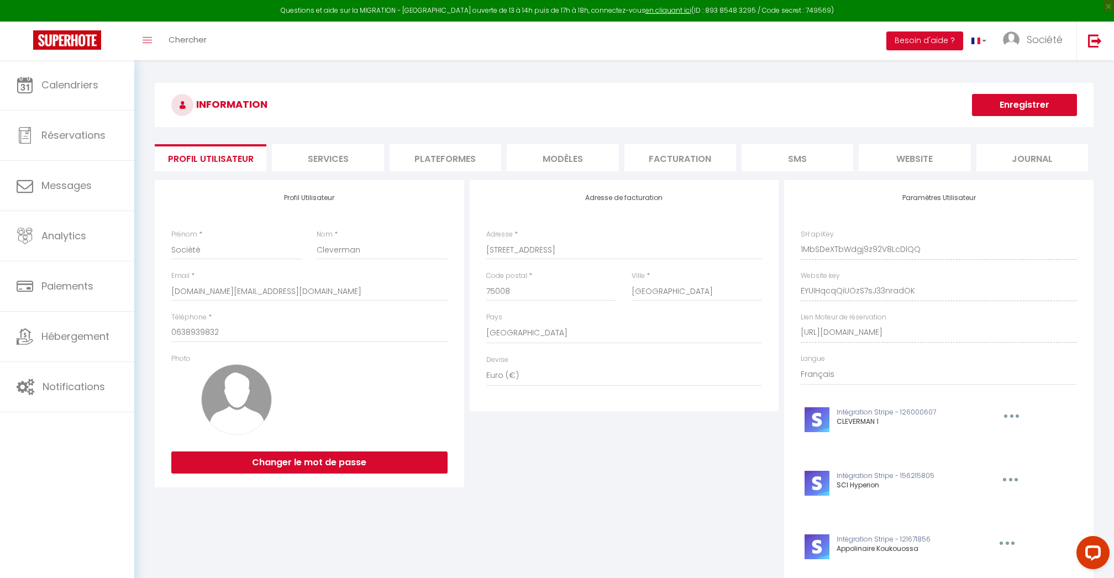
click at [493, 155] on li "Plateformes" at bounding box center [445, 157] width 112 height 27
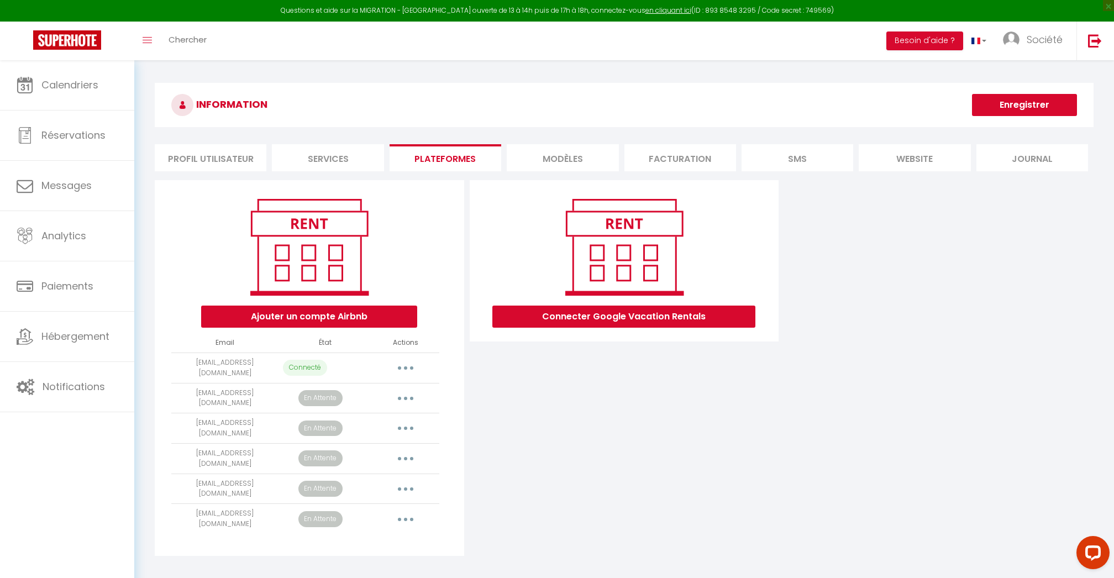
click at [405, 366] on icon "button" at bounding box center [405, 367] width 3 height 3
click at [388, 388] on link "Importer les appartements" at bounding box center [357, 392] width 122 height 19
select select "39256"
select select "39343"
select select "39297"
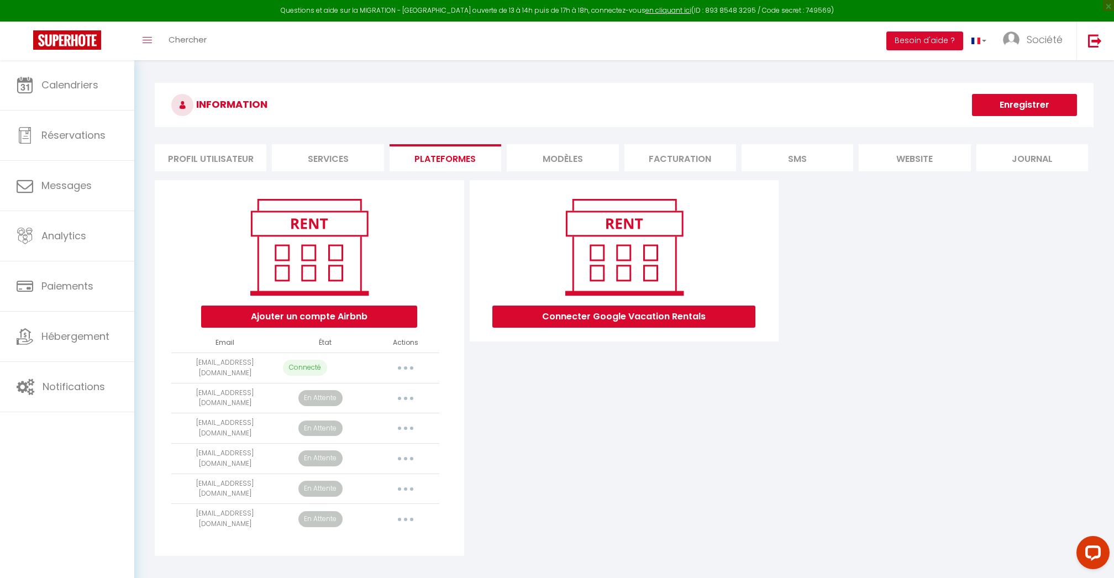
select select "38429"
select select "39347"
select select "43542"
select select "52506"
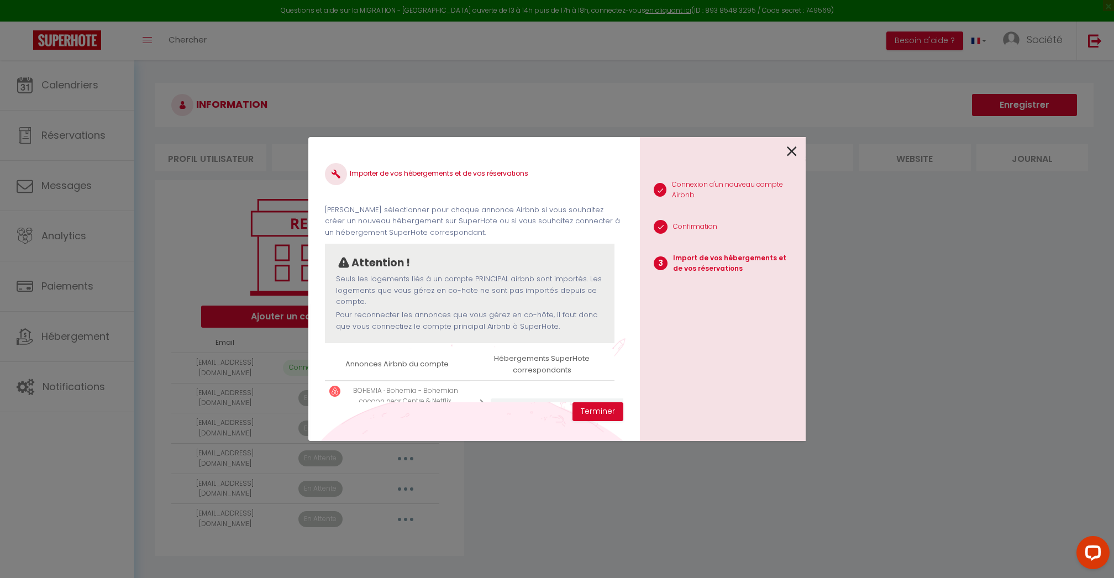
scroll to position [69, 0]
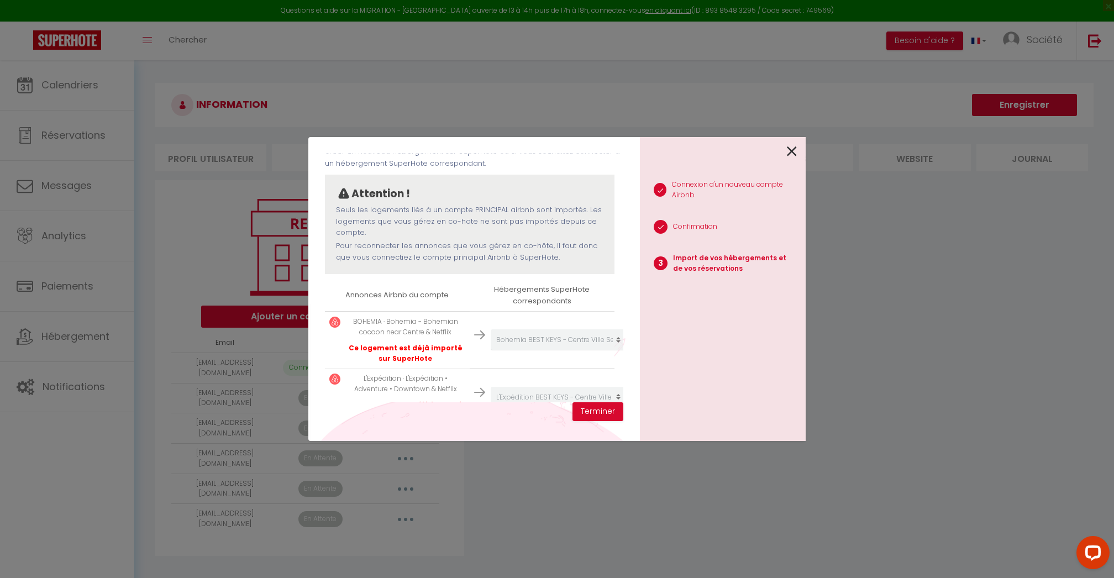
click at [791, 151] on icon at bounding box center [792, 151] width 10 height 17
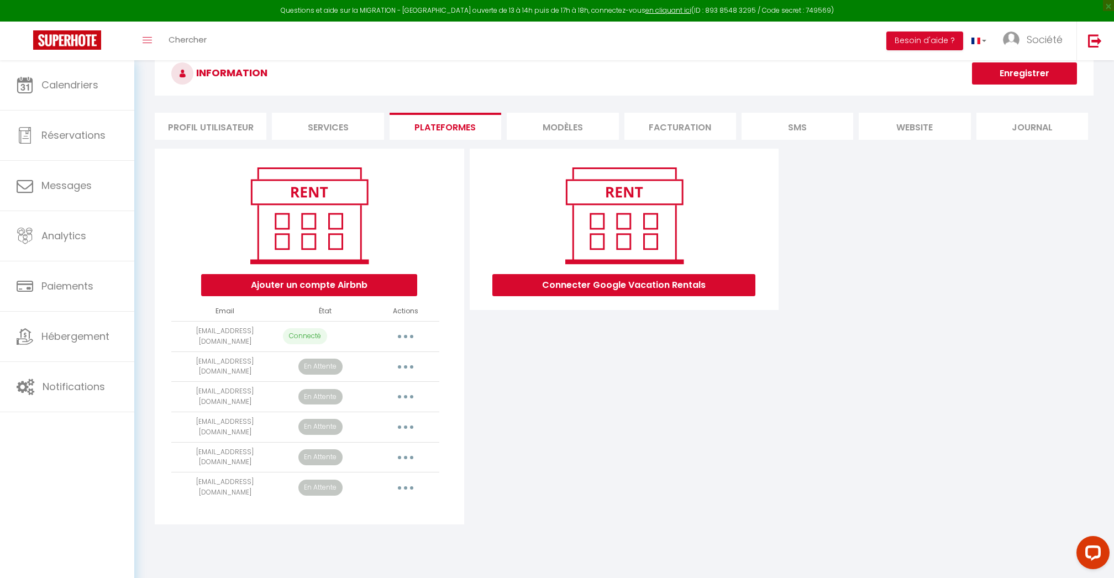
scroll to position [49, 0]
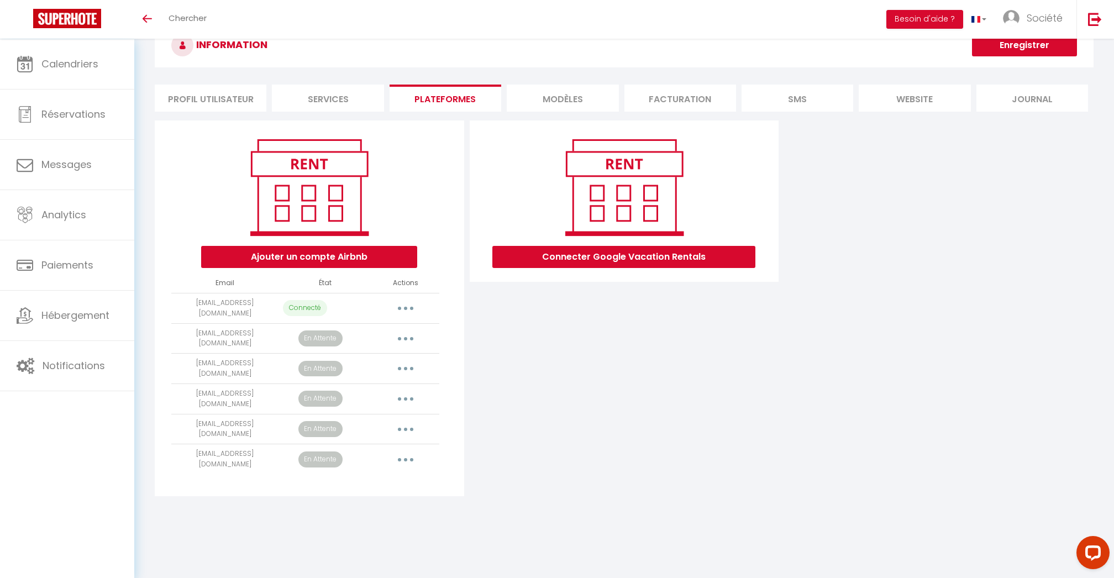
click at [402, 392] on button "button" at bounding box center [405, 399] width 31 height 18
click at [382, 415] on link "Importer les appartements" at bounding box center [357, 424] width 122 height 19
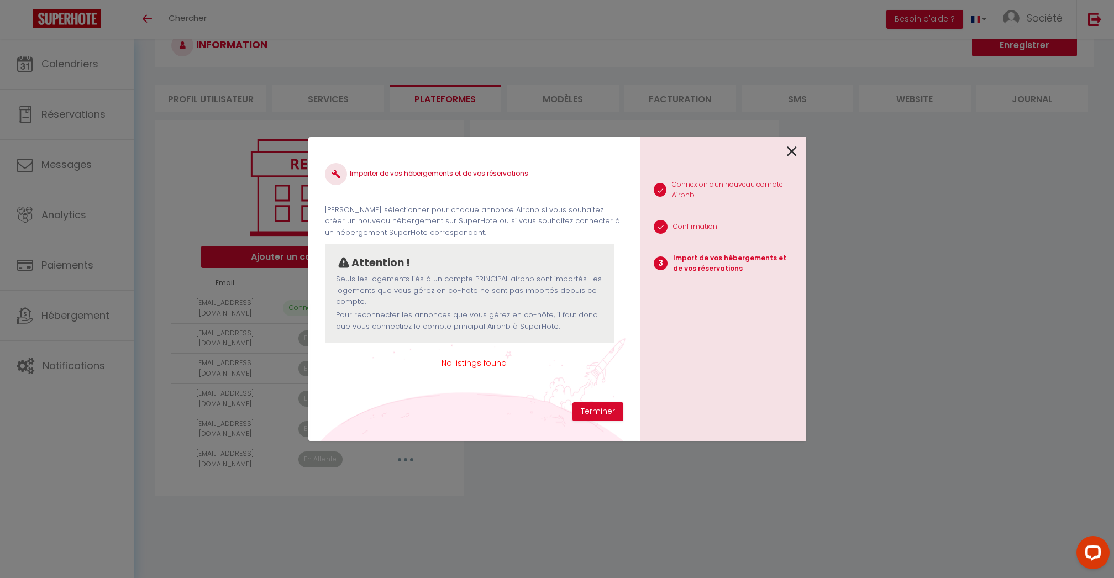
click at [463, 375] on div "Importer de vos hébergements et de vos réservations [PERSON_NAME] sélectionner …" at bounding box center [474, 278] width 298 height 249
click at [703, 230] on p "Confirmation" at bounding box center [695, 226] width 44 height 10
click at [677, 220] on li "2 Confirmation" at bounding box center [718, 228] width 157 height 28
click at [597, 410] on button "Terminer" at bounding box center [597, 411] width 51 height 19
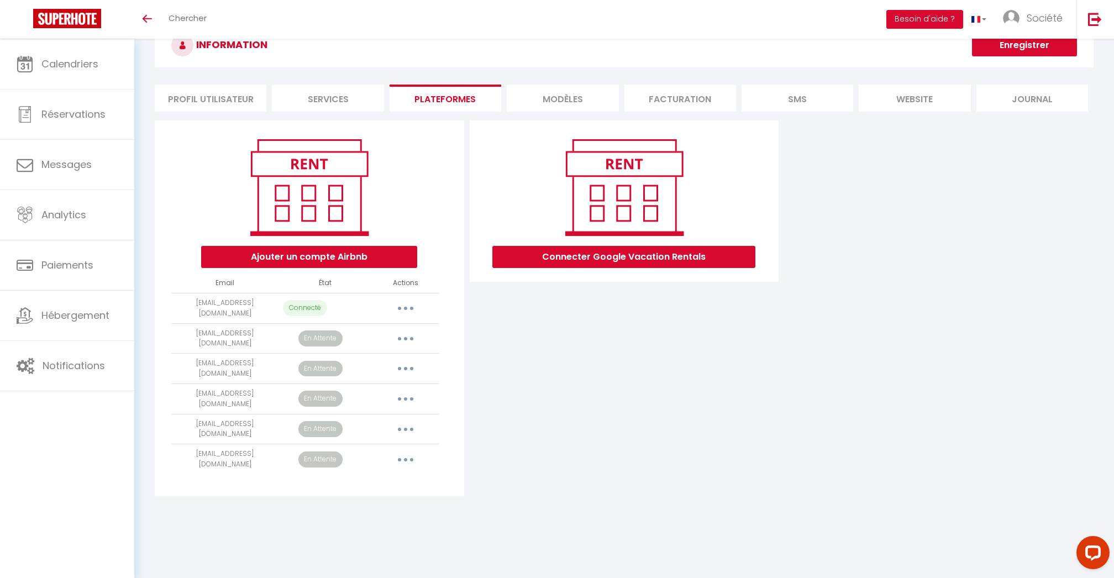
click at [80, 14] on img at bounding box center [67, 18] width 68 height 19
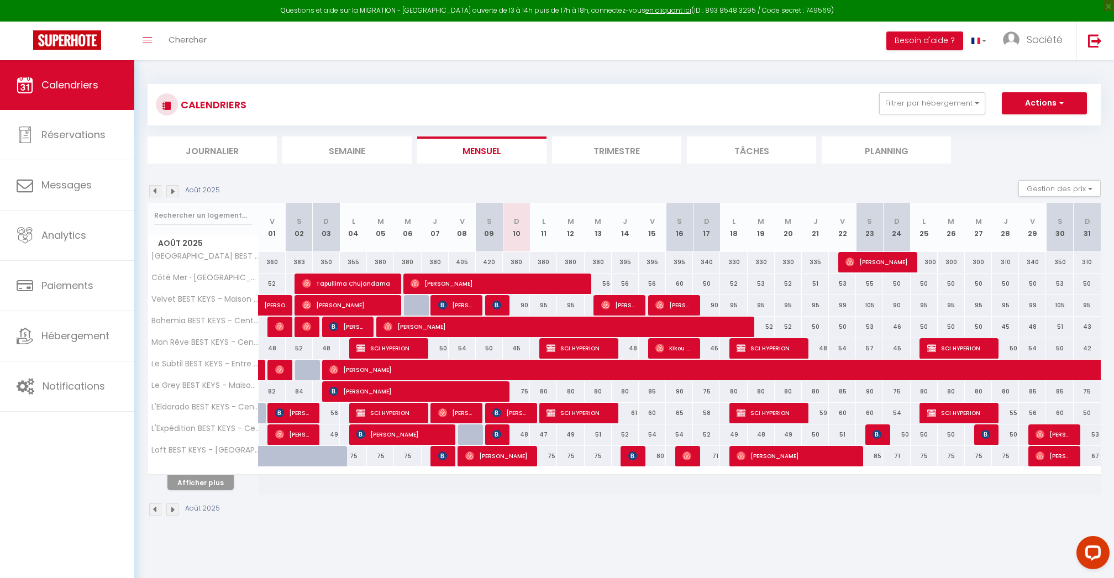
click at [76, 85] on span "Calendriers" at bounding box center [69, 85] width 57 height 14
click at [59, 43] on img at bounding box center [67, 39] width 68 height 19
click at [43, 226] on link "Analytics" at bounding box center [67, 235] width 134 height 50
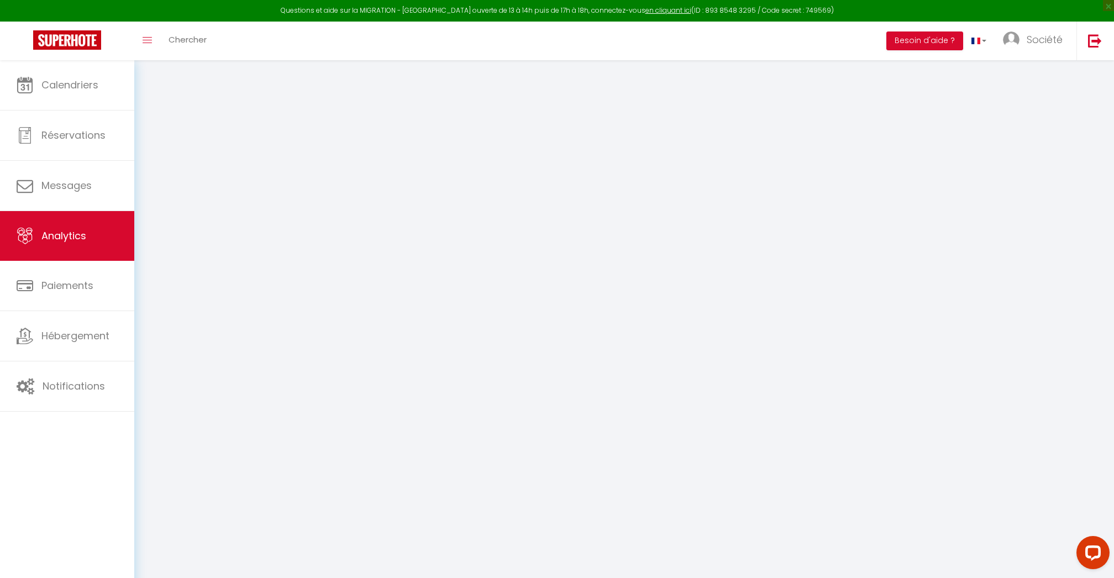
select select "2025"
select select "8"
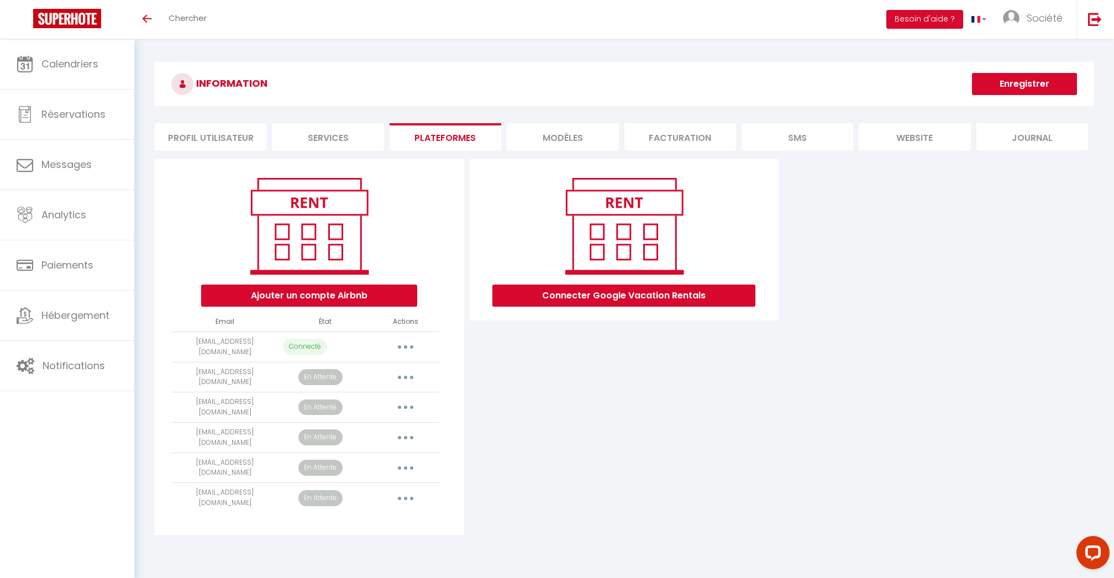
click at [407, 348] on button "button" at bounding box center [405, 347] width 31 height 18
click at [462, 439] on div "Ajouter un compte Airbnb Email État Actions [EMAIL_ADDRESS][DOMAIN_NAME] Connec…" at bounding box center [309, 347] width 309 height 376
click at [399, 341] on button "button" at bounding box center [405, 347] width 31 height 18
click at [361, 407] on link "Reconnecter le compte" at bounding box center [357, 411] width 122 height 19
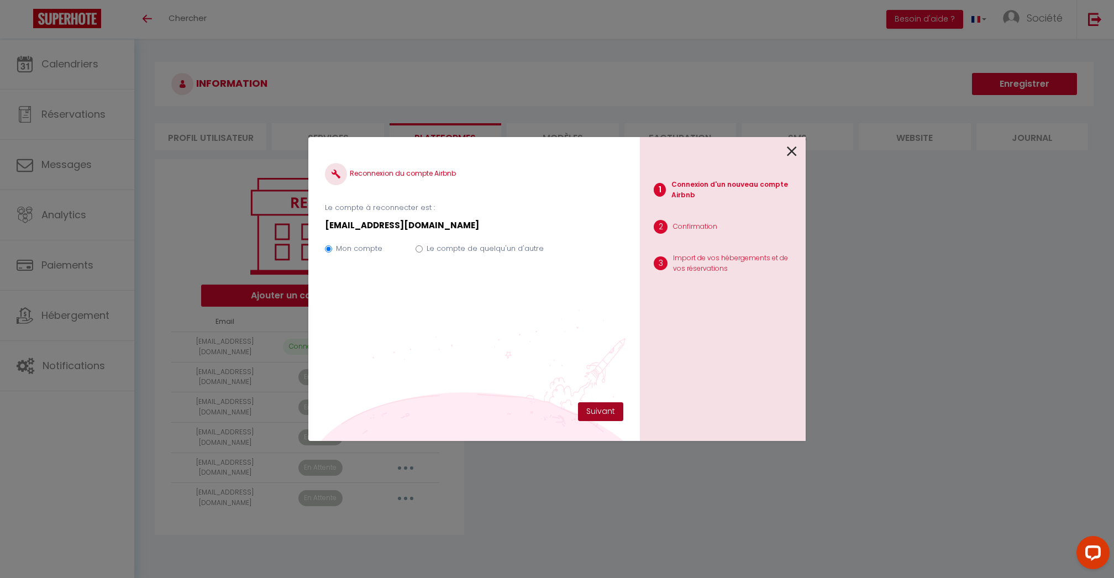
click at [594, 404] on button "Suivant" at bounding box center [600, 411] width 45 height 19
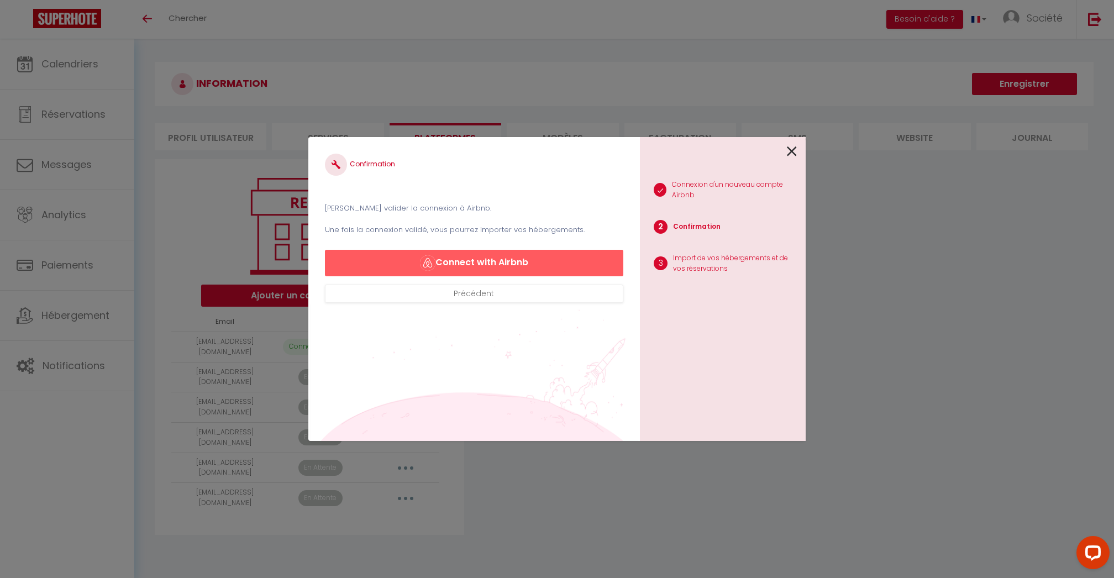
click at [458, 263] on button "Connect with Airbnb" at bounding box center [474, 263] width 298 height 27
click at [792, 146] on icon at bounding box center [792, 151] width 10 height 17
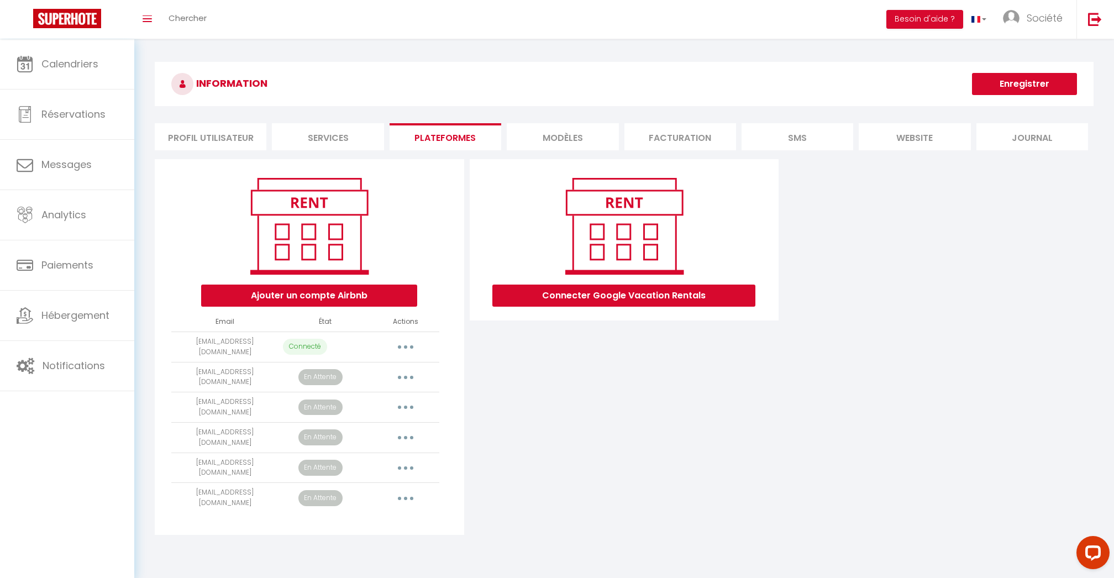
select select "39256"
select select "39343"
select select "39297"
select select "38429"
select select "39347"
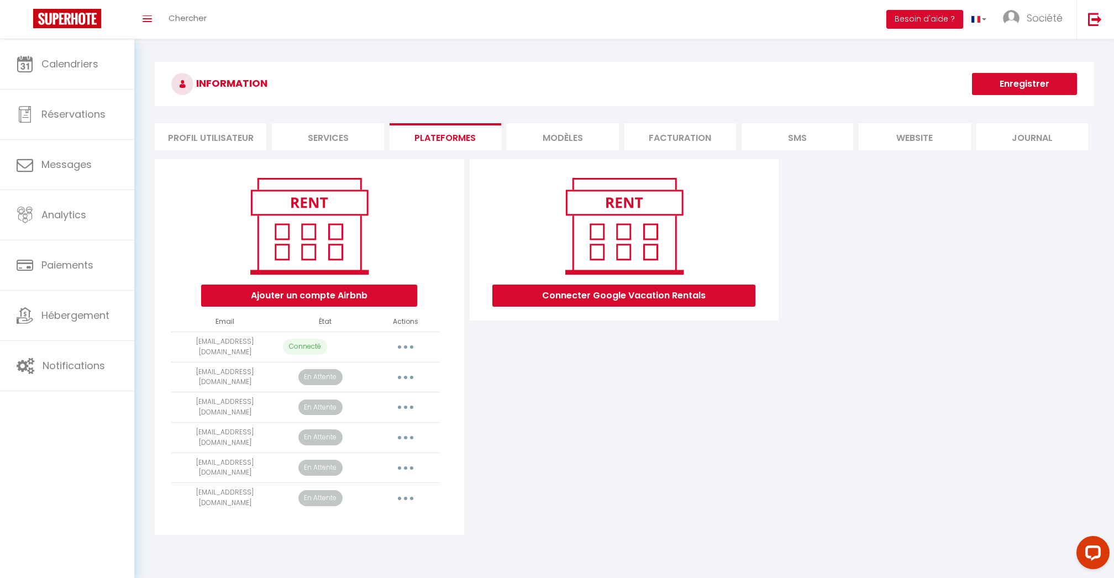
select select "43542"
select select "52506"
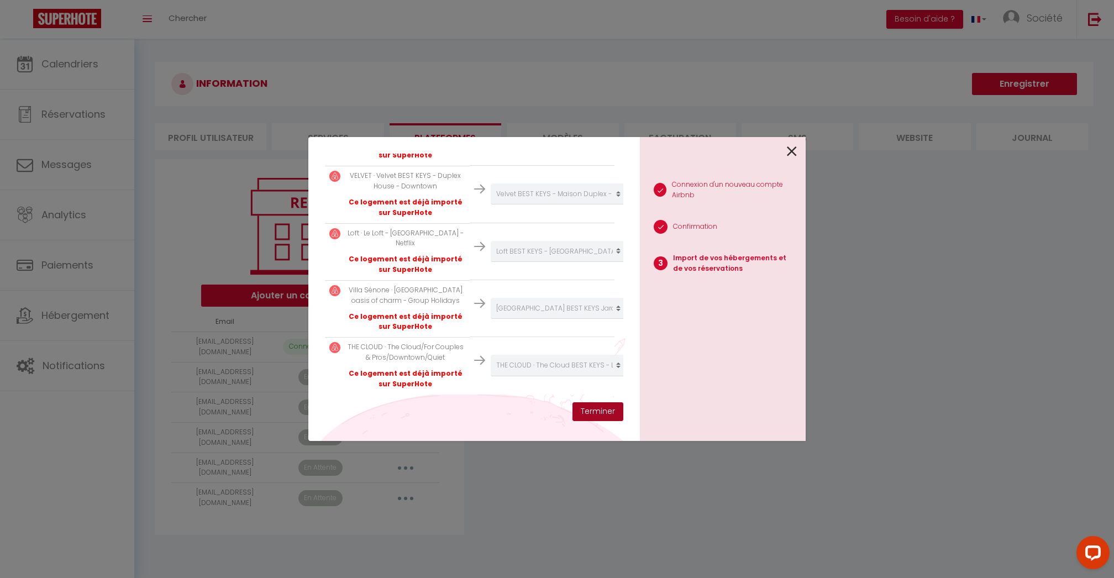
click at [586, 410] on button "Terminer" at bounding box center [597, 411] width 51 height 19
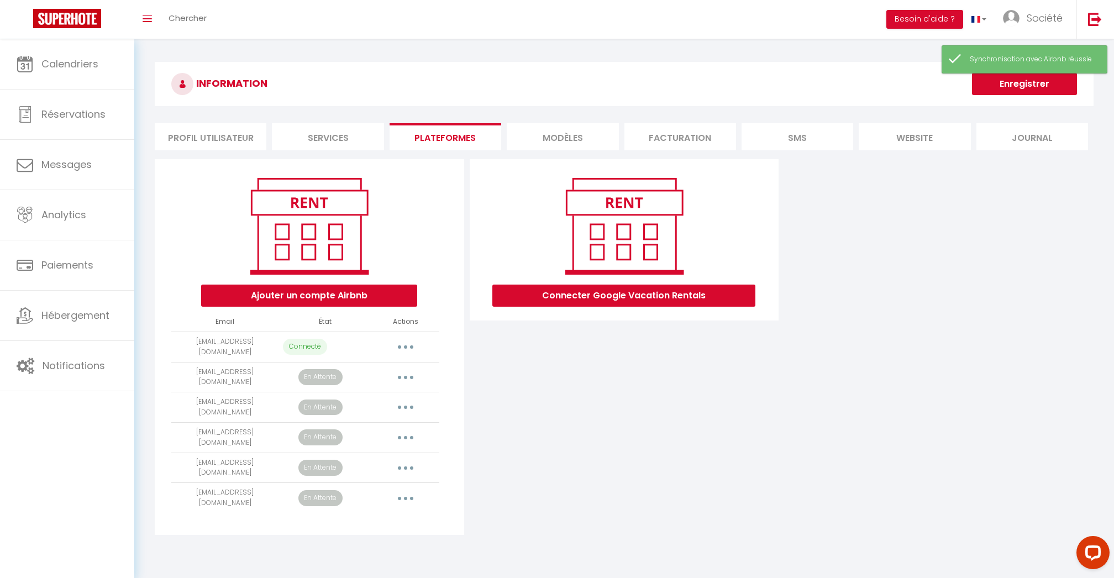
click at [1042, 80] on button "Enregistrer" at bounding box center [1024, 84] width 105 height 22
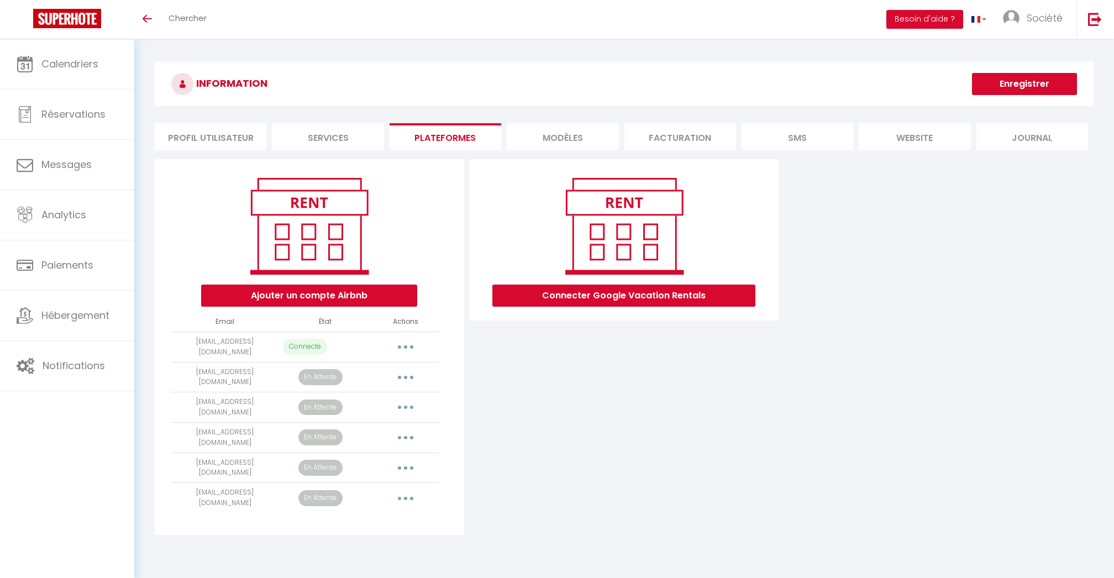
click at [405, 378] on button "button" at bounding box center [405, 377] width 31 height 18
click at [535, 411] on div "Connecter Google Vacation Rentals" at bounding box center [624, 347] width 315 height 376
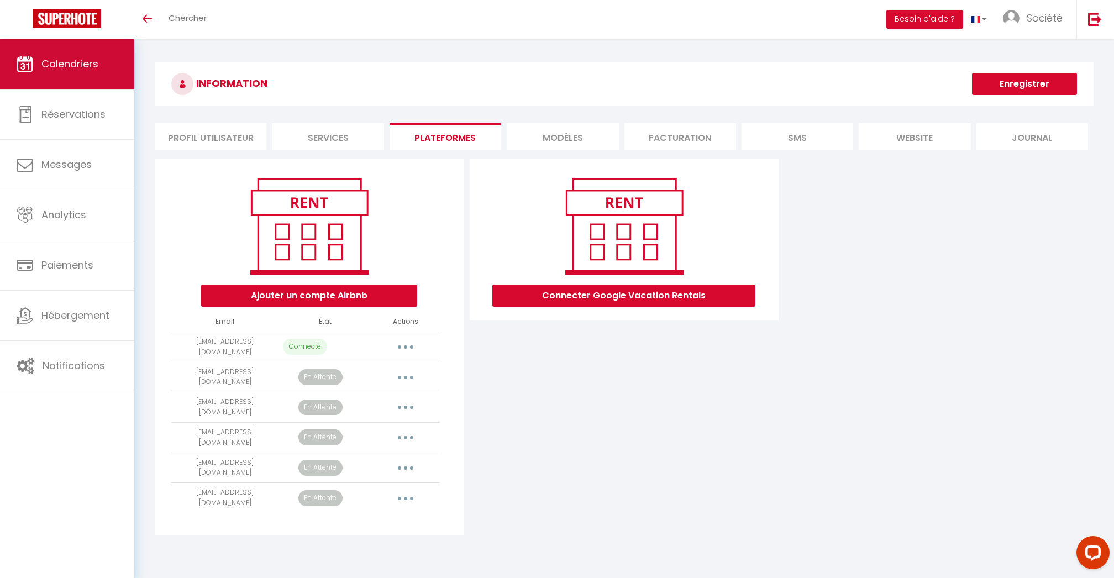
click at [81, 67] on span "Calendriers" at bounding box center [69, 64] width 57 height 14
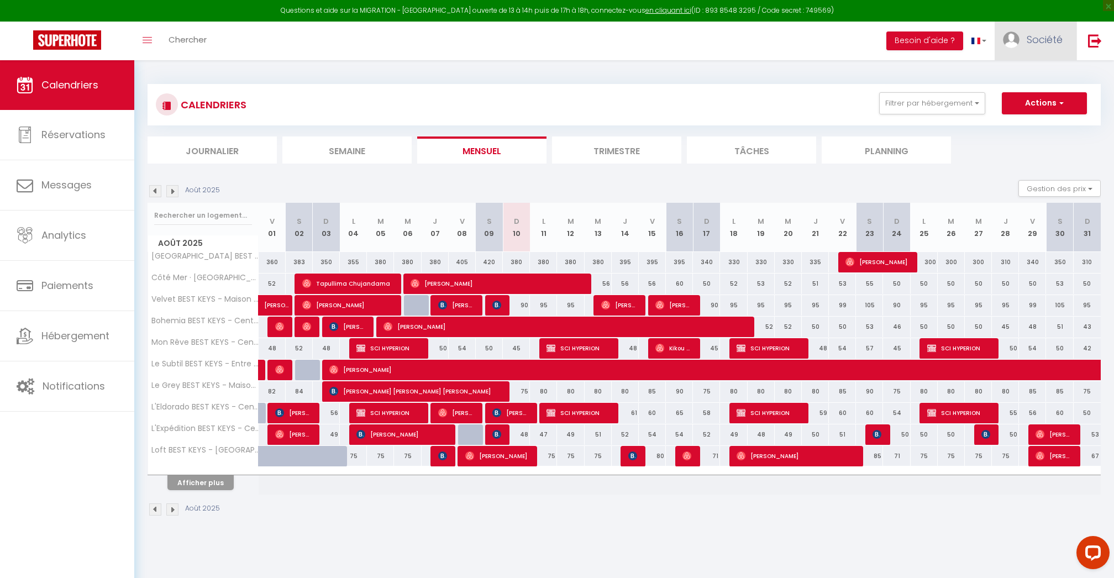
click at [1011, 46] on img at bounding box center [1011, 39] width 17 height 17
click at [1026, 80] on link "Paramètres" at bounding box center [1032, 76] width 82 height 19
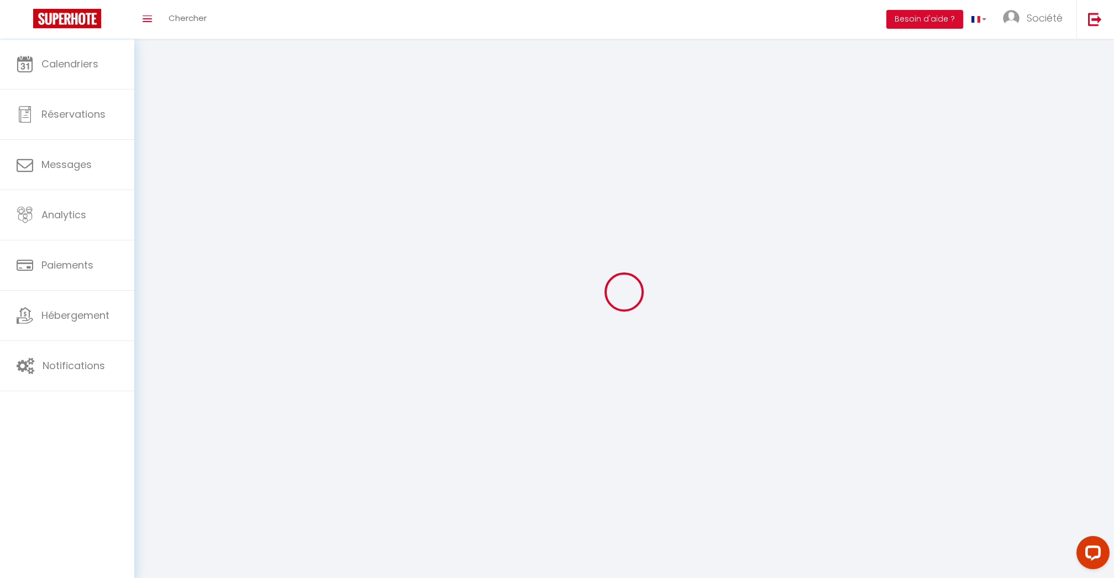
select select
type input "Société"
type input "Cleverman"
type input "0638939832"
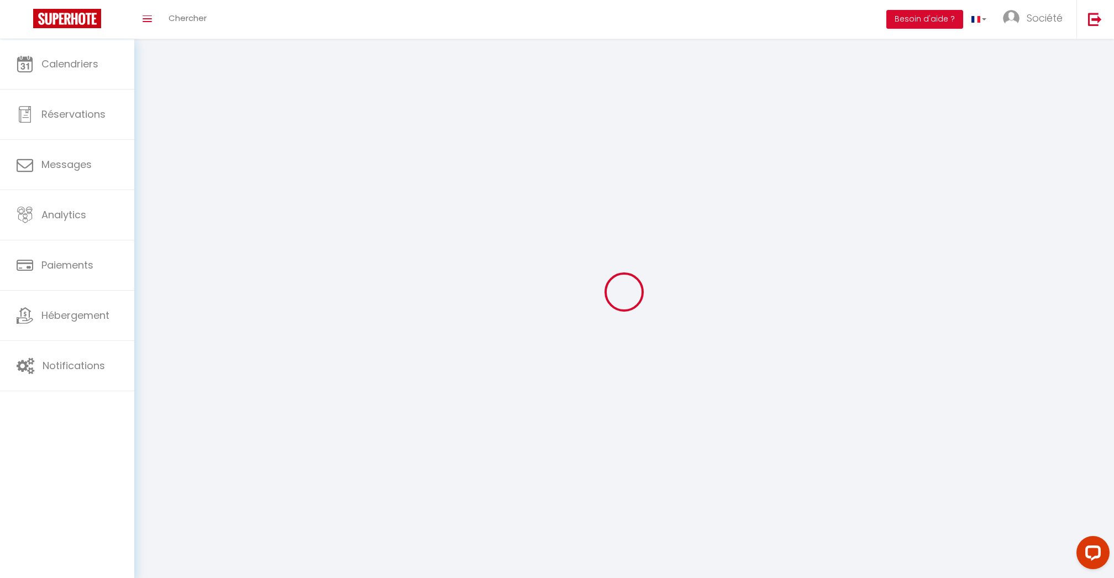
type input "[STREET_ADDRESS]"
type input "75008"
type input "[GEOGRAPHIC_DATA]"
type input "1MbSDeXTbWdgj9z92V8LcDlQQ"
type input "EYUIHqcqQiUOzS7sJ33nradOK"
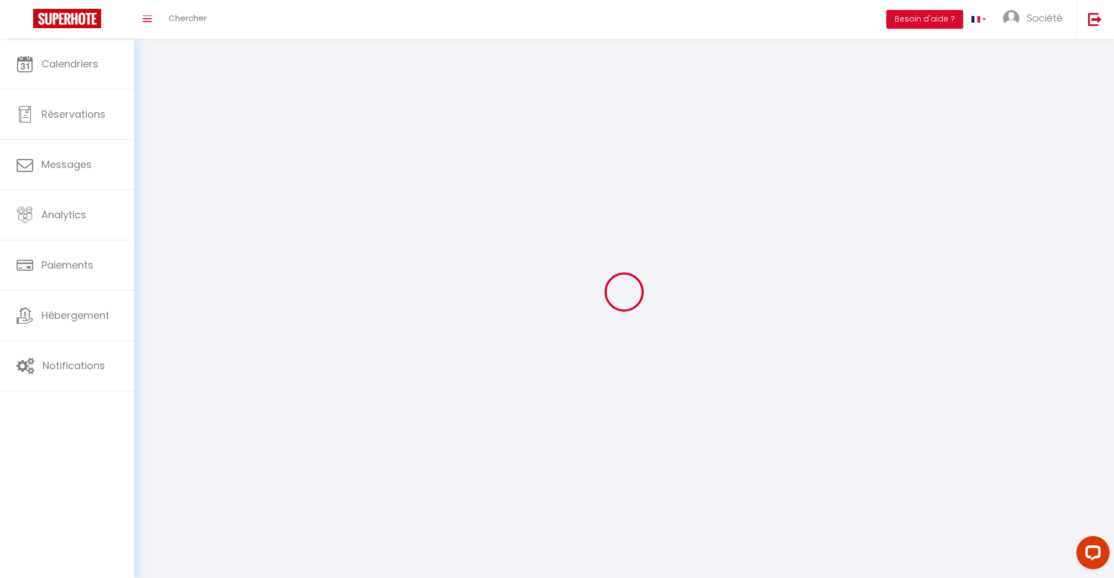
type input "[URL][DOMAIN_NAME]"
select select "28"
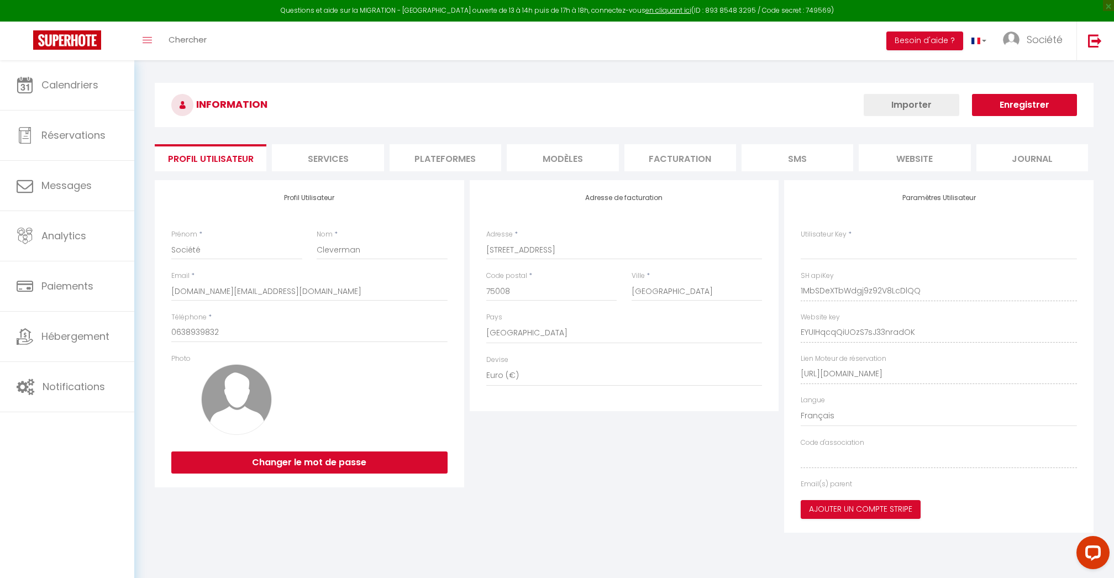
type input "1MbSDeXTbWdgj9z92V8LcDlQQ"
type input "EYUIHqcqQiUOzS7sJ33nradOK"
type input "[URL][DOMAIN_NAME]"
select select "fr"
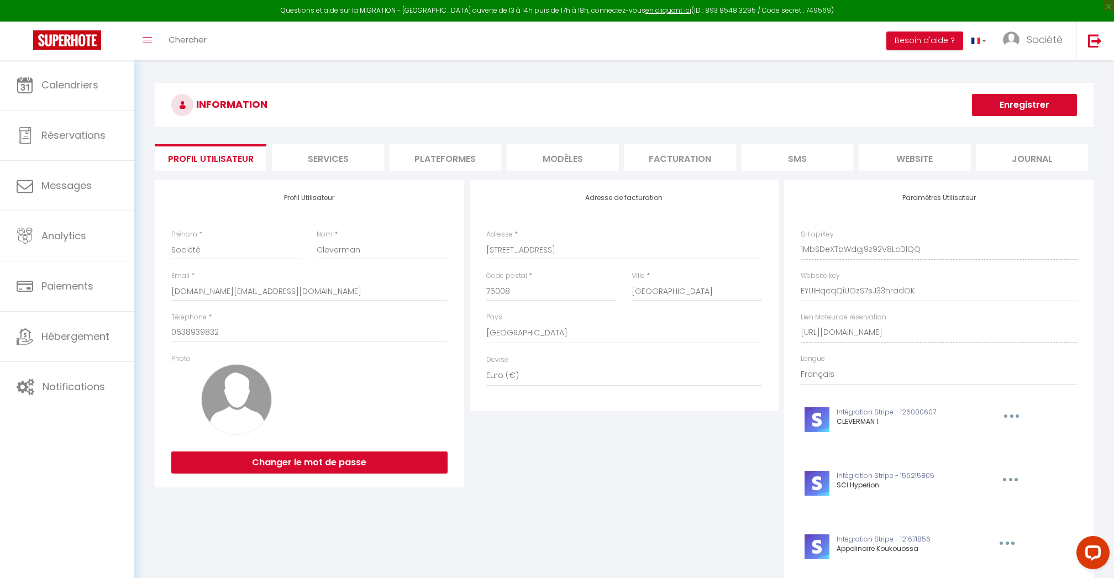
click at [408, 144] on li "Plateformes" at bounding box center [445, 157] width 112 height 27
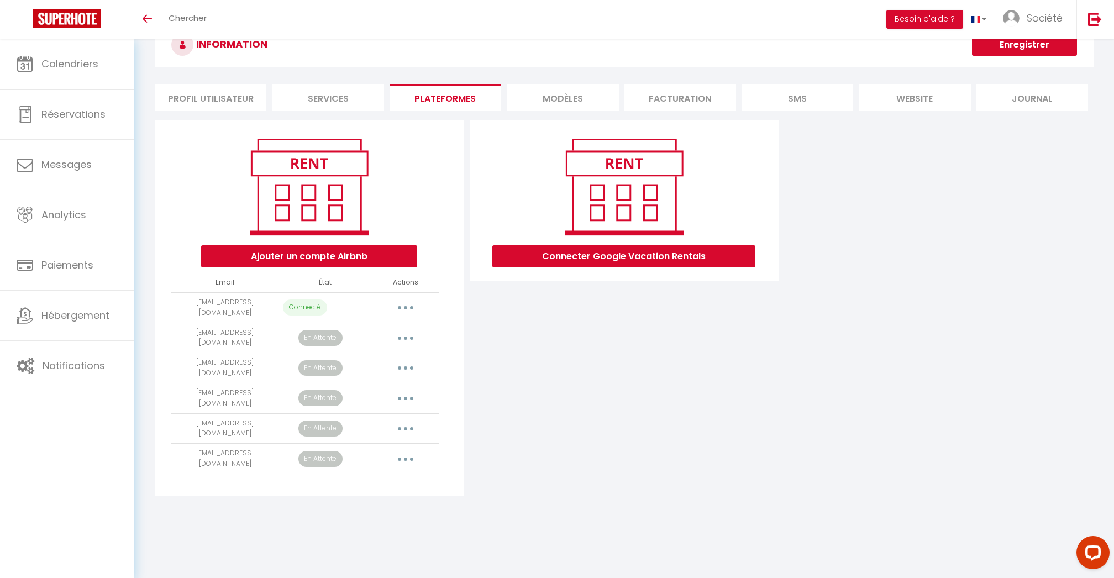
scroll to position [39, 0]
click at [403, 307] on button "button" at bounding box center [405, 308] width 31 height 18
click at [504, 398] on div "Connecter Google Vacation Rentals" at bounding box center [624, 308] width 315 height 376
click at [409, 330] on button "button" at bounding box center [405, 339] width 31 height 18
click at [367, 362] on link "Importer les appartements" at bounding box center [357, 363] width 122 height 19
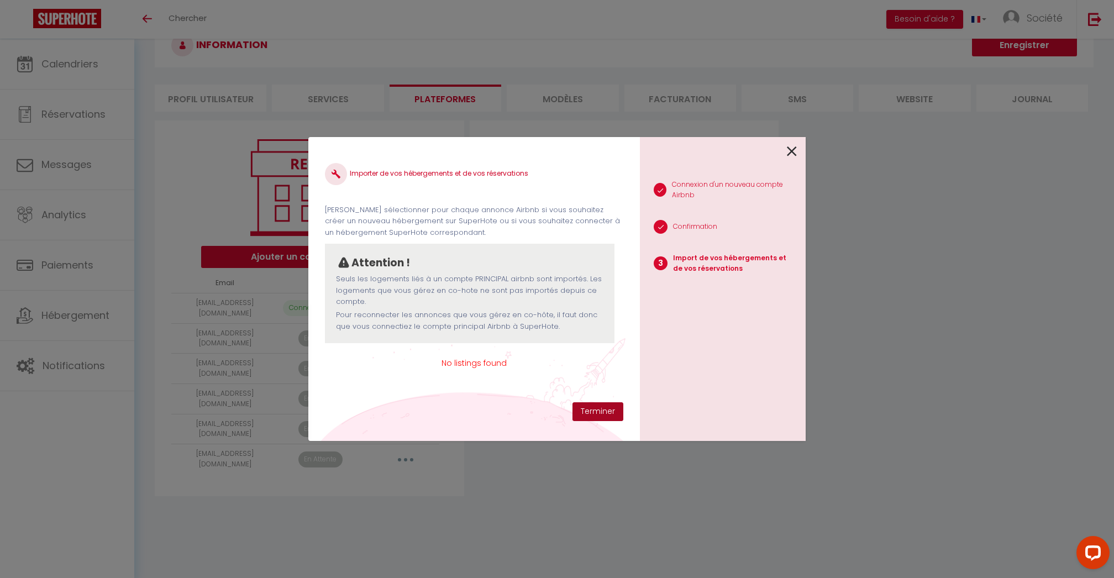
click at [603, 412] on button "Terminer" at bounding box center [597, 411] width 51 height 19
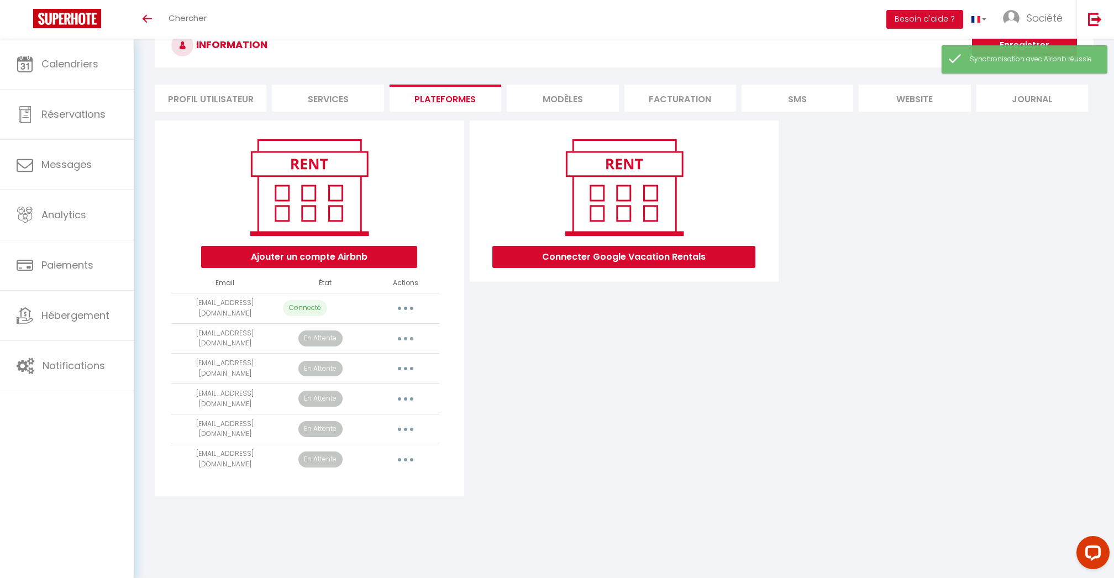
click at [409, 391] on button "button" at bounding box center [405, 399] width 31 height 18
click at [377, 455] on link "Reconnecter le compte" at bounding box center [357, 464] width 122 height 19
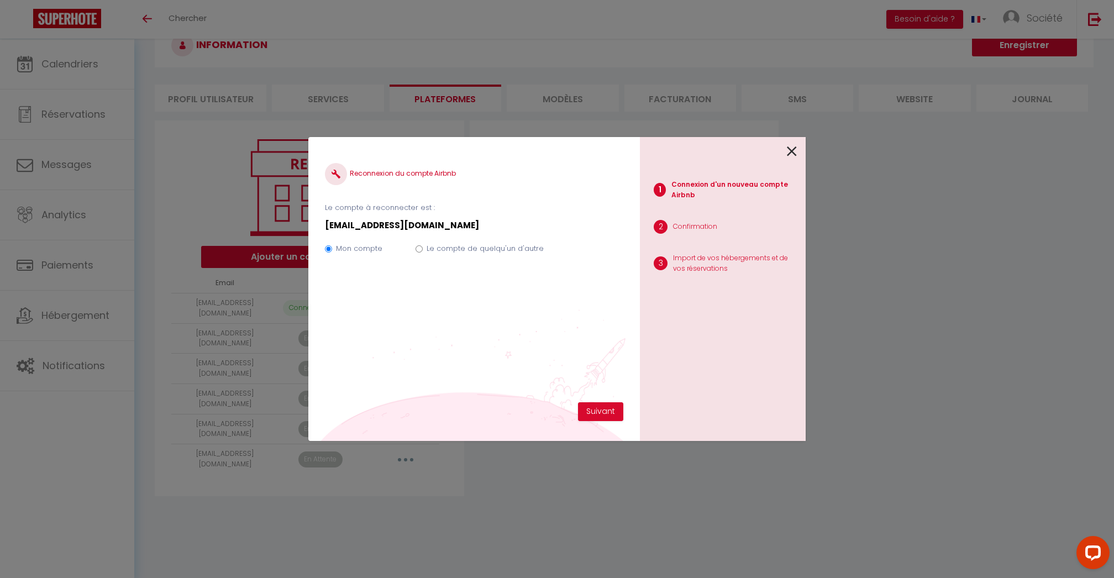
click at [474, 252] on label "Le compte de quelqu'un d'autre" at bounding box center [484, 248] width 117 height 11
click at [423, 252] on input "Le compte de quelqu'un d'autre" at bounding box center [418, 248] width 7 height 7
radio input "true"
radio input "false"
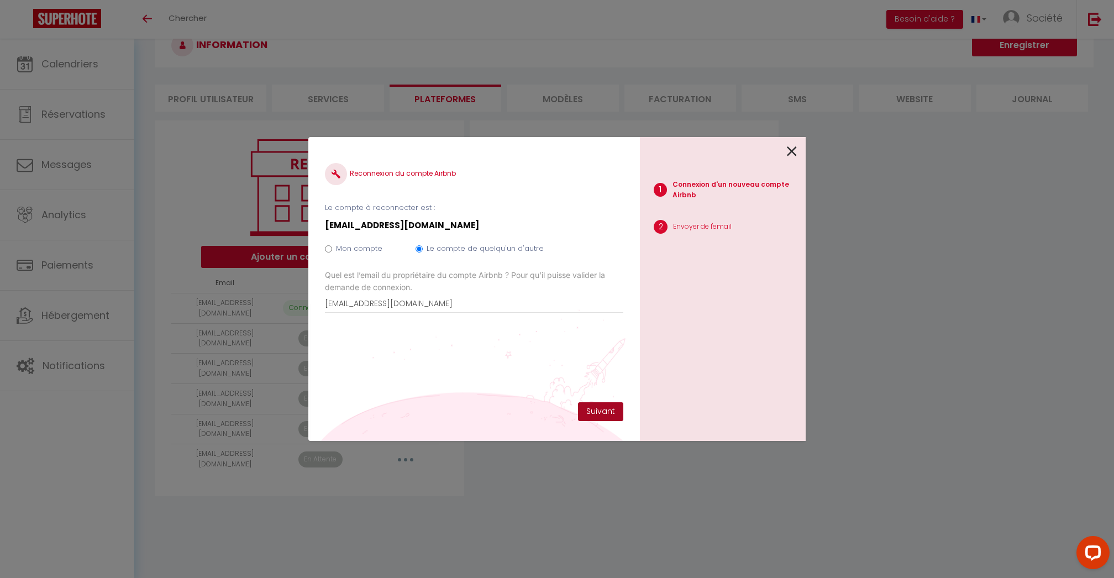
click at [612, 416] on button "Suivant" at bounding box center [600, 411] width 45 height 19
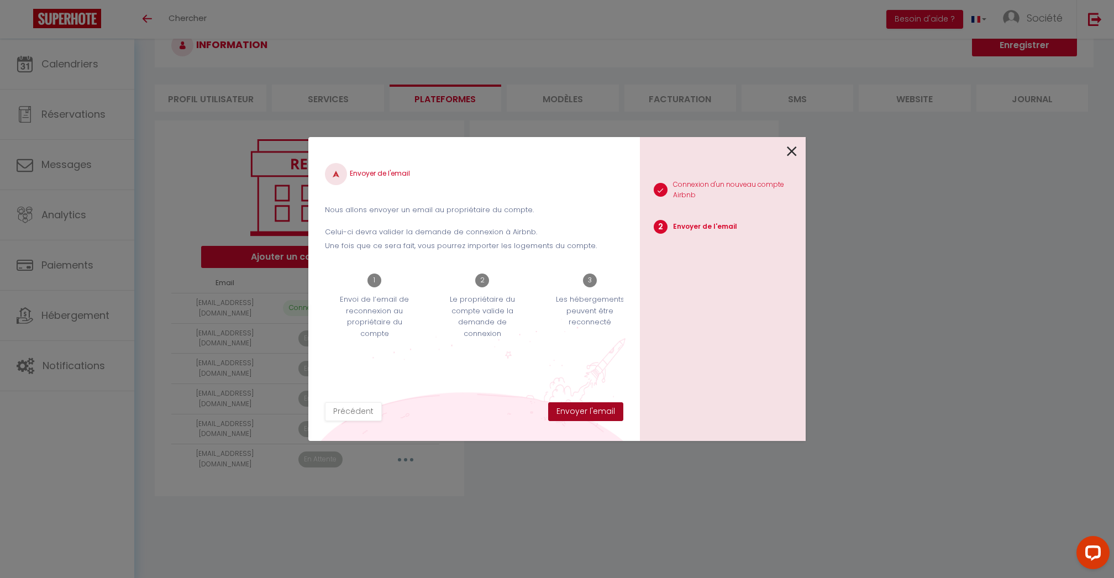
click at [606, 413] on button "Envoyer l'email" at bounding box center [585, 411] width 75 height 19
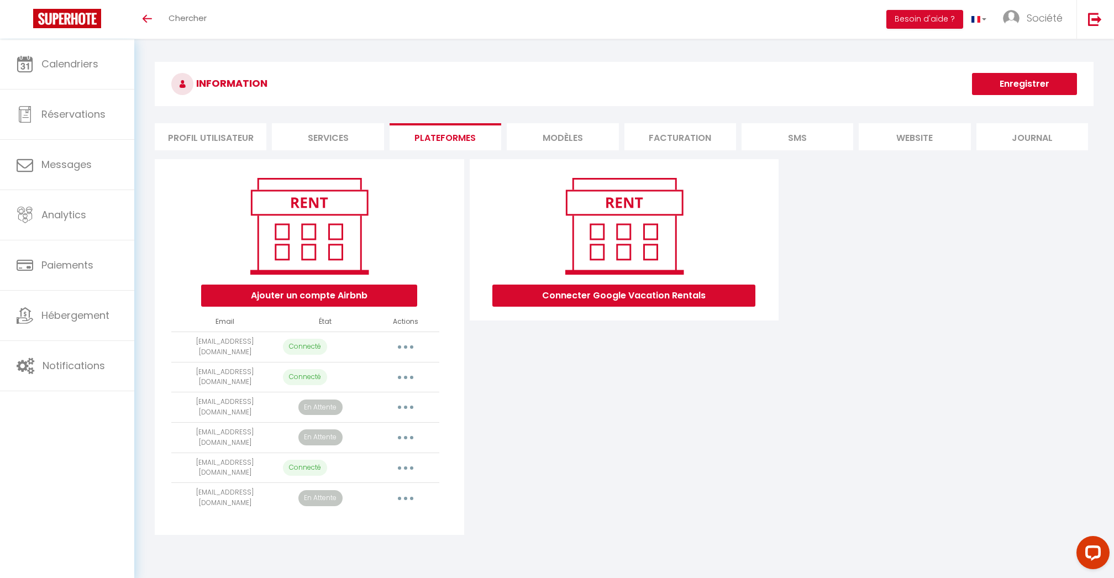
click at [400, 369] on button "button" at bounding box center [405, 377] width 31 height 18
click at [384, 393] on link "Importer les appartements" at bounding box center [357, 402] width 122 height 19
select select "39288"
select select "39257"
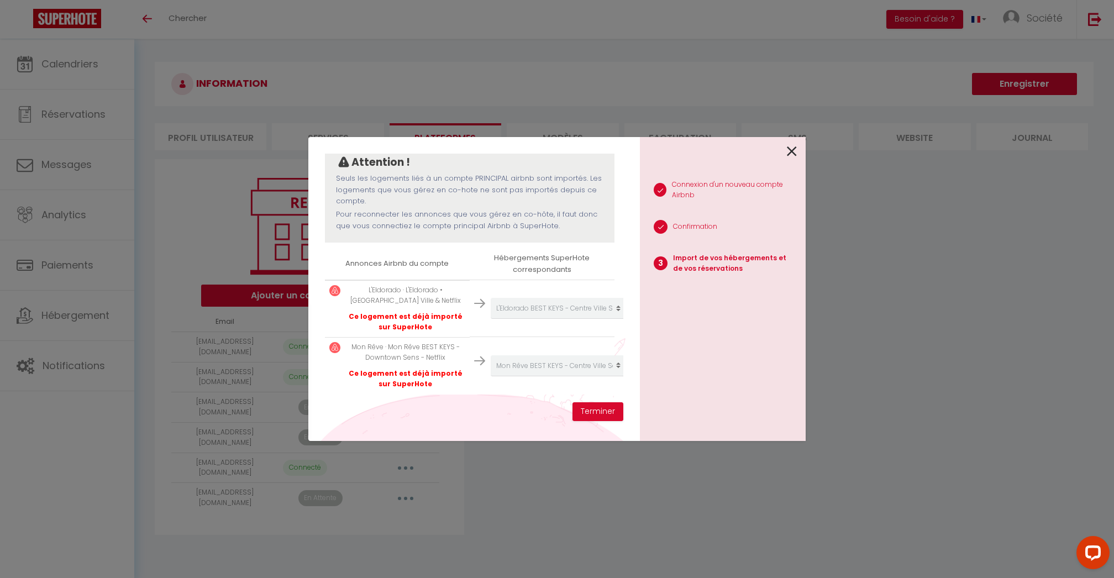
scroll to position [129, 0]
click at [593, 412] on button "Terminer" at bounding box center [597, 411] width 51 height 19
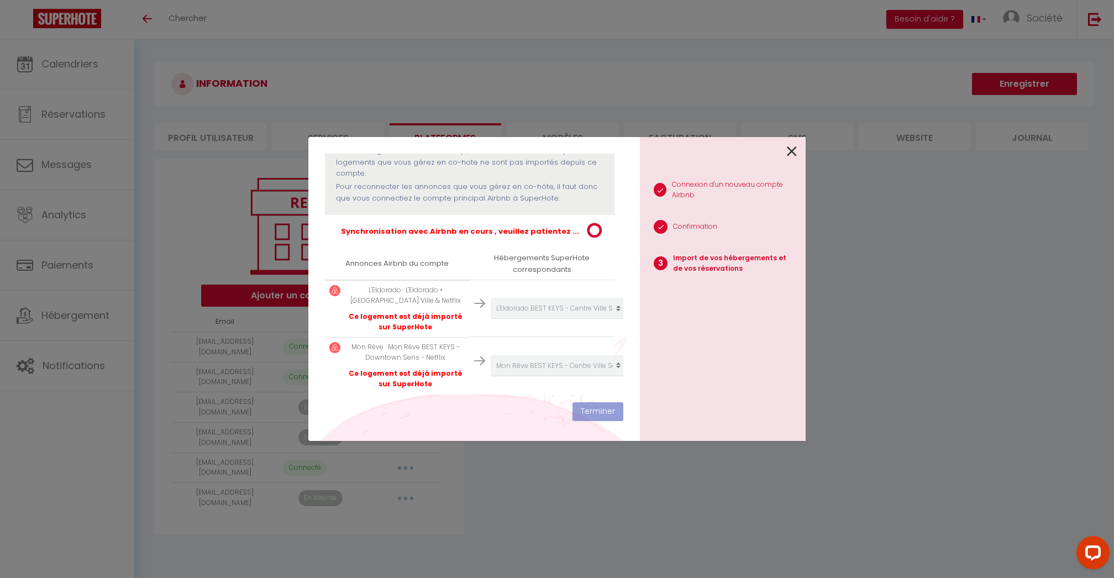
scroll to position [126, 0]
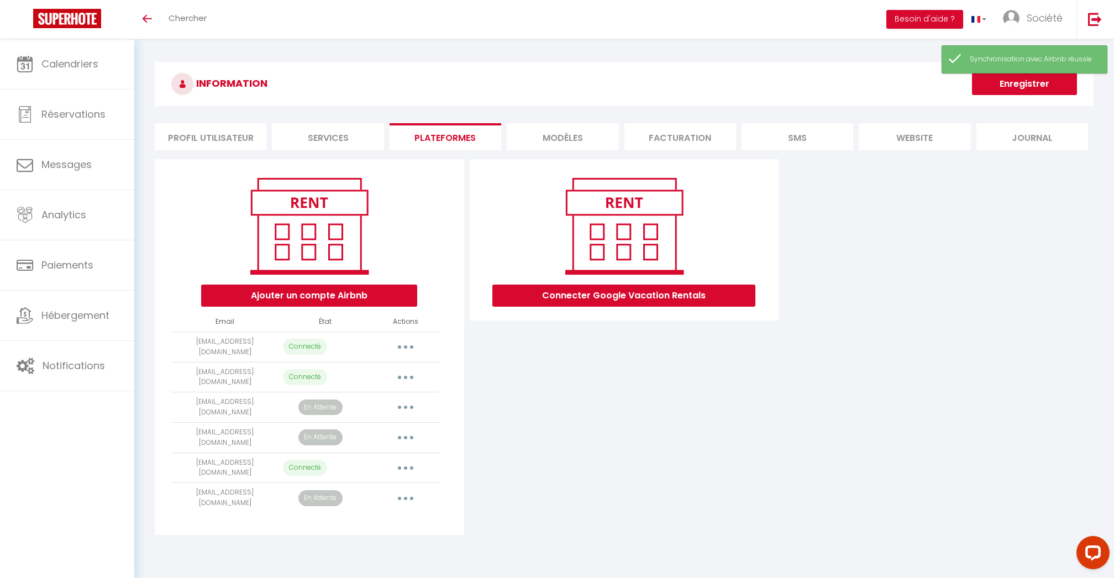
click at [997, 83] on button "Enregistrer" at bounding box center [1024, 84] width 105 height 22
click at [999, 81] on div "Synchronisation avec Airbnb réussie" at bounding box center [1024, 91] width 166 height 28
click at [409, 459] on button "button" at bounding box center [405, 468] width 31 height 18
click at [368, 483] on link "Importer les appartements" at bounding box center [357, 492] width 122 height 19
select select "40851"
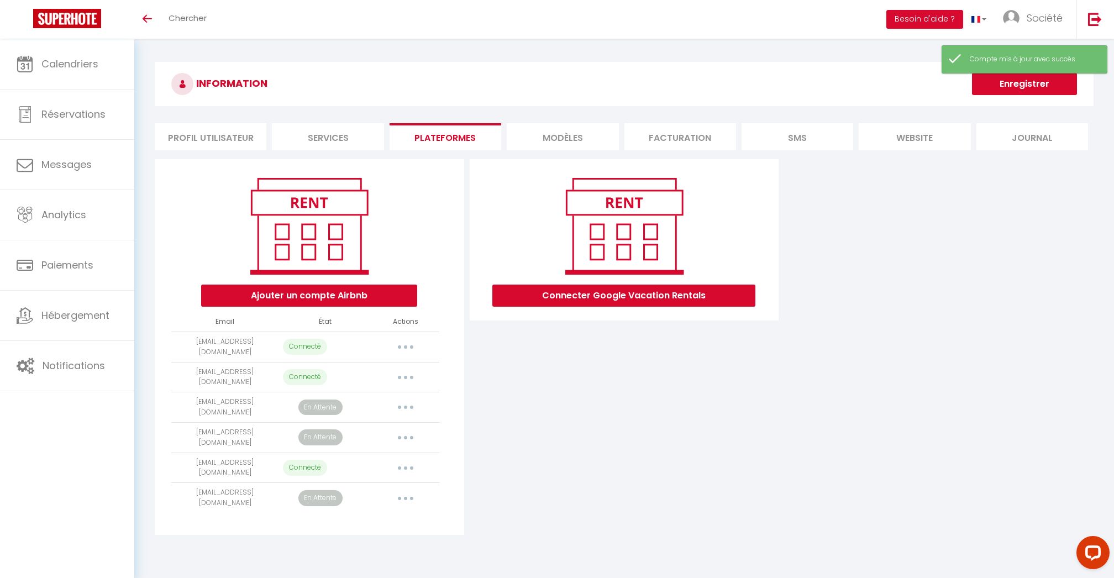
select select "70145"
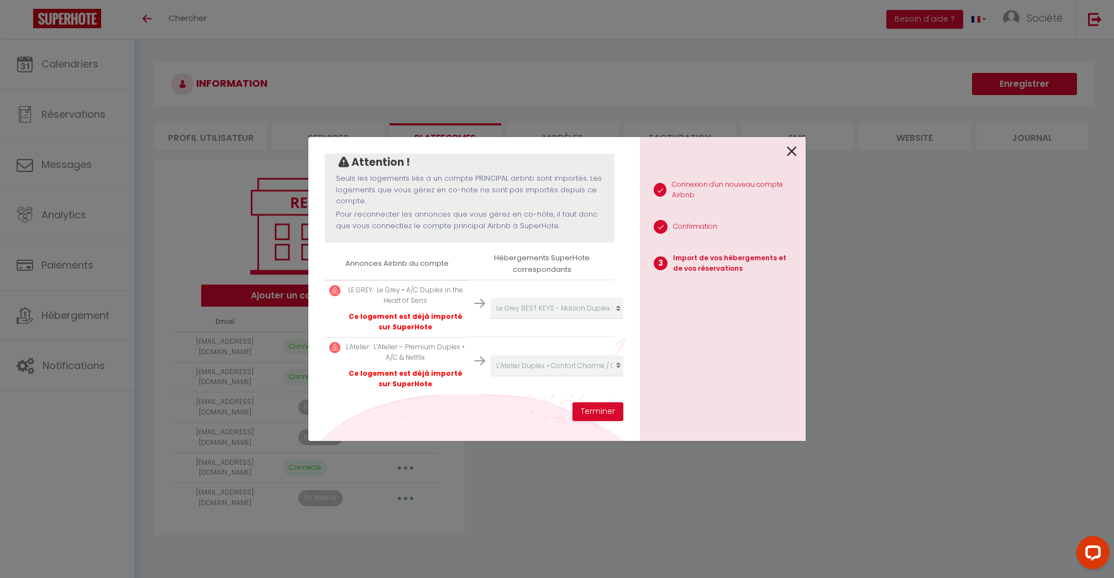
scroll to position [109, 0]
click at [474, 361] on div "Créer un nouveau hébergement Ne rien faire Villa Sénone BEST KEYS Jardin Vérand…" at bounding box center [542, 365] width 136 height 21
click at [383, 371] on p "Ce logement est déjà importé sur SuperHote" at bounding box center [405, 378] width 119 height 21
click at [373, 337] on td "L'Atelier · L’Atelier – Premium Duplex • A/C & Netflix Ce logement est déjà imp…" at bounding box center [397, 365] width 145 height 56
click at [384, 303] on p "LE GREY · Le Grey • A/C Duplex in the Heart of Sens" at bounding box center [405, 295] width 119 height 21
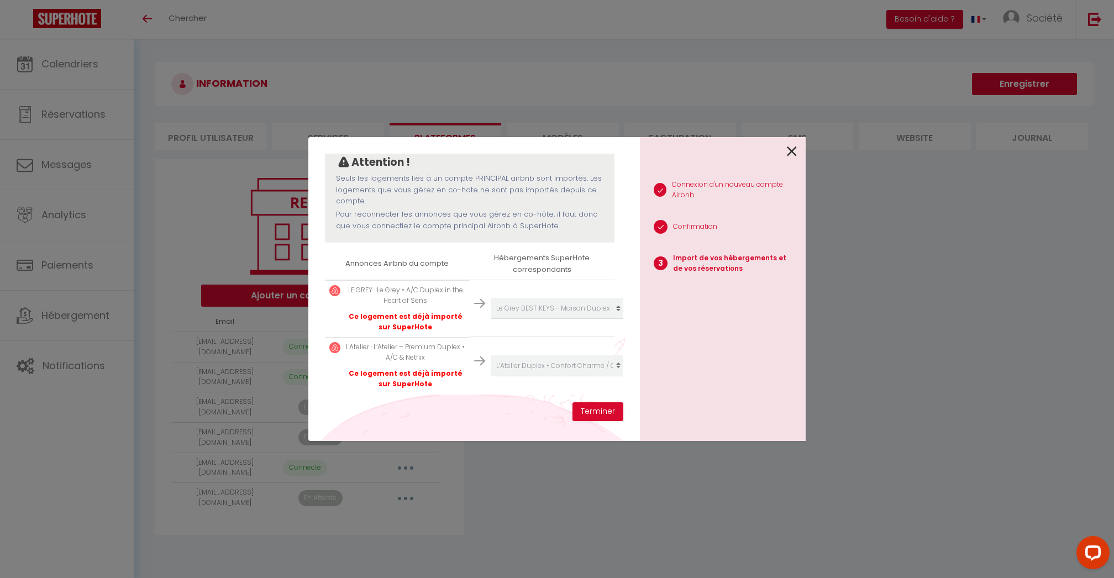
click at [414, 383] on p "Ce logement est déjà importé sur SuperHote" at bounding box center [405, 378] width 119 height 21
click at [599, 411] on button "Terminer" at bounding box center [597, 411] width 51 height 19
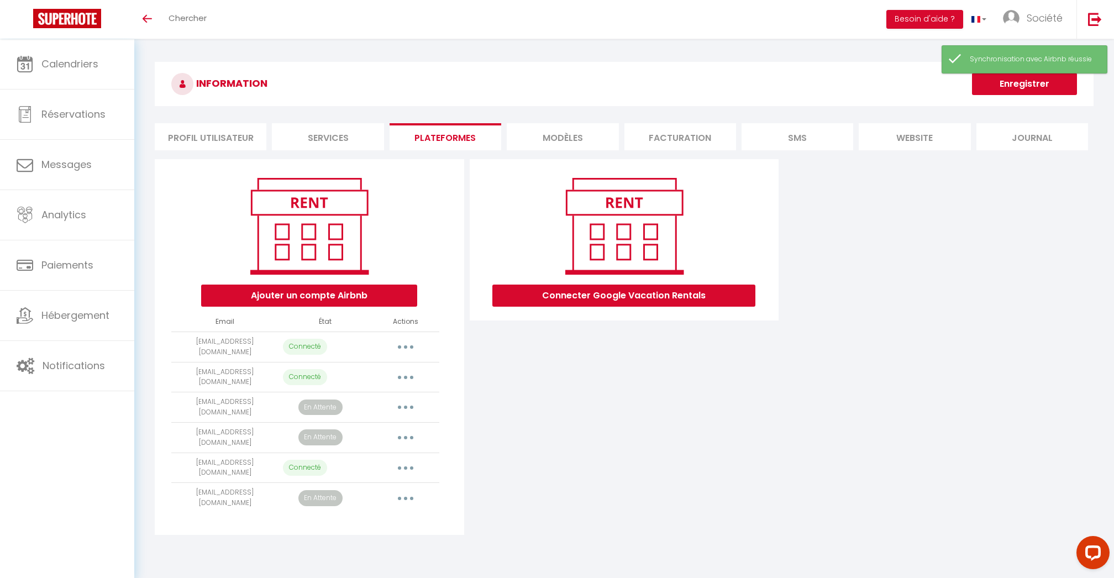
click at [1008, 92] on button "Enregistrer" at bounding box center [1024, 84] width 105 height 22
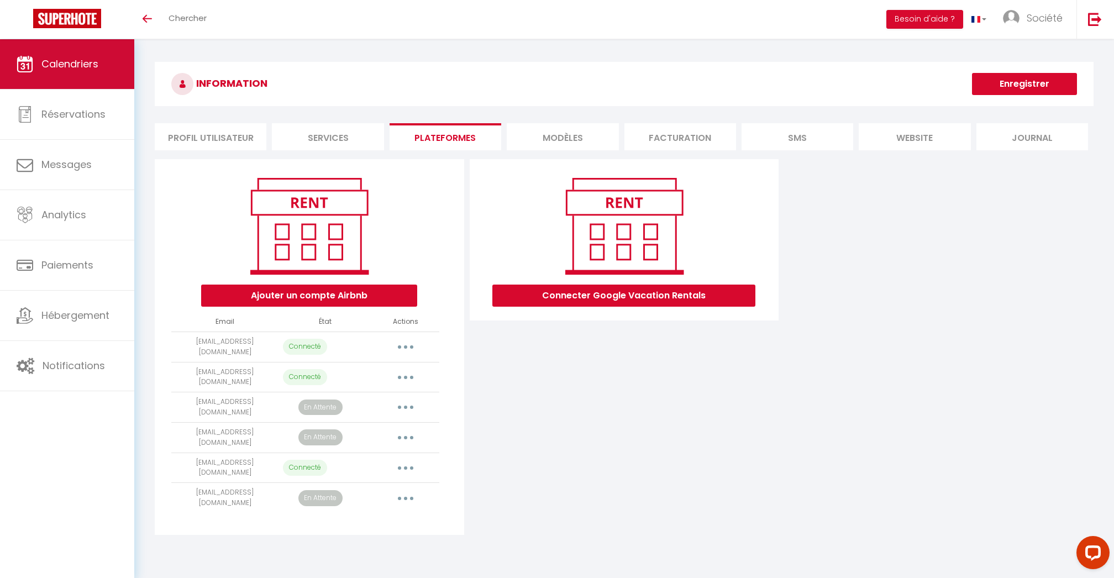
click at [69, 71] on span "Calendriers" at bounding box center [69, 64] width 57 height 14
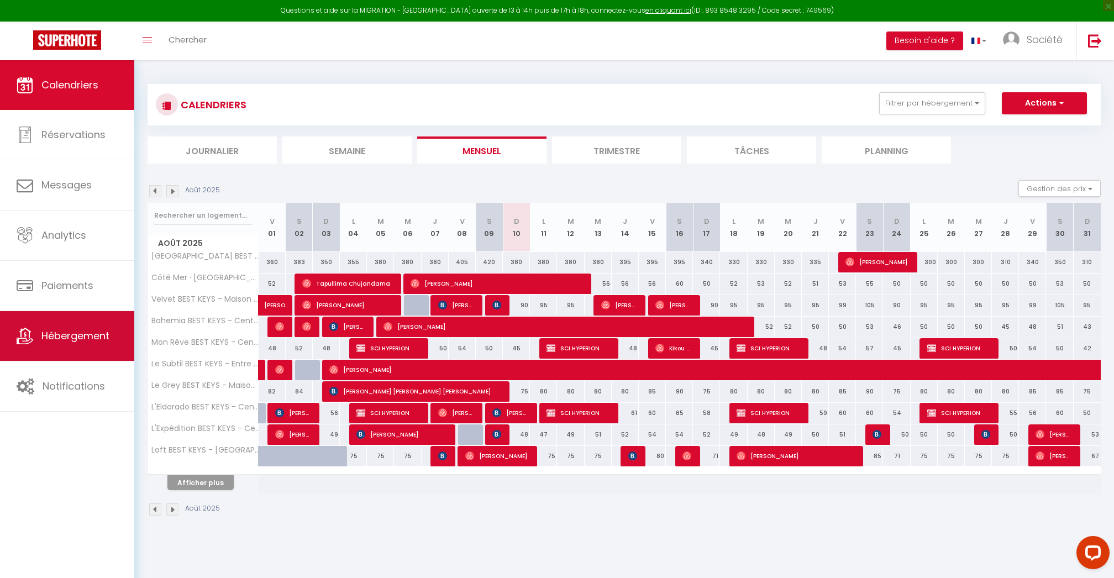
click at [76, 331] on span "Hébergement" at bounding box center [75, 336] width 68 height 14
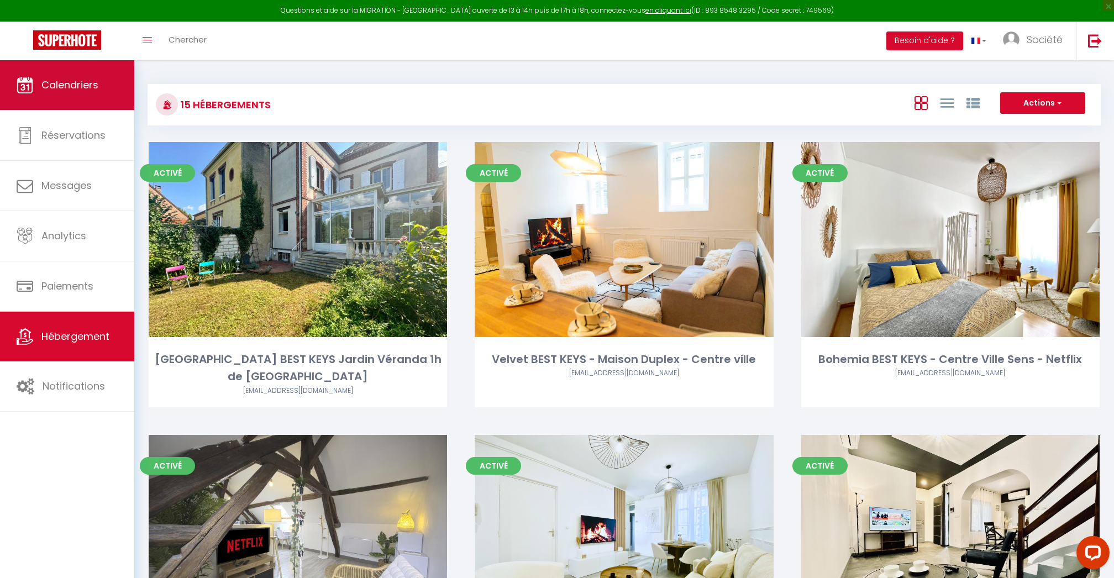
click at [81, 104] on link "Calendriers" at bounding box center [67, 85] width 134 height 50
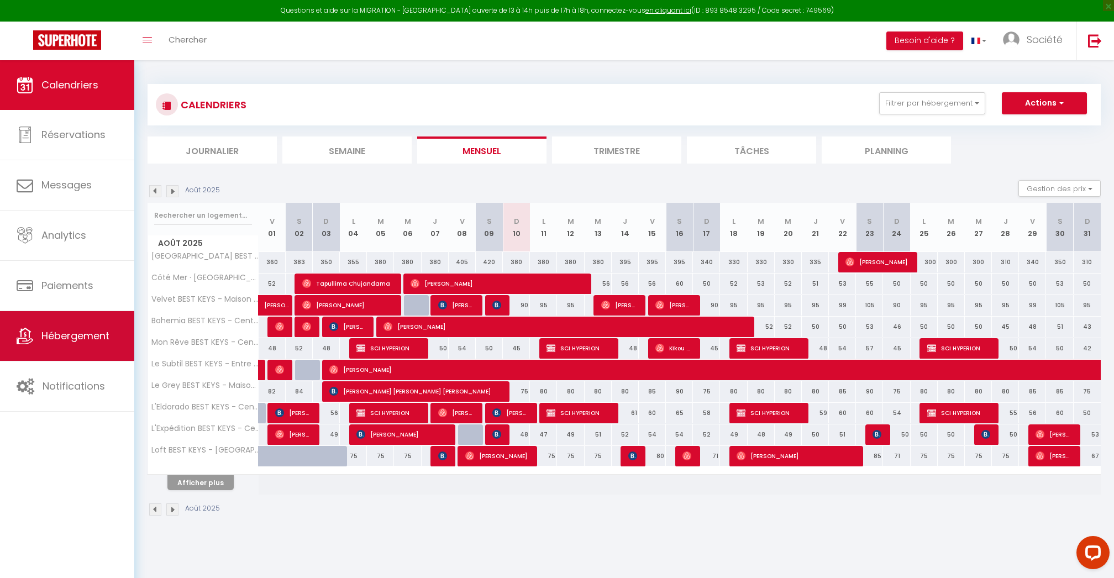
click at [60, 332] on span "Hébergement" at bounding box center [75, 336] width 68 height 14
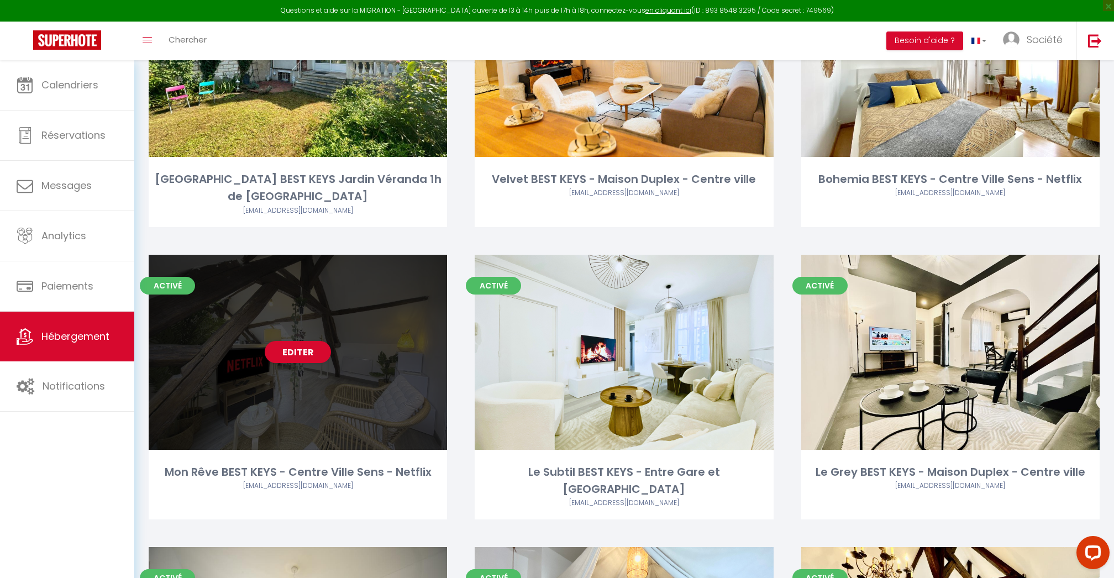
scroll to position [195, 0]
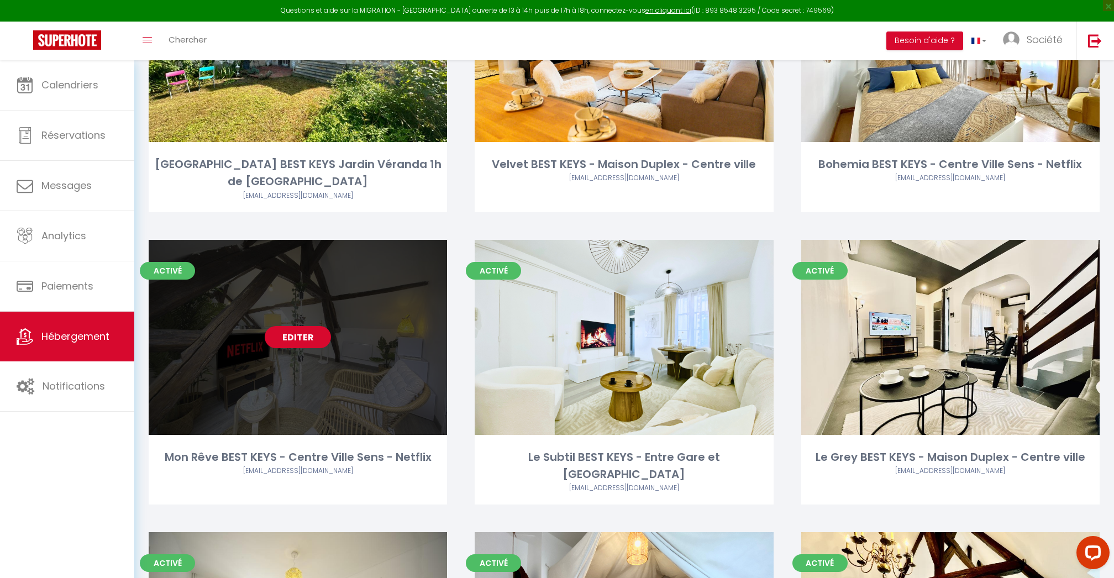
click at [305, 326] on link "Editer" at bounding box center [298, 337] width 66 height 22
click at [271, 326] on link "Editer" at bounding box center [298, 337] width 66 height 22
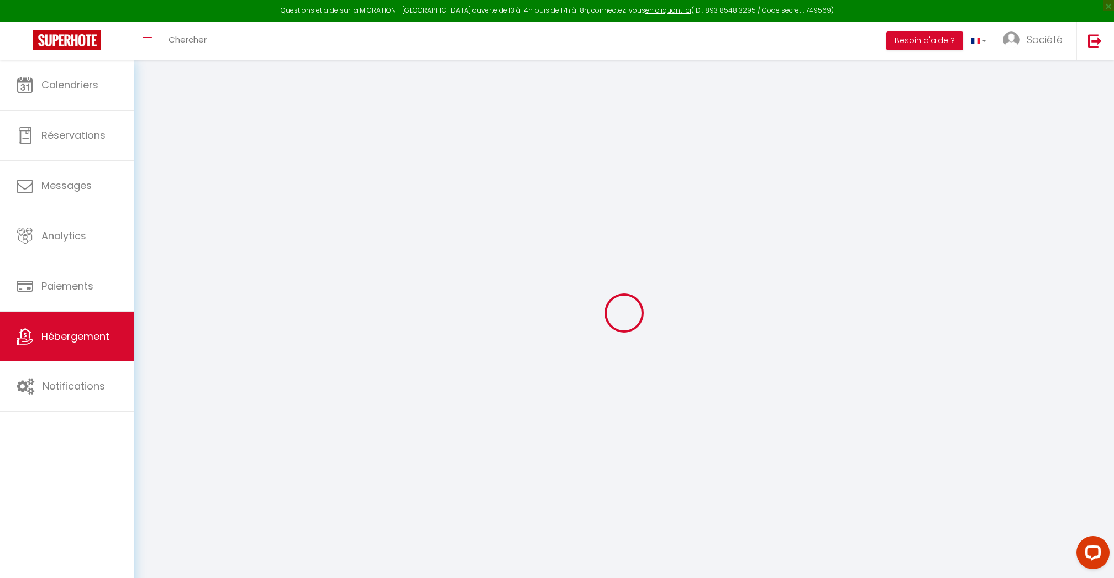
select select "24973"
checkbox input "false"
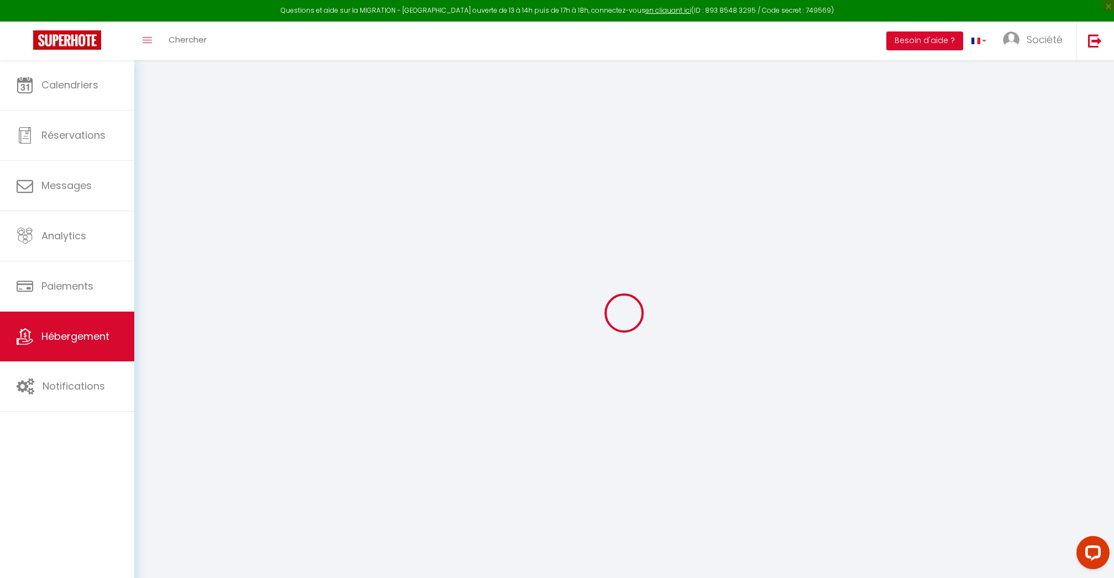
select select "16:00"
select select "23:45"
select select "11:00"
select select "30"
select select "120"
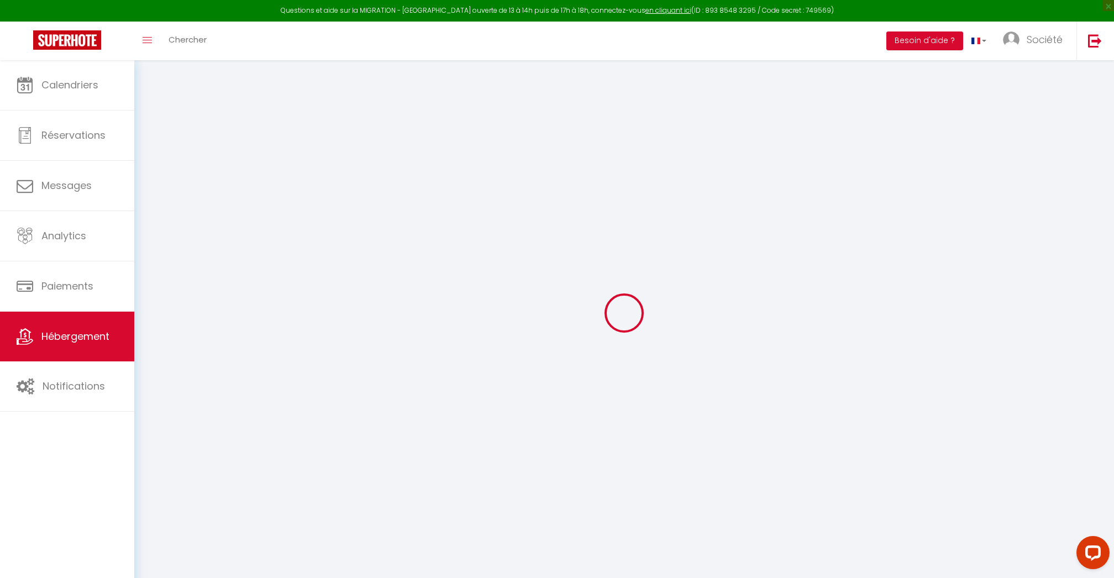
checkbox input "false"
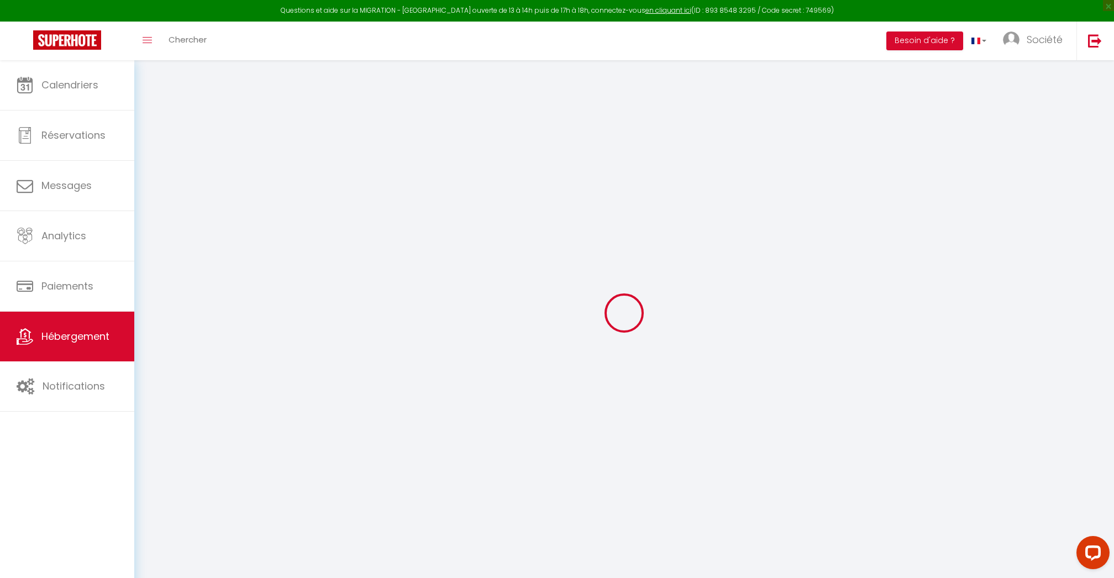
checkbox input "false"
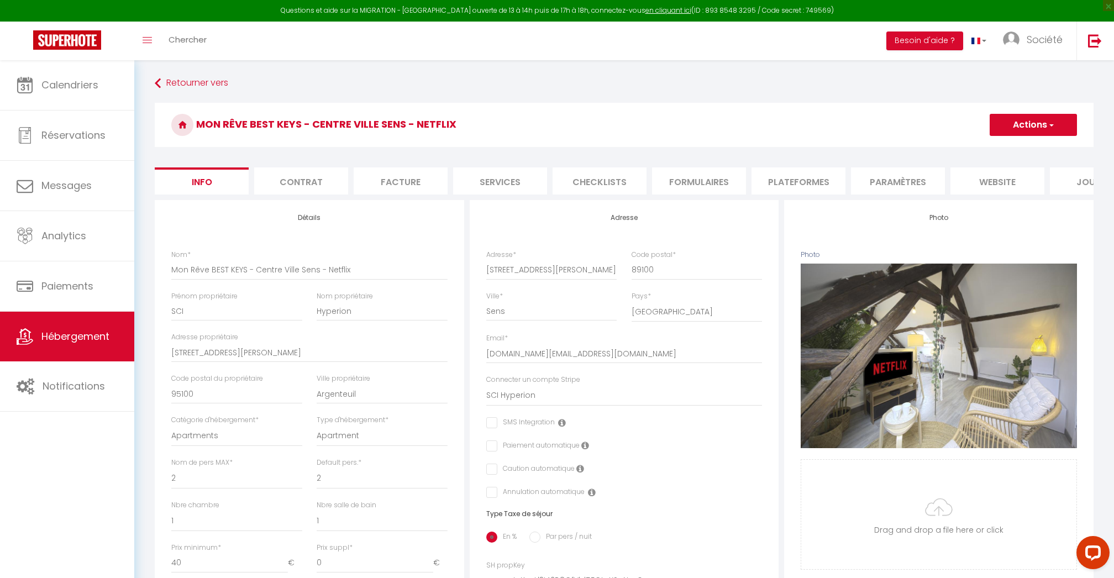
checkbox input "false"
